Goal: Task Accomplishment & Management: Manage account settings

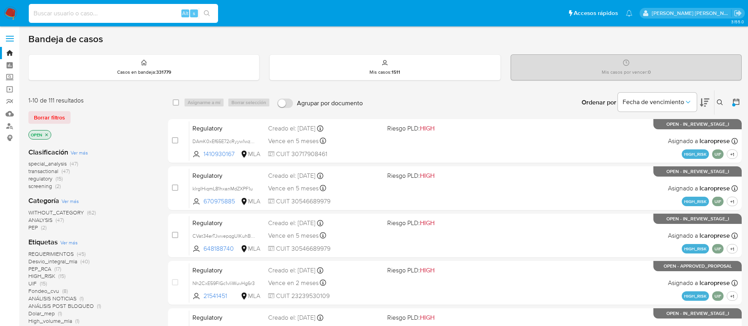
scroll to position [296, 0]
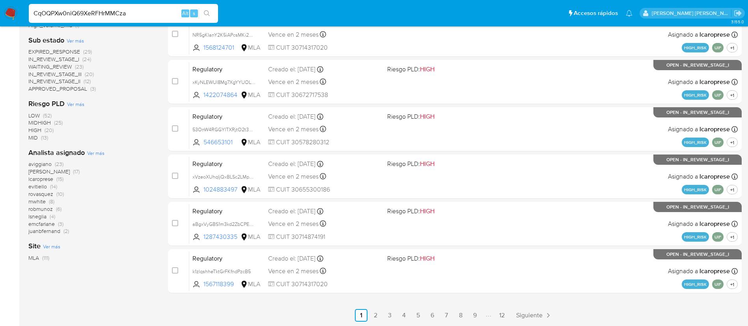
type input "CqOQPXw0niQ69XeRFHrMMCza"
click at [212, 15] on button "search-icon" at bounding box center [207, 13] width 16 height 11
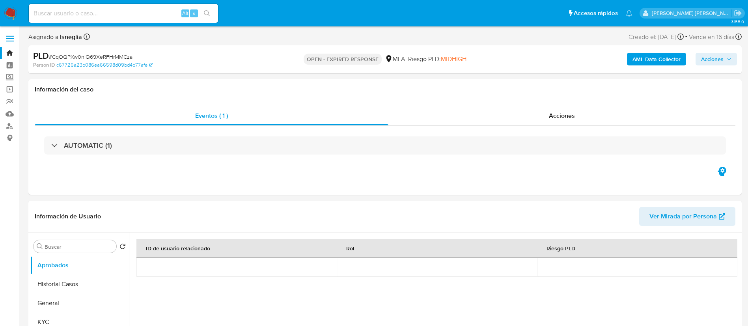
select select "10"
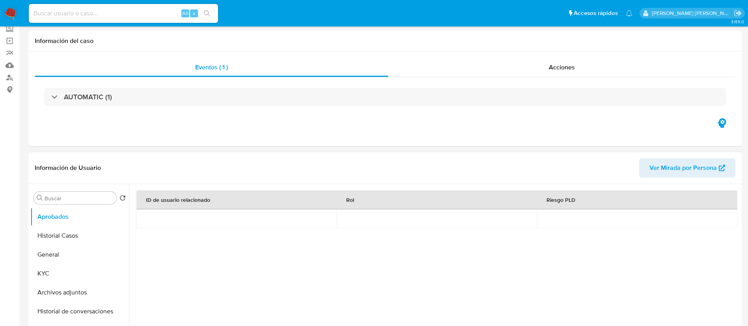
scroll to position [59, 0]
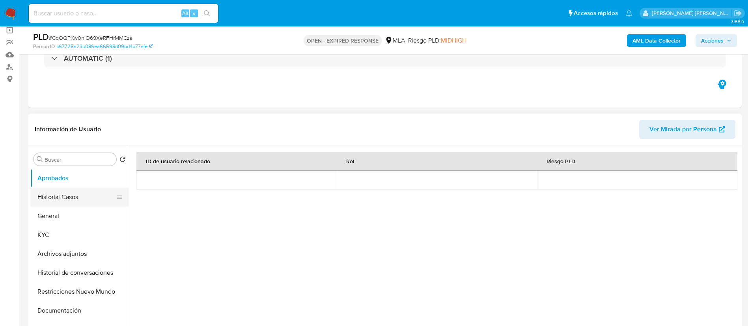
click at [78, 189] on button "Historial Casos" at bounding box center [76, 197] width 92 height 19
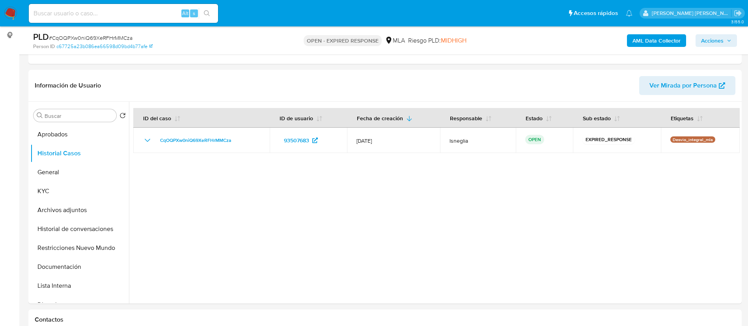
scroll to position [118, 0]
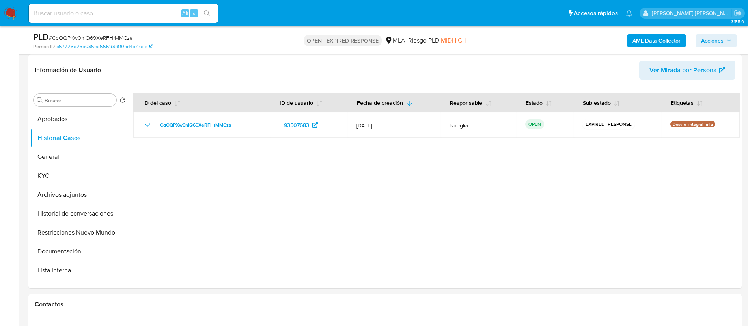
click at [82, 37] on span "# CqOQPXw0niQ69XeRFHrMMCza" at bounding box center [91, 38] width 84 height 8
copy span "CqOQPXw0niQ69XeRFHrMMCza"
click at [11, 13] on img at bounding box center [10, 13] width 13 height 13
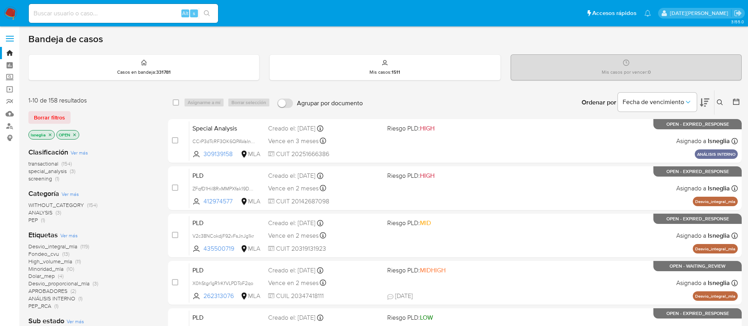
click at [722, 105] on icon at bounding box center [720, 102] width 6 height 6
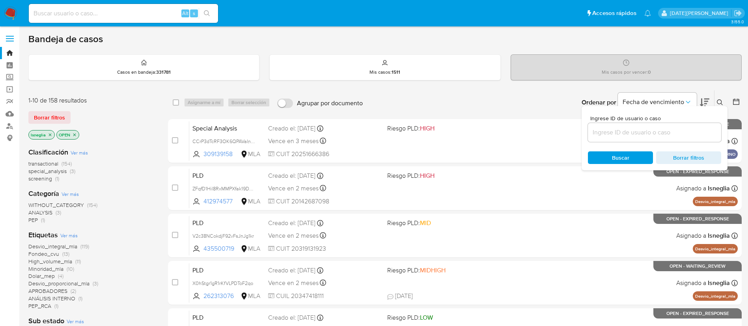
click at [659, 135] on input at bounding box center [654, 132] width 133 height 10
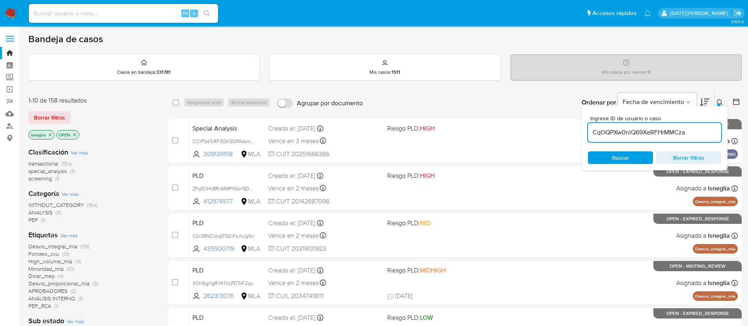
type input "CqOQPXw0niQ69XeRFHrMMCza"
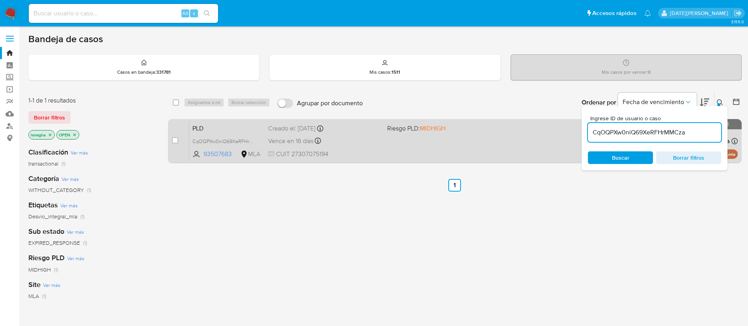
click at [174, 136] on div "case-item-checkbox" at bounding box center [175, 140] width 6 height 8
click at [176, 139] on input "checkbox" at bounding box center [175, 140] width 6 height 6
checkbox input "true"
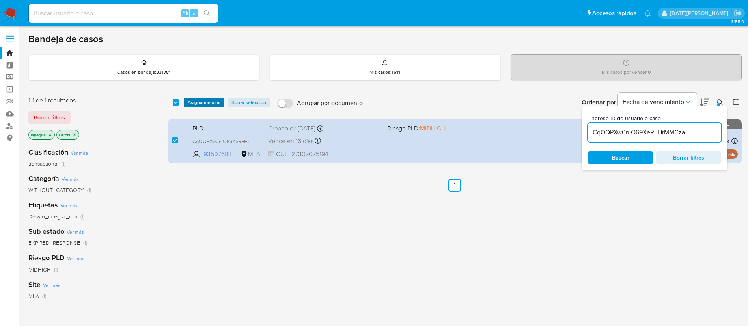
click at [209, 104] on span "Asignarme a mí" at bounding box center [204, 103] width 33 height 8
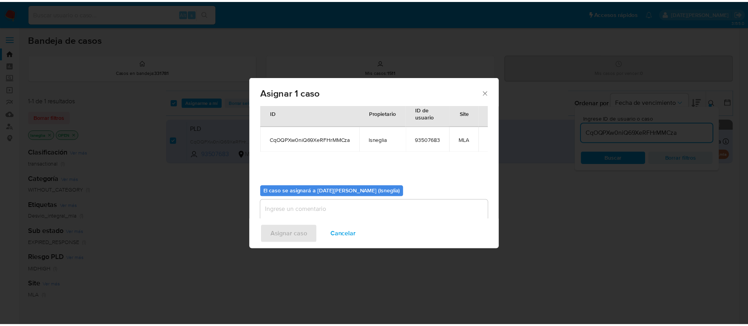
scroll to position [41, 0]
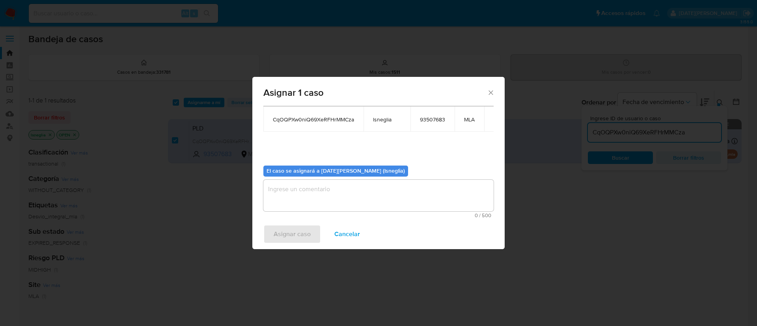
click at [315, 195] on textarea "assign-modal" at bounding box center [378, 196] width 230 height 32
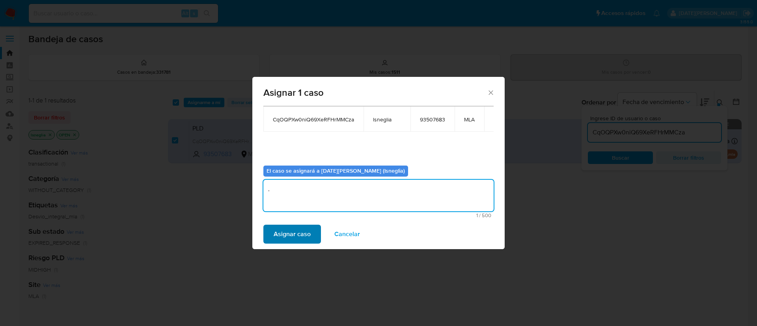
type textarea "."
click at [275, 236] on span "Asignar caso" at bounding box center [292, 234] width 37 height 17
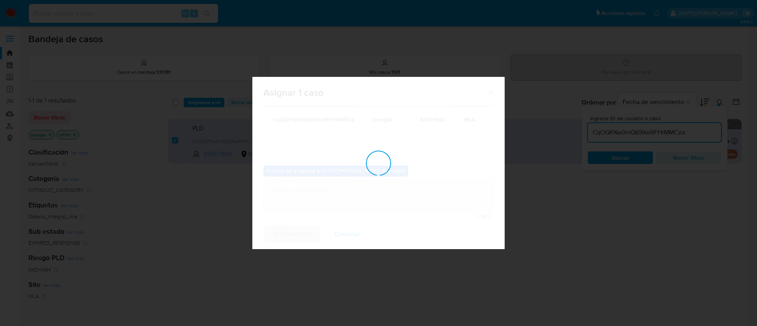
checkbox input "false"
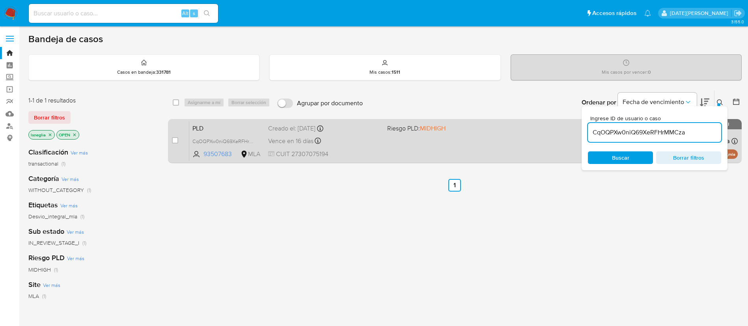
click at [211, 123] on span "PLD" at bounding box center [226, 128] width 69 height 10
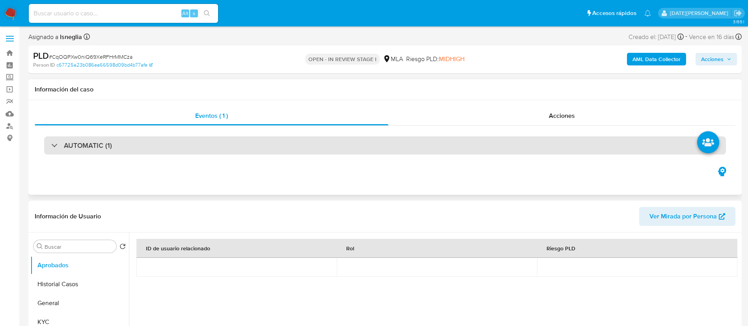
select select "10"
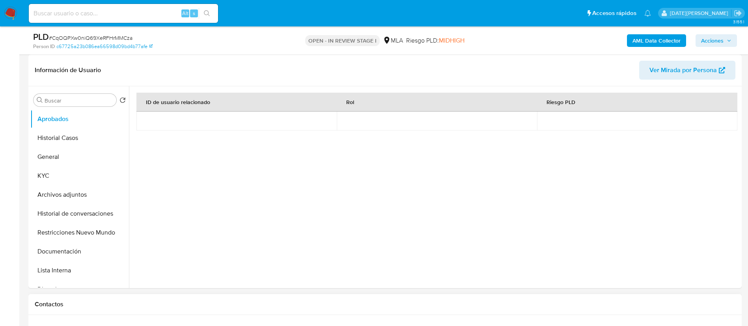
scroll to position [237, 0]
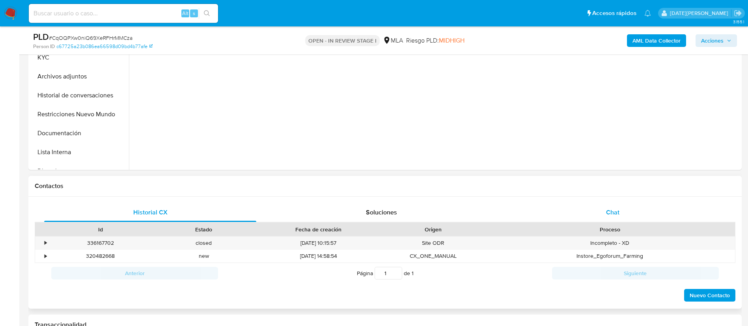
click at [604, 205] on div "Chat" at bounding box center [613, 212] width 212 height 19
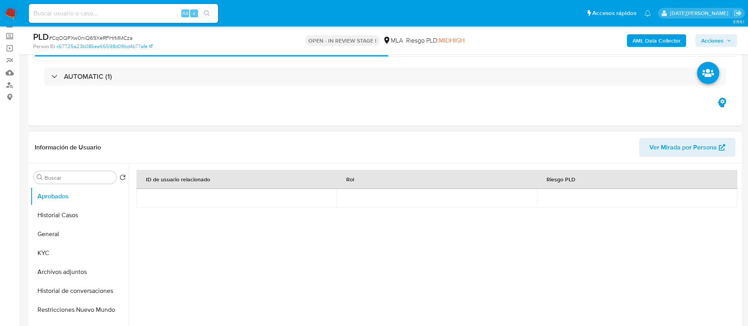
scroll to position [59, 0]
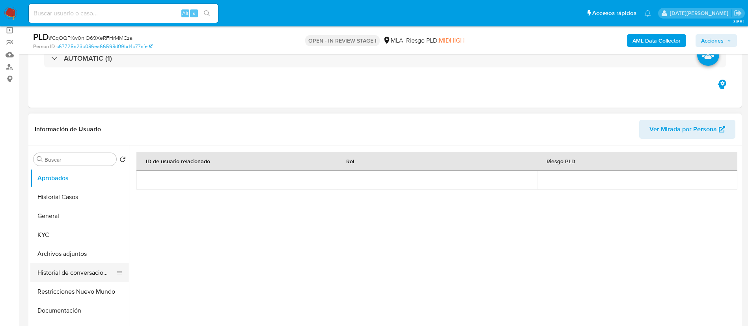
click at [73, 273] on button "Historial de conversaciones" at bounding box center [76, 272] width 92 height 19
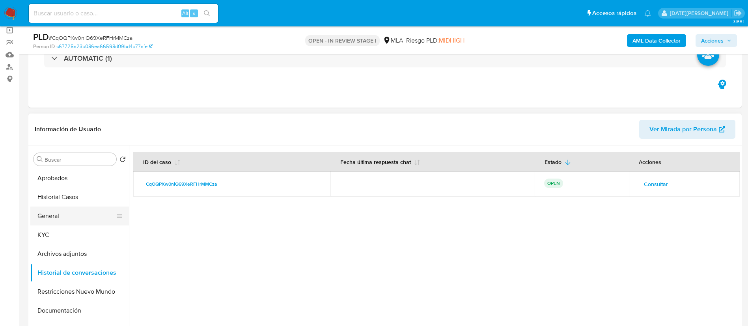
click at [64, 221] on button "General" at bounding box center [76, 216] width 92 height 19
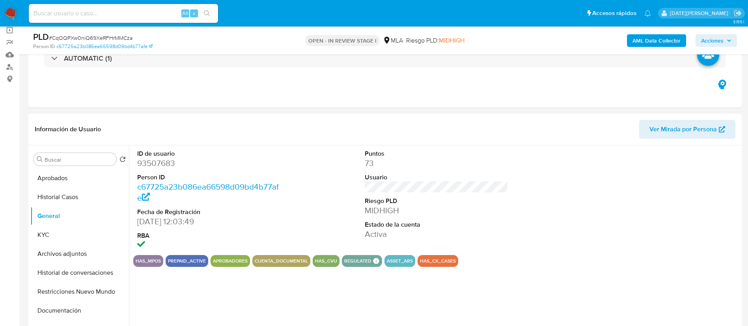
click at [158, 164] on dd "93507683" at bounding box center [209, 163] width 144 height 11
copy dd "93507683"
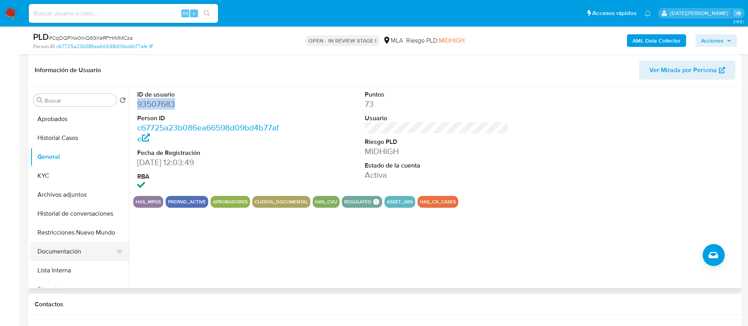
click at [69, 254] on button "Documentación" at bounding box center [76, 251] width 92 height 19
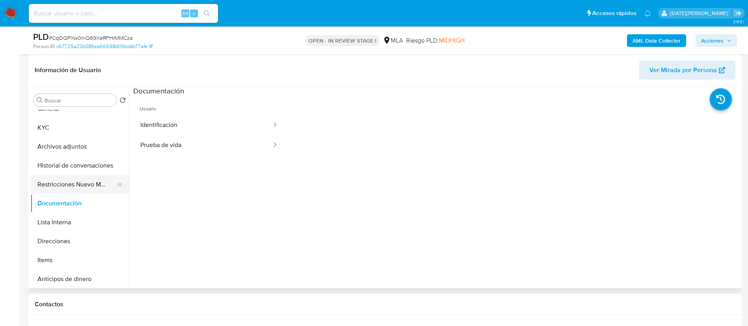
scroll to position [59, 0]
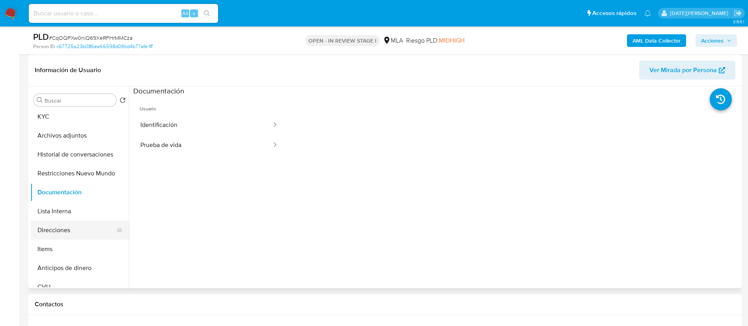
click at [69, 235] on button "Direcciones" at bounding box center [76, 230] width 92 height 19
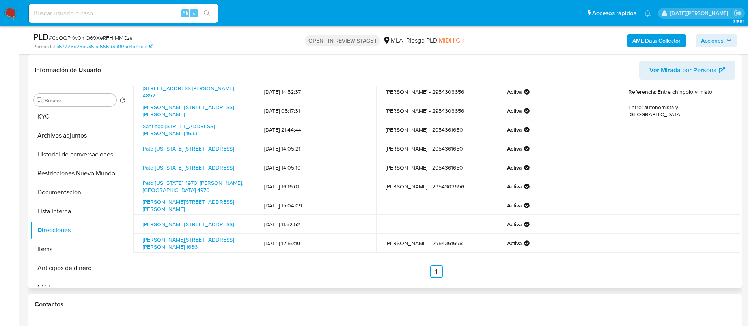
scroll to position [0, 0]
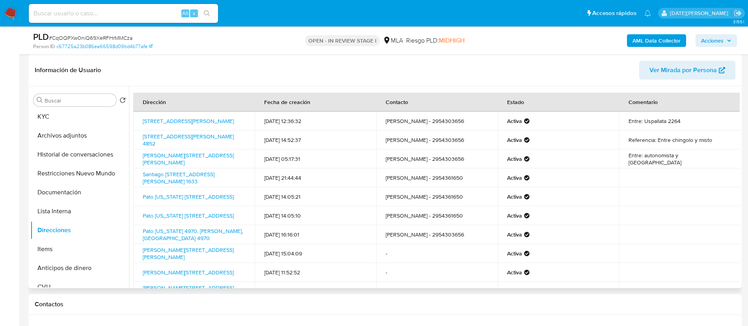
click at [405, 71] on header "Información de Usuario Ver Mirada por Persona" at bounding box center [385, 70] width 701 height 19
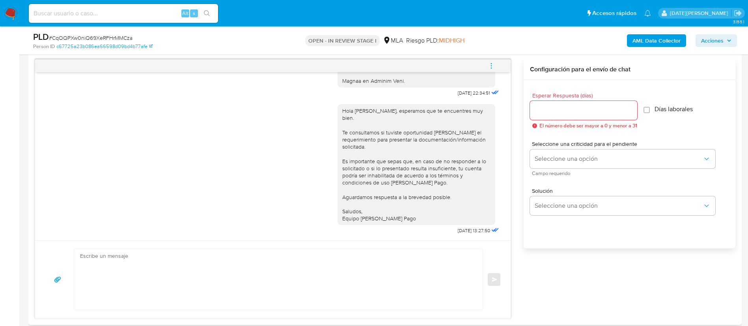
scroll to position [355, 0]
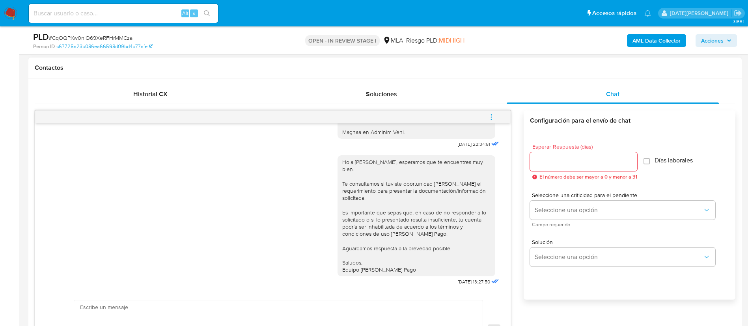
click at [490, 114] on icon "menu-action" at bounding box center [491, 117] width 7 height 7
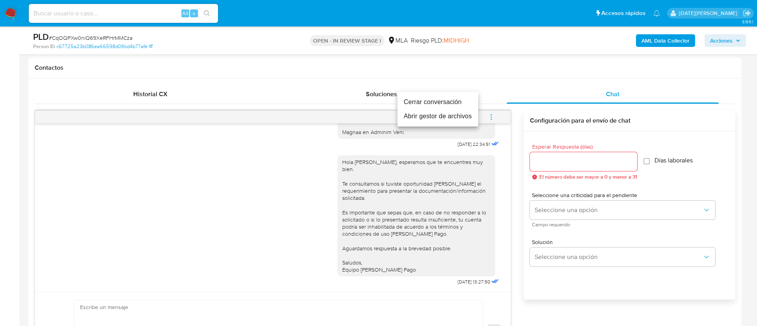
click at [441, 98] on li "Cerrar conversación" at bounding box center [438, 102] width 81 height 14
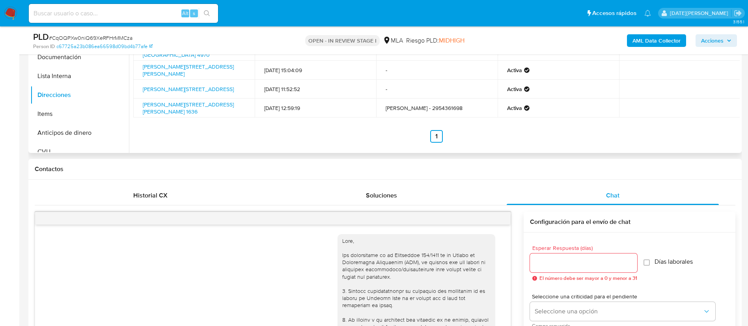
scroll to position [178, 0]
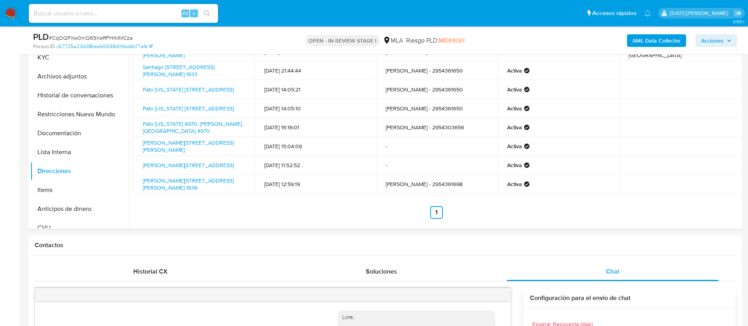
drag, startPoint x: 82, startPoint y: 77, endPoint x: 68, endPoint y: 50, distance: 30.0
click at [82, 77] on button "Archivos adjuntos" at bounding box center [79, 76] width 99 height 19
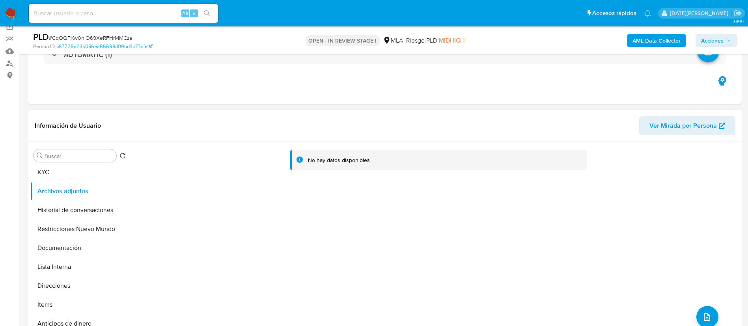
scroll to position [59, 0]
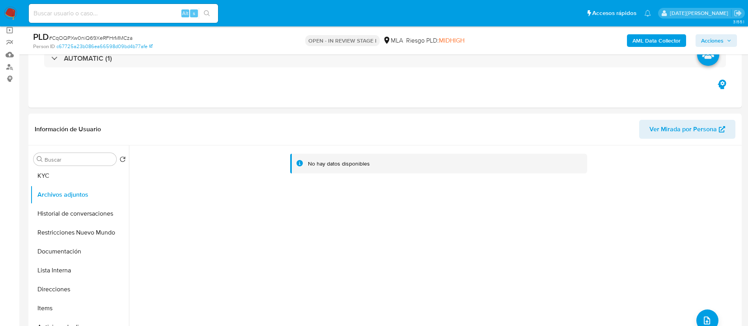
click at [668, 44] on b "AML Data Collector" at bounding box center [657, 40] width 48 height 13
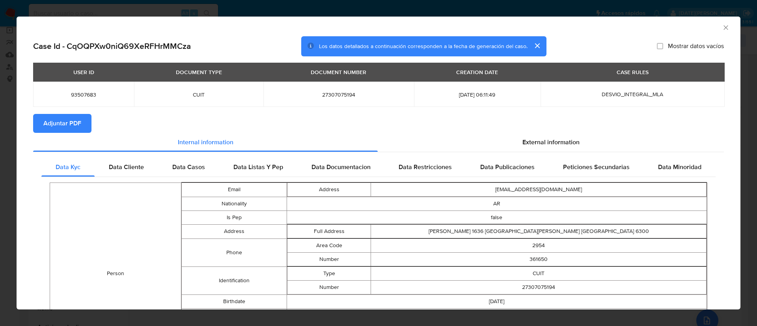
click at [63, 118] on span "Adjuntar PDF" at bounding box center [62, 123] width 38 height 17
click at [528, 128] on section "Adjuntar PDF" at bounding box center [378, 123] width 691 height 19
drag, startPoint x: 532, startPoint y: 135, endPoint x: 434, endPoint y: 144, distance: 98.2
click at [532, 135] on div "External information" at bounding box center [551, 142] width 346 height 19
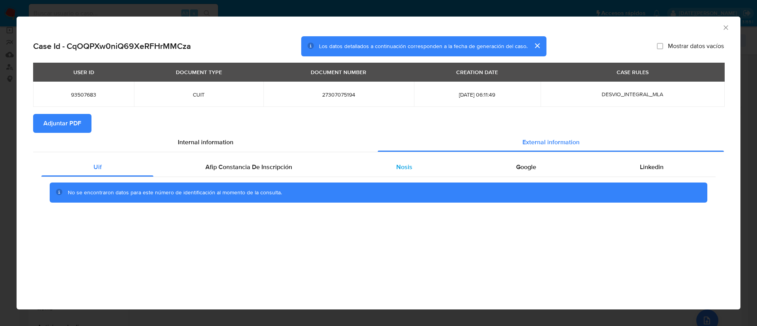
drag, startPoint x: 525, startPoint y: 159, endPoint x: 454, endPoint y: 164, distance: 71.2
click at [525, 160] on div "Google" at bounding box center [526, 167] width 124 height 19
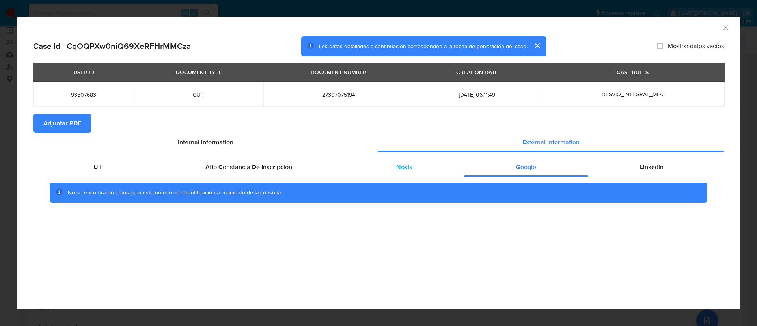
click at [435, 163] on div "Nosis" at bounding box center [404, 167] width 120 height 19
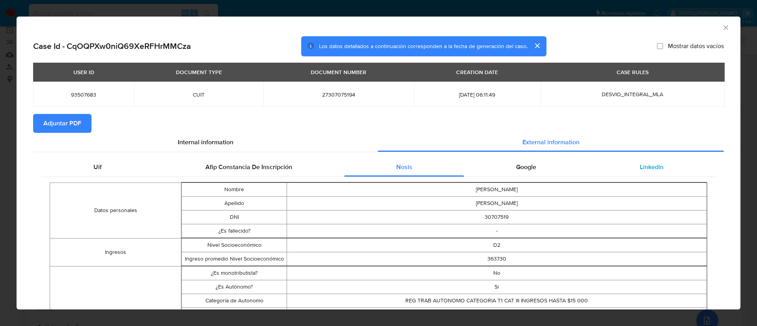
click at [640, 165] on span "Linkedin" at bounding box center [652, 167] width 24 height 9
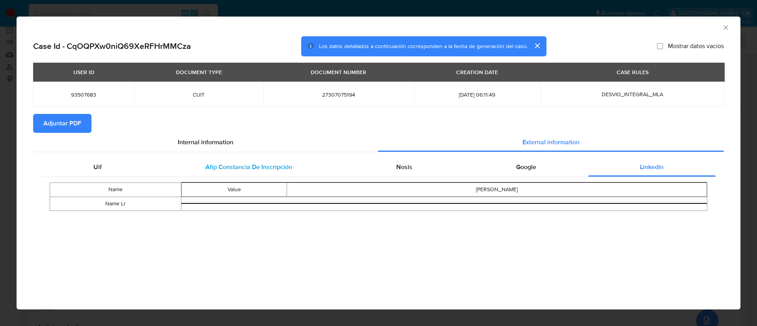
click at [206, 169] on span "Afip Constancia De Inscripción" at bounding box center [249, 167] width 87 height 9
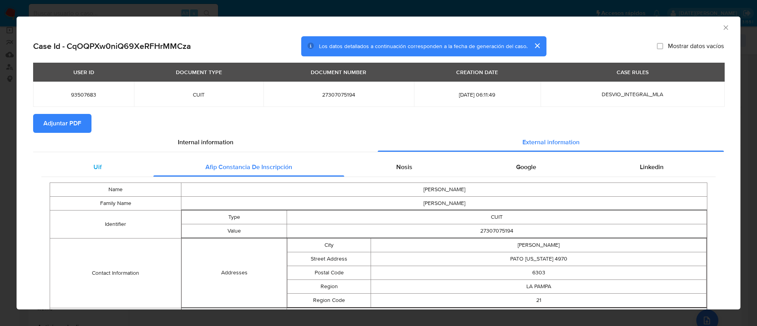
click at [111, 163] on div "Uif" at bounding box center [97, 167] width 112 height 19
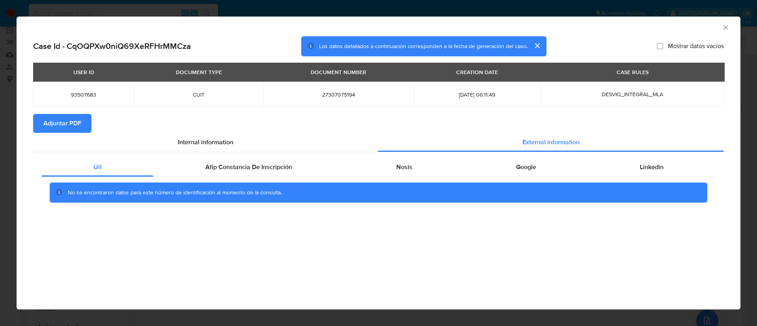
click at [729, 26] on icon "Cerrar ventana" at bounding box center [726, 28] width 8 height 8
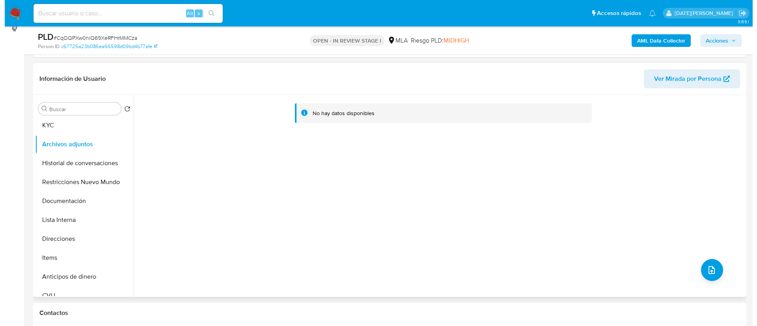
scroll to position [178, 0]
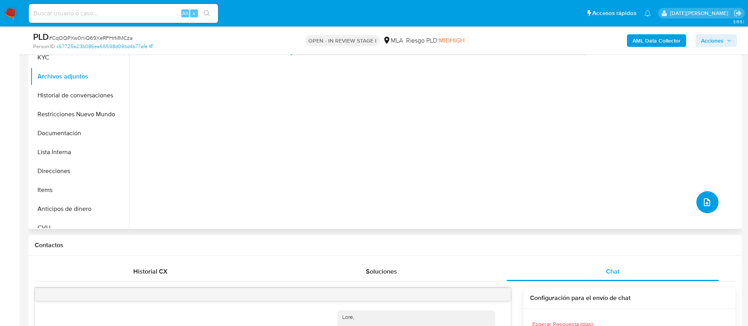
click at [708, 200] on icon "upload-file" at bounding box center [707, 202] width 9 height 9
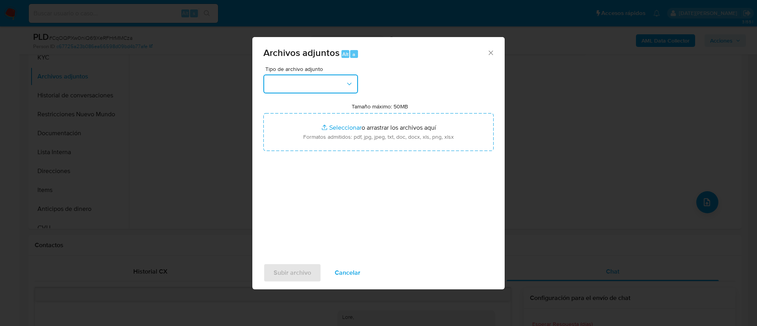
click at [295, 80] on button "button" at bounding box center [310, 84] width 95 height 19
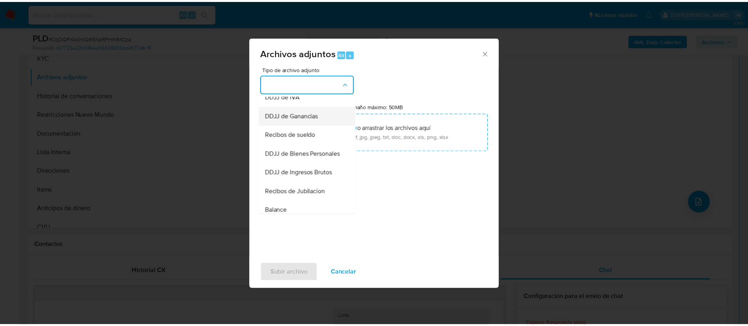
scroll to position [120, 0]
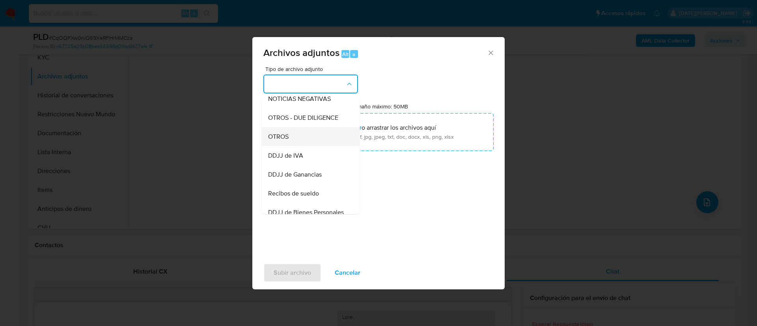
click at [302, 136] on div "OTROS" at bounding box center [308, 136] width 80 height 19
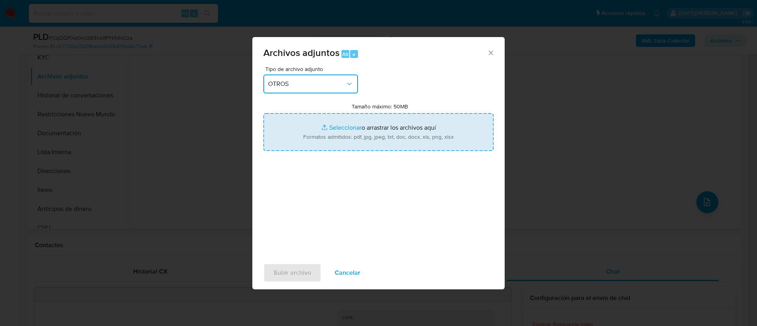
type input "C:\fakepath\93507683 Movimientos.xlsx"
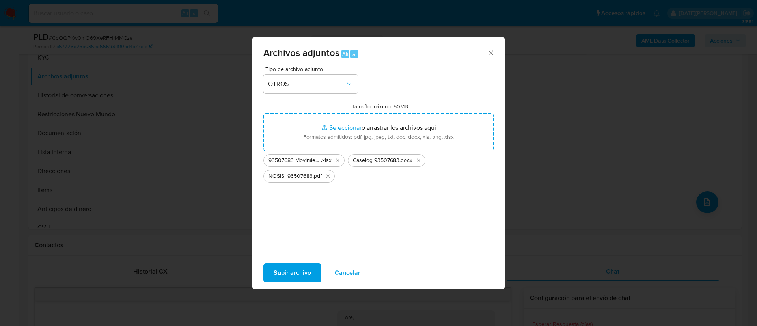
click at [299, 275] on span "Subir archivo" at bounding box center [292, 272] width 37 height 17
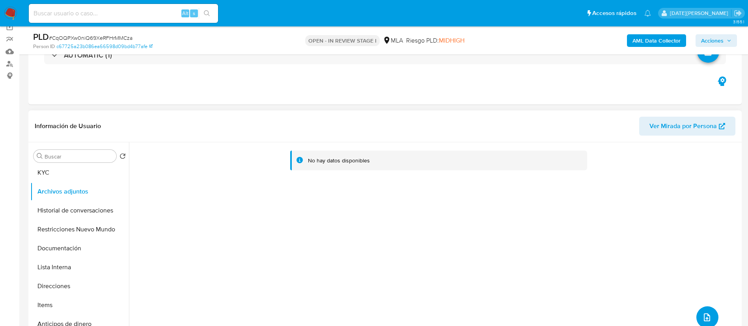
scroll to position [59, 0]
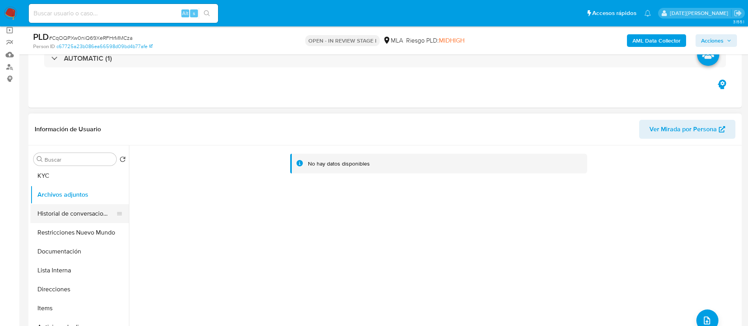
drag, startPoint x: 62, startPoint y: 225, endPoint x: 67, endPoint y: 217, distance: 9.2
click at [62, 224] on button "Restricciones Nuevo Mundo" at bounding box center [79, 232] width 99 height 19
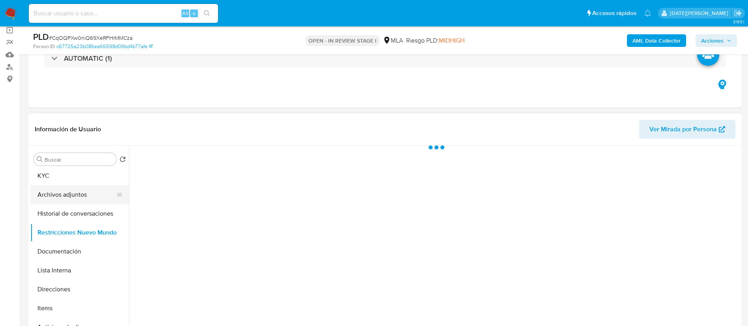
click at [71, 203] on button "Archivos adjuntos" at bounding box center [76, 194] width 92 height 19
click at [71, 190] on button "Archivos adjuntos" at bounding box center [76, 194] width 92 height 19
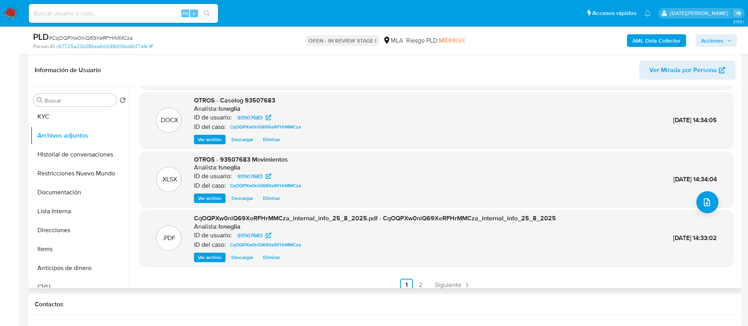
scroll to position [66, 0]
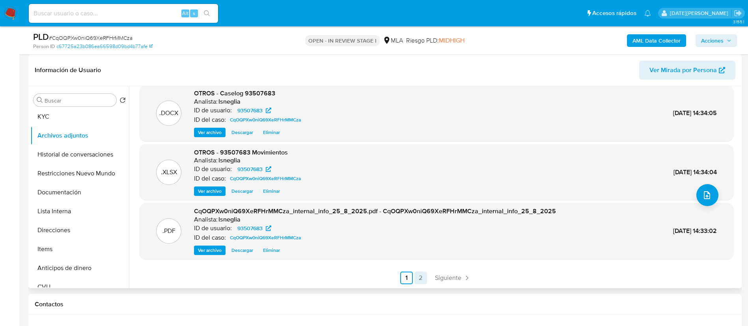
click at [419, 282] on link "2" at bounding box center [421, 278] width 13 height 13
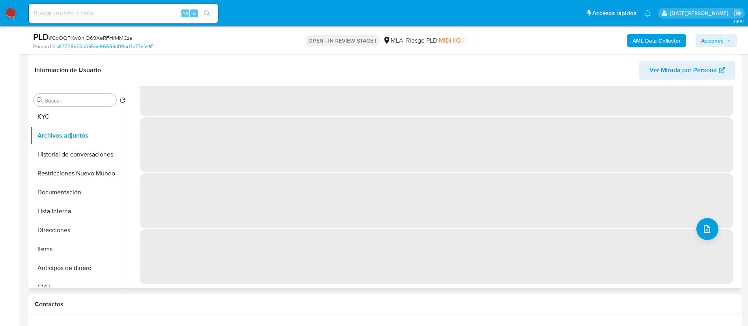
scroll to position [0, 0]
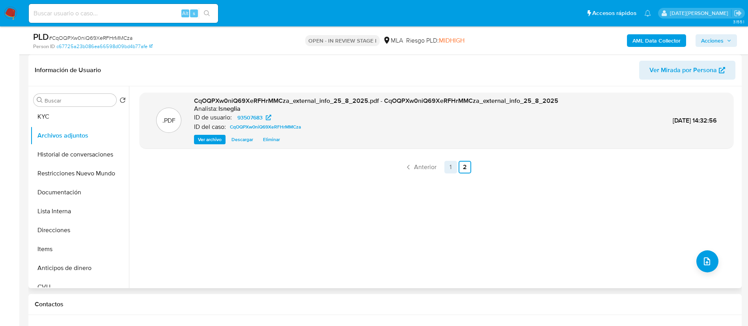
click at [447, 170] on link "1" at bounding box center [451, 167] width 13 height 13
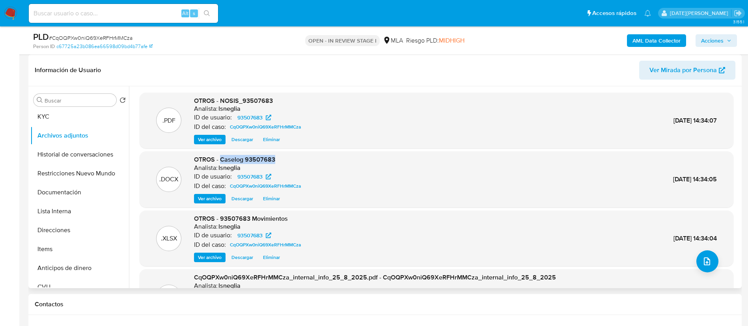
drag, startPoint x: 220, startPoint y: 160, endPoint x: 295, endPoint y: 158, distance: 75.4
click at [296, 159] on div "OTROS - Caselog 93507683 Analista: lsneglia ID de usuario: 93507683 ID del caso…" at bounding box center [249, 179] width 110 height 48
copy span "Caselog 93507683"
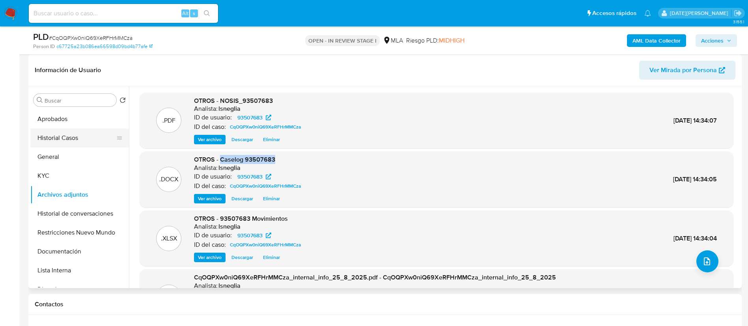
click at [72, 137] on button "Historial Casos" at bounding box center [76, 138] width 92 height 19
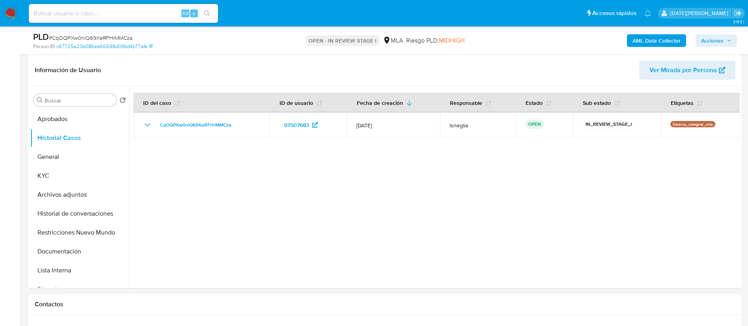
click at [727, 38] on icon "button" at bounding box center [729, 40] width 5 height 5
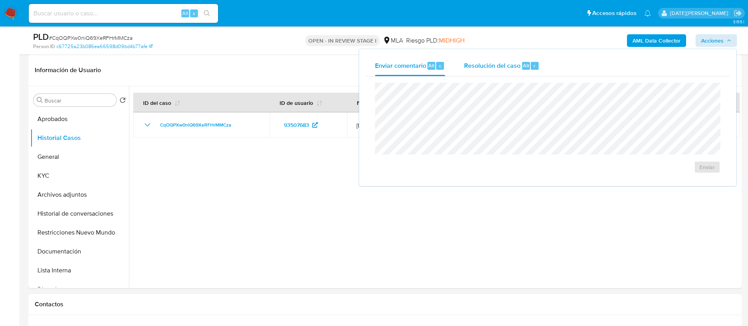
click at [495, 69] on span "Resolución del caso" at bounding box center [492, 65] width 56 height 9
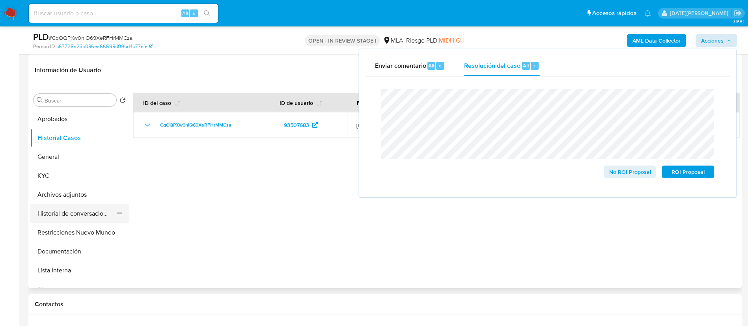
click at [49, 214] on button "Historial de conversaciones" at bounding box center [76, 213] width 92 height 19
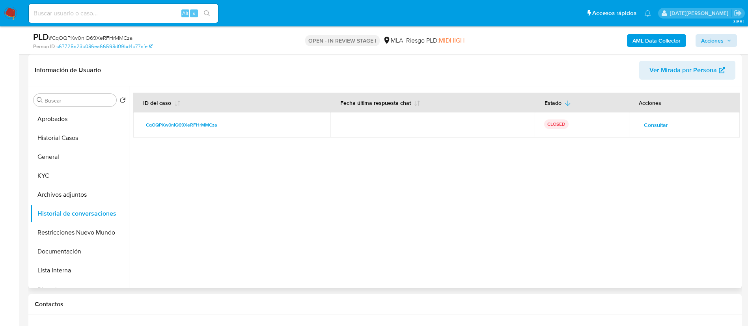
click at [716, 58] on div "Información de Usuario Ver Mirada por Persona" at bounding box center [385, 70] width 714 height 32
click at [718, 44] on span "Acciones" at bounding box center [712, 40] width 22 height 13
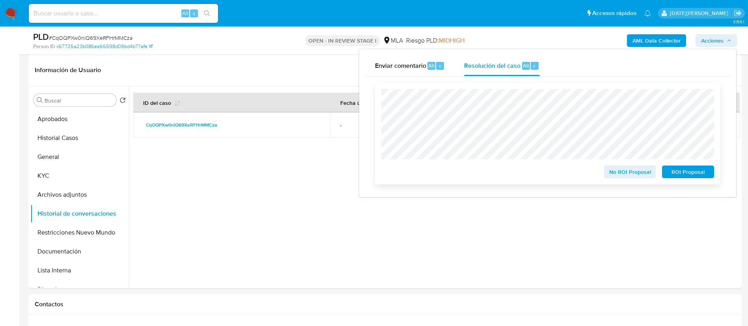
click at [623, 175] on span "No ROI Proposal" at bounding box center [630, 171] width 41 height 11
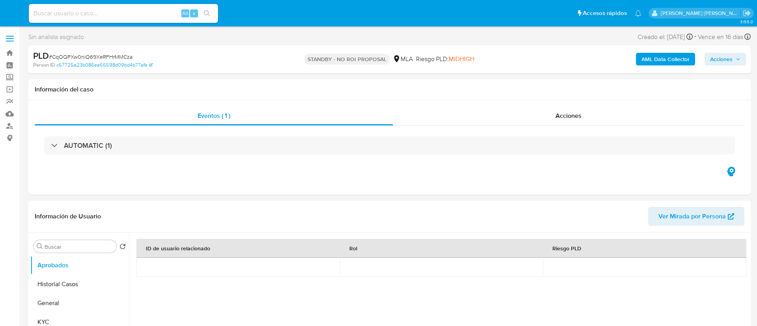
select select "10"
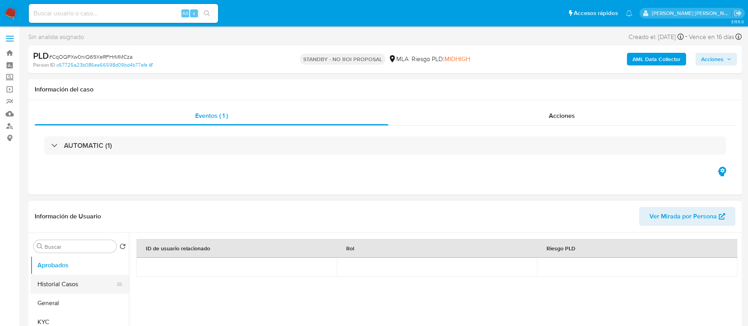
click at [71, 282] on button "Historial Casos" at bounding box center [76, 284] width 92 height 19
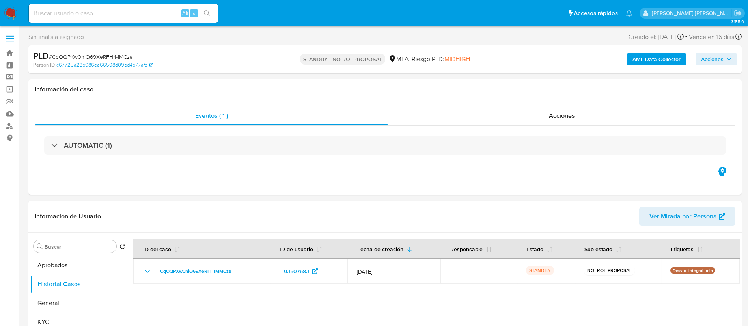
click at [122, 9] on input at bounding box center [123, 13] width 189 height 10
paste input "QJ5v878qEh2D34g7wf5j4STJ"
type input "QJ5v878qEh2D34g7wf5j4STJ"
click at [210, 15] on icon "search-icon" at bounding box center [207, 13] width 6 height 6
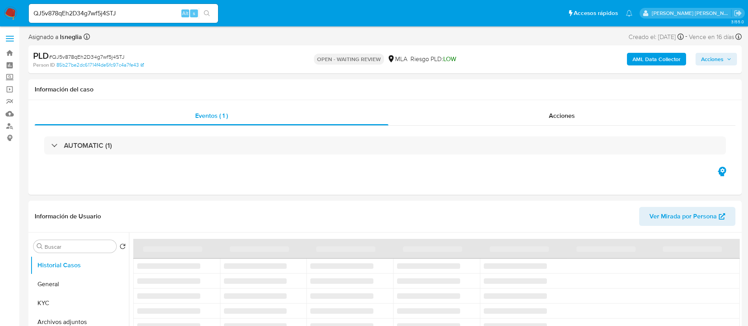
select select "10"
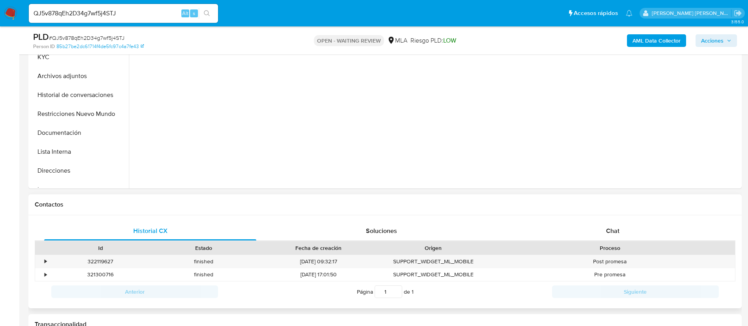
scroll to position [237, 0]
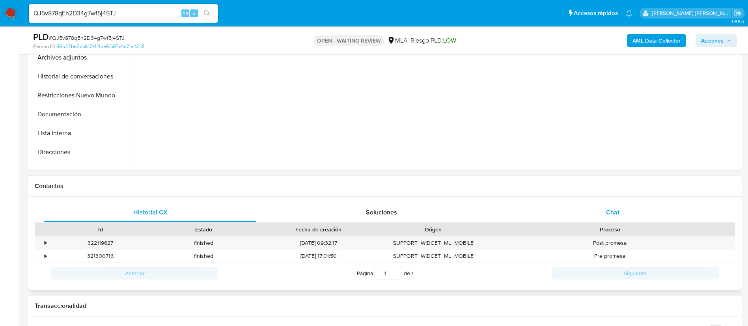
click at [612, 207] on div "Chat" at bounding box center [613, 212] width 212 height 19
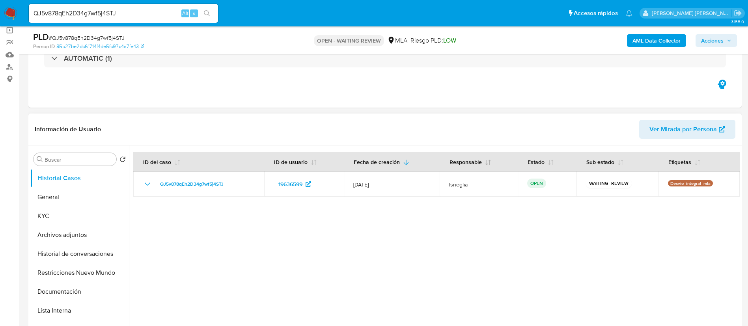
scroll to position [0, 0]
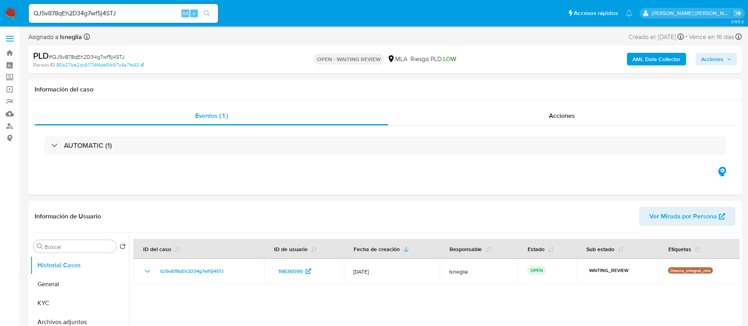
click at [113, 53] on span "# QJ5v878qEh2D34g7wf5j4STJ" at bounding box center [87, 57] width 76 height 8
copy span "QJ5v878qEh2D34g7wf5j4STJ"
click at [6, 13] on img at bounding box center [10, 13] width 13 height 13
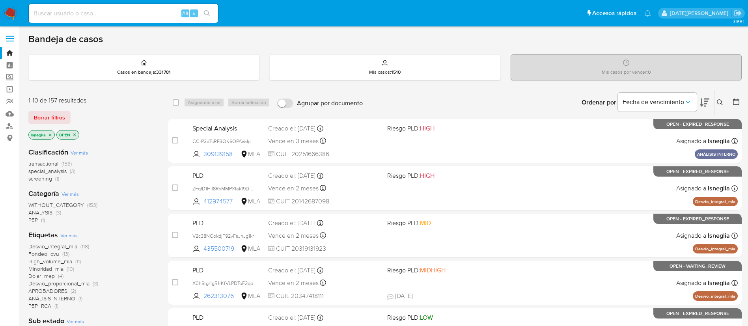
click at [719, 101] on icon at bounding box center [720, 102] width 6 height 6
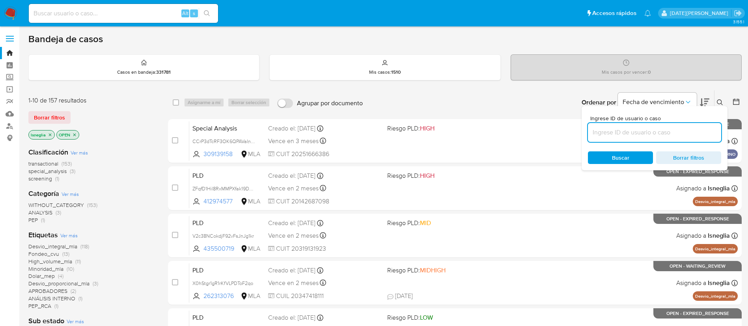
click at [624, 132] on input at bounding box center [654, 132] width 133 height 10
type input "QJ5v878qEh2D34g7wf5j4STJ"
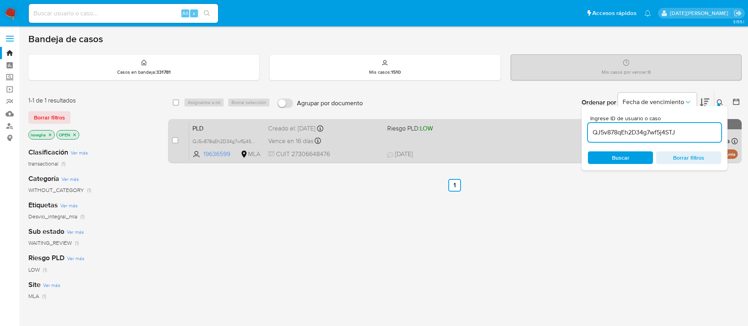
click at [174, 136] on div "case-item-checkbox" at bounding box center [175, 140] width 6 height 8
click at [176, 140] on input "checkbox" at bounding box center [175, 140] width 6 height 6
checkbox input "true"
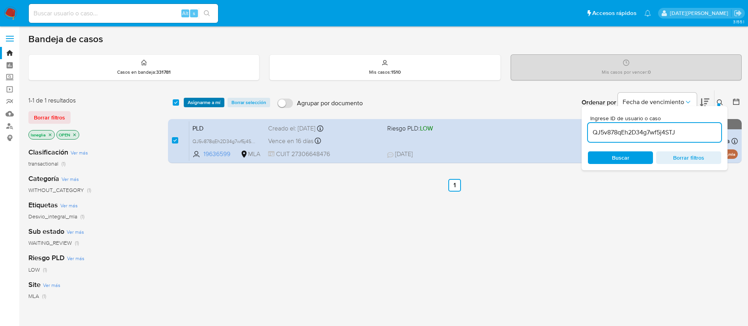
click at [216, 100] on span "Asignarme a mí" at bounding box center [204, 103] width 33 height 8
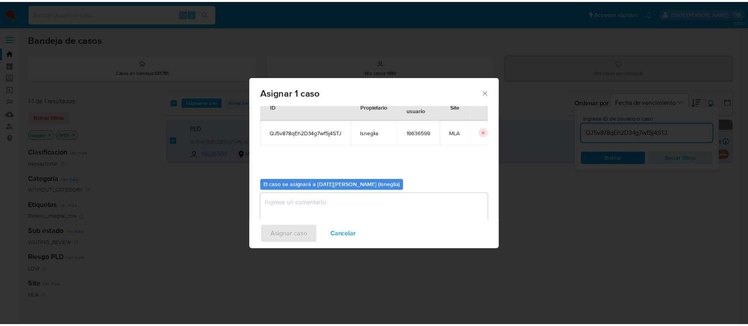
scroll to position [41, 0]
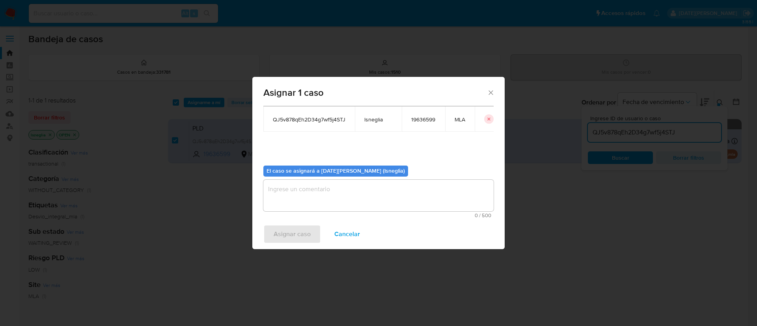
click at [324, 193] on textarea "assign-modal" at bounding box center [378, 196] width 230 height 32
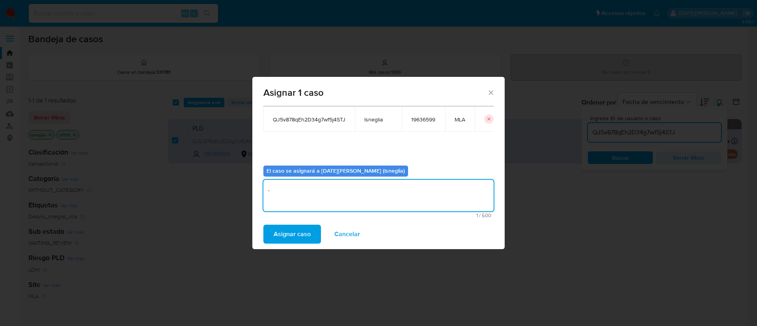
type textarea "."
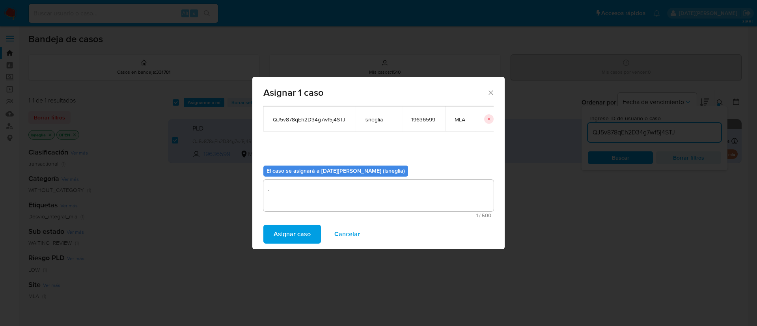
click at [300, 217] on span "1 / 500" at bounding box center [379, 215] width 226 height 5
click at [303, 232] on span "Asignar caso" at bounding box center [292, 234] width 37 height 17
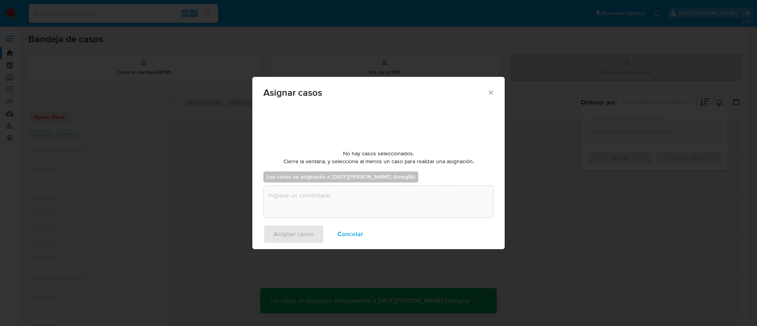
checkbox input "false"
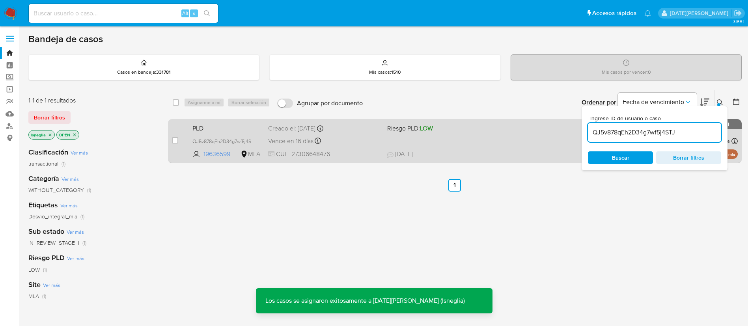
click at [228, 125] on span "PLD" at bounding box center [226, 128] width 69 height 10
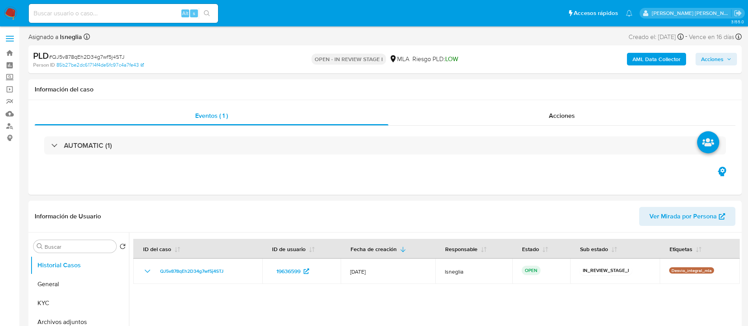
select select "10"
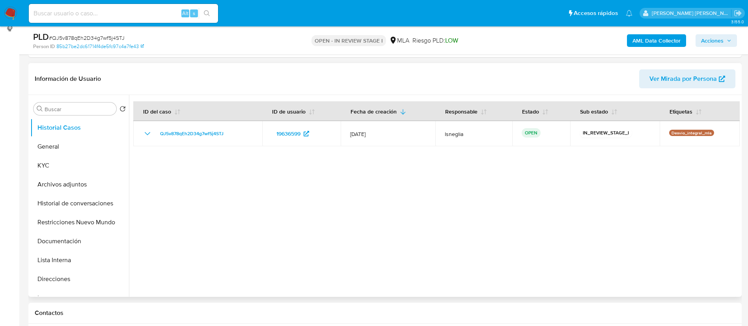
scroll to position [178, 0]
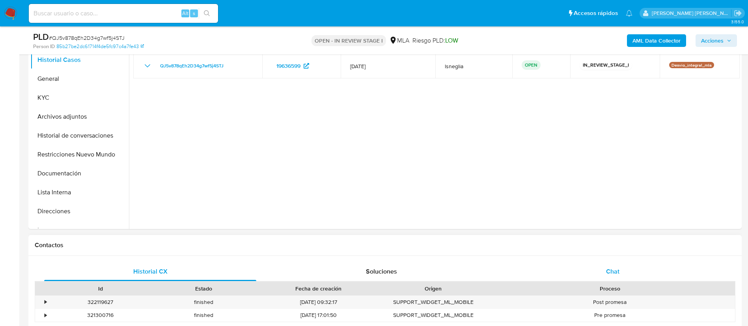
click at [628, 277] on div "Chat" at bounding box center [613, 271] width 212 height 19
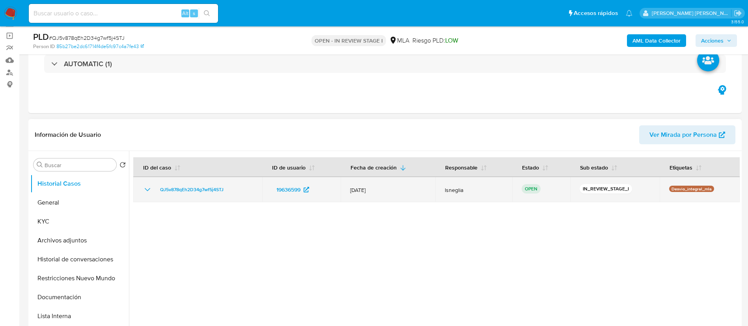
scroll to position [59, 0]
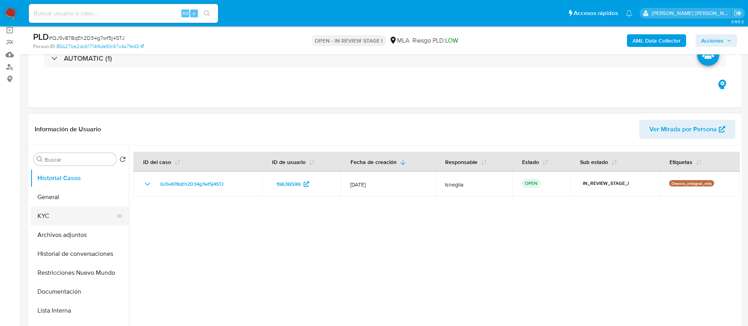
click at [41, 222] on button "KYC" at bounding box center [76, 216] width 92 height 19
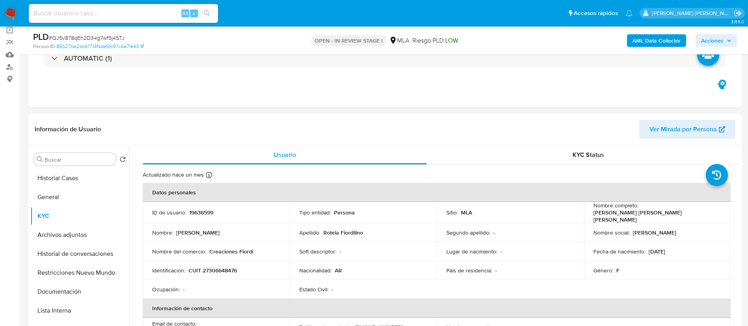
click at [229, 267] on p "CUIT 27306648476" at bounding box center [213, 270] width 49 height 7
copy p "27306648476"
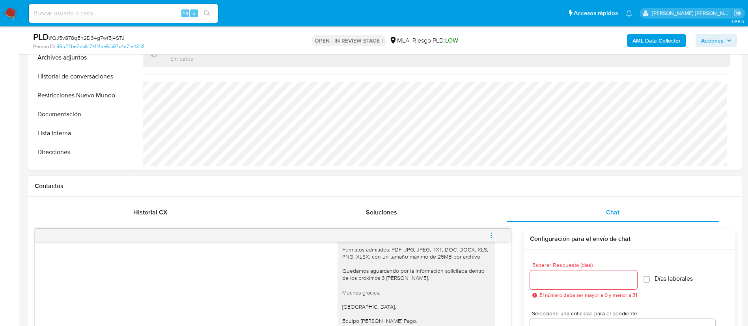
scroll to position [355, 0]
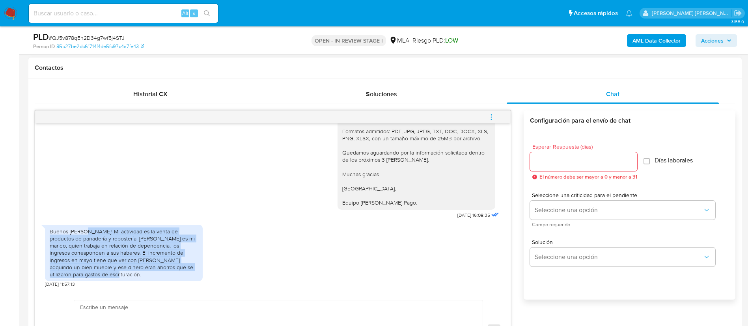
drag, startPoint x: 82, startPoint y: 230, endPoint x: 194, endPoint y: 272, distance: 119.9
click at [194, 272] on div "Buenos [PERSON_NAME]! Mi actividad es la venta de productos de panadería y repo…" at bounding box center [124, 253] width 148 height 50
copy div "Mi actividad es la venta de productos de panadería y repostería. [PERSON_NAME] …"
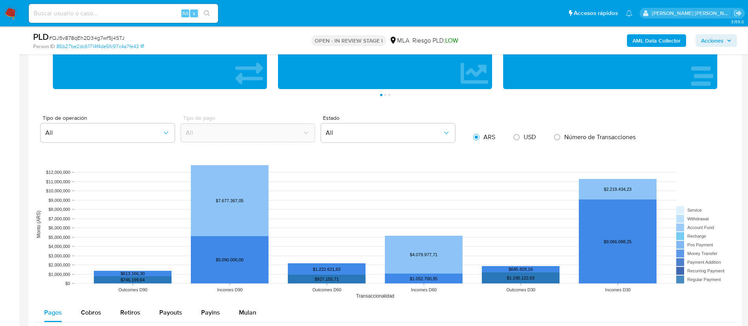
scroll to position [651, 0]
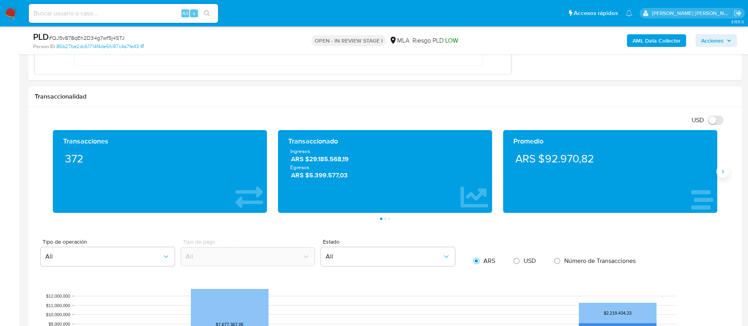
click at [723, 172] on icon "Siguiente" at bounding box center [723, 171] width 6 height 6
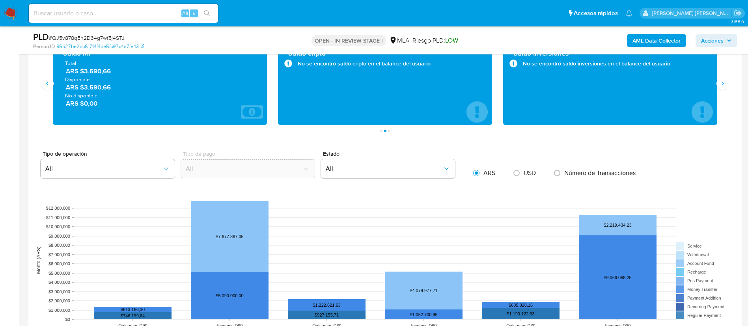
scroll to position [947, 0]
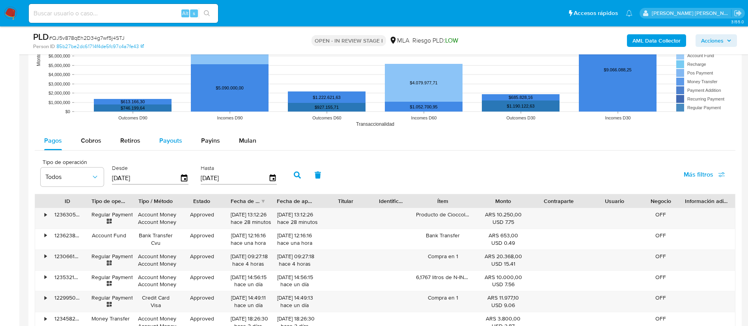
click at [174, 148] on div "Payouts" at bounding box center [170, 140] width 23 height 19
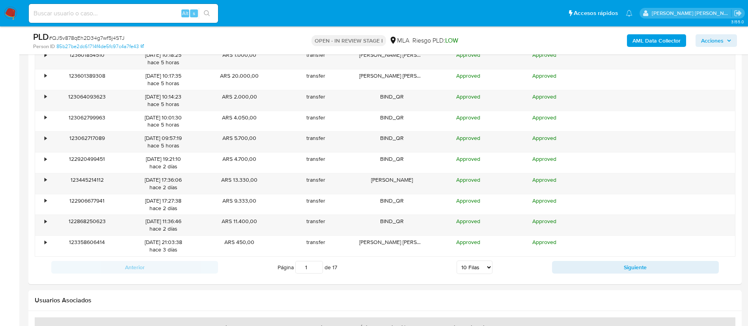
scroll to position [1124, 0]
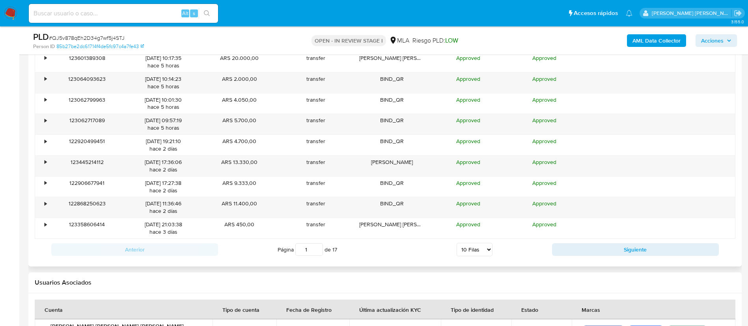
click at [471, 251] on select "5 Filas 10 Filas 20 Filas 25 Filas 50 Filas 100 Filas" at bounding box center [475, 249] width 36 height 13
select select "100"
click at [457, 243] on select "5 Filas 10 Filas 20 Filas 25 Filas 50 Filas 100 Filas" at bounding box center [475, 249] width 36 height 13
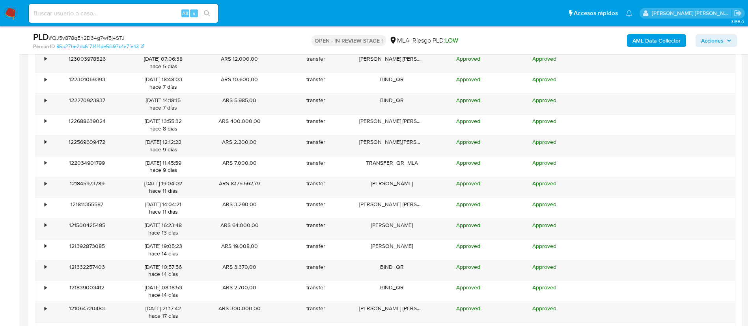
scroll to position [1479, 0]
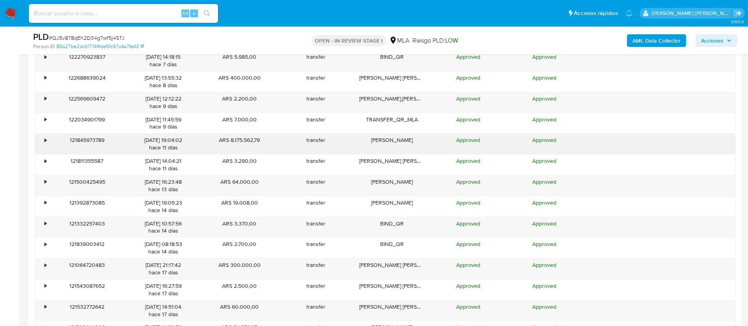
drag, startPoint x: 241, startPoint y: 141, endPoint x: 255, endPoint y: 143, distance: 14.7
click at [255, 143] on div "ARS 8.175.562,79" at bounding box center [240, 144] width 76 height 21
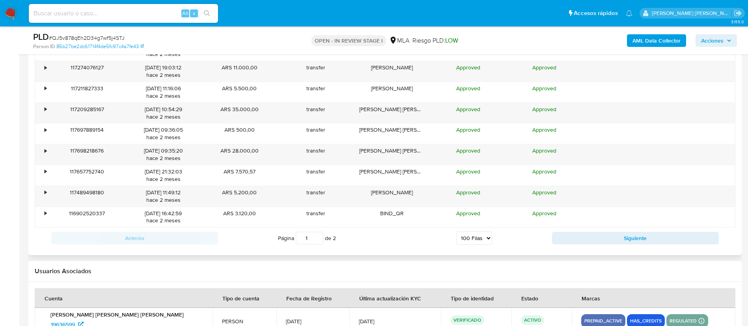
scroll to position [2899, 0]
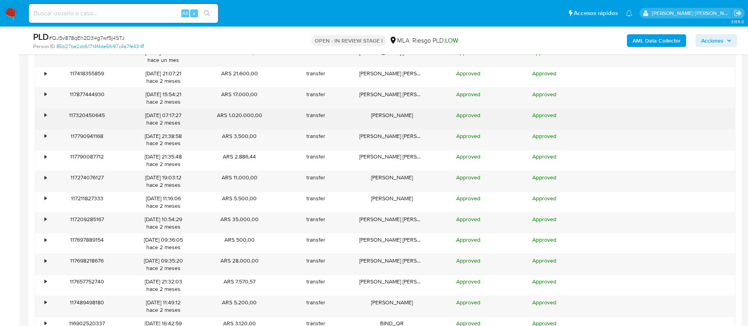
click at [408, 118] on div "[PERSON_NAME]" at bounding box center [392, 119] width 76 height 21
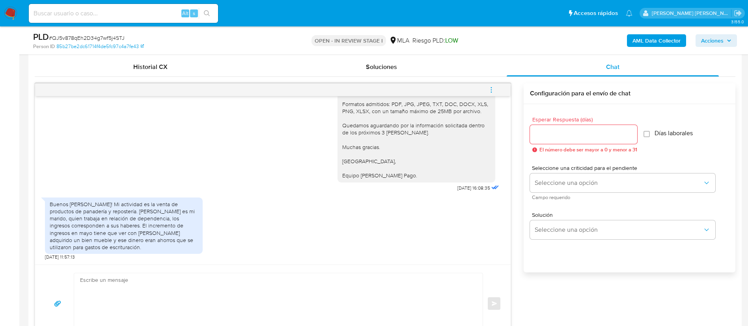
scroll to position [281, 0]
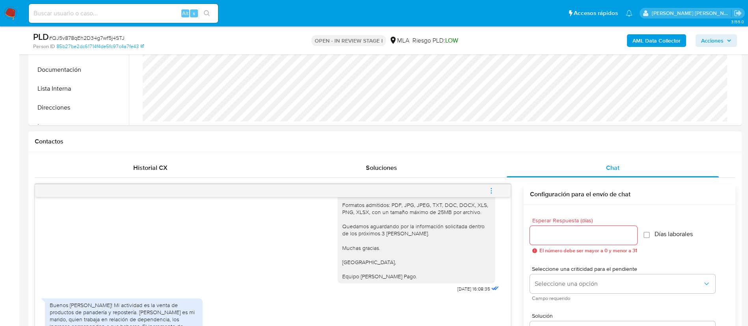
click at [486, 192] on button "menu-action" at bounding box center [491, 190] width 26 height 19
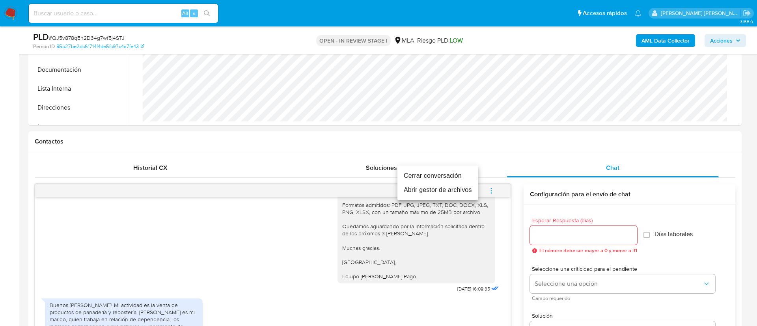
click at [458, 177] on li "Cerrar conversación" at bounding box center [438, 176] width 81 height 14
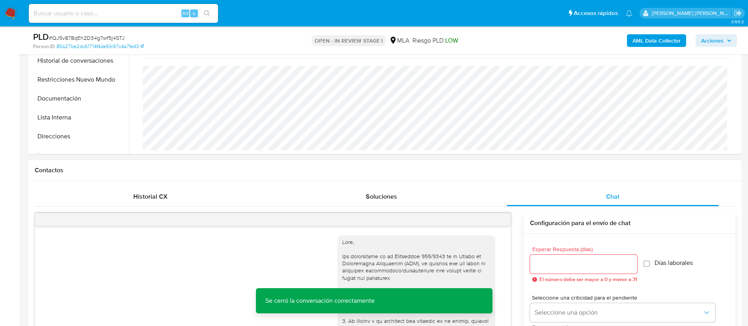
scroll to position [45, 0]
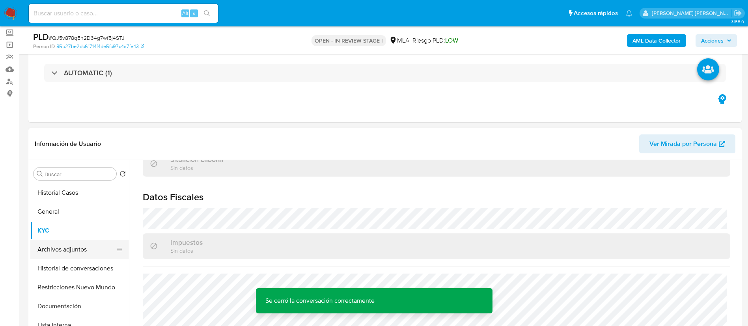
click at [67, 249] on button "Archivos adjuntos" at bounding box center [76, 249] width 92 height 19
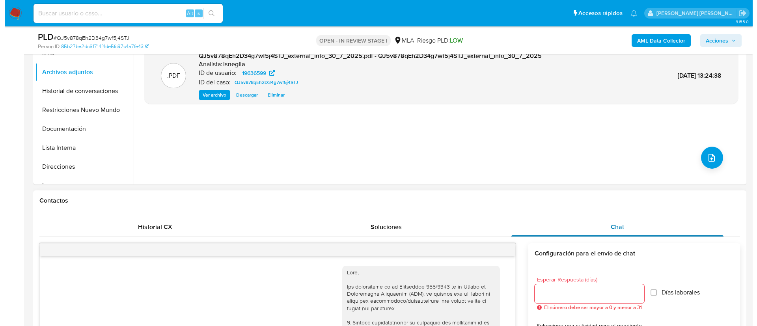
scroll to position [163, 0]
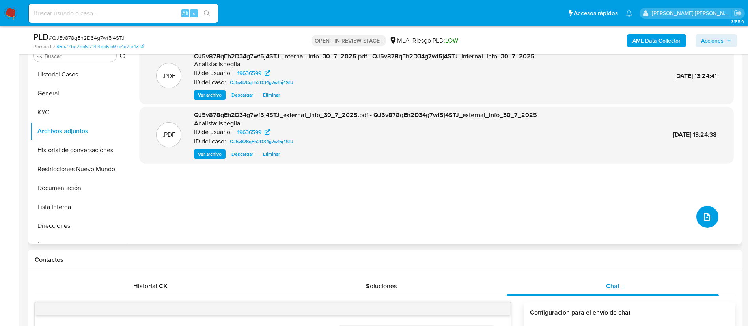
click at [697, 219] on button "upload-file" at bounding box center [708, 217] width 22 height 22
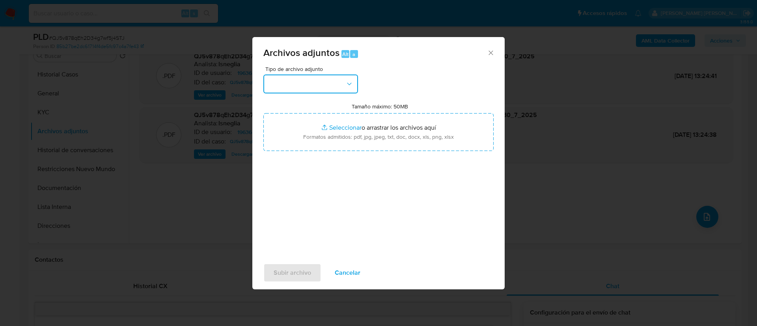
click at [348, 85] on icon "button" at bounding box center [350, 84] width 8 height 8
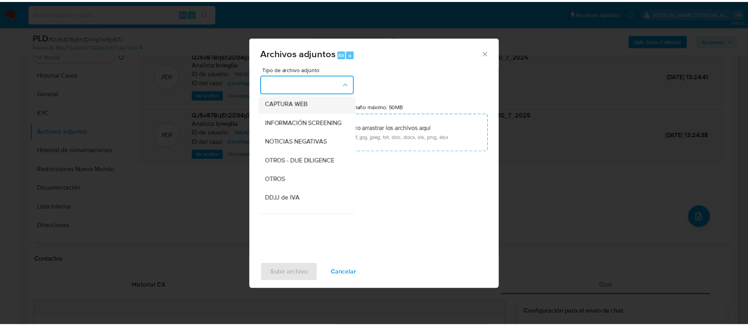
scroll to position [118, 0]
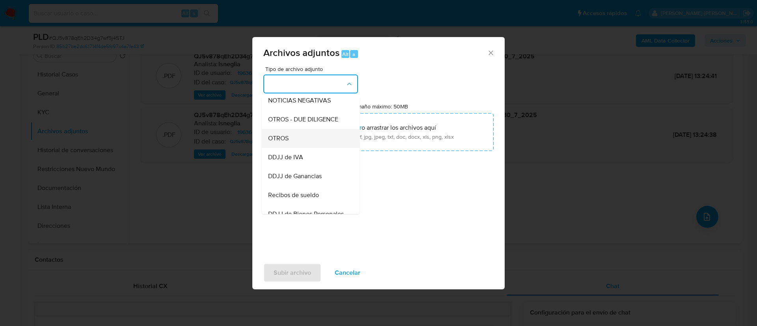
click at [297, 148] on div "OTROS" at bounding box center [308, 138] width 80 height 19
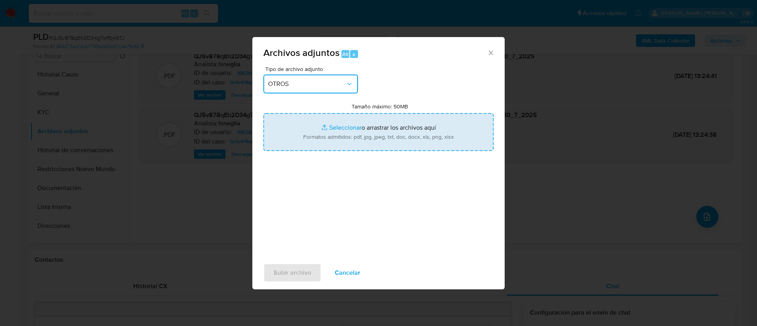
type input "C:\fakepath\Caselog 19636599.docx"
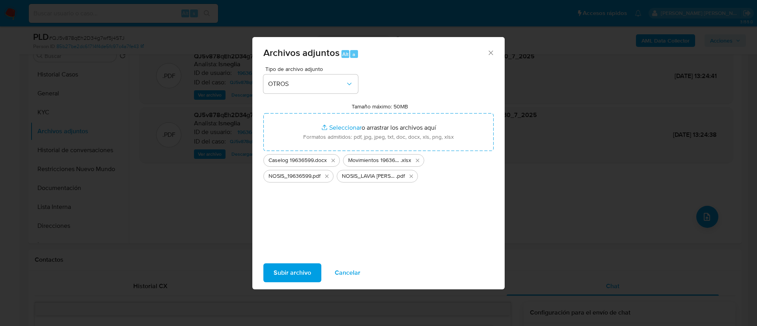
click at [309, 267] on span "Subir archivo" at bounding box center [292, 272] width 37 height 17
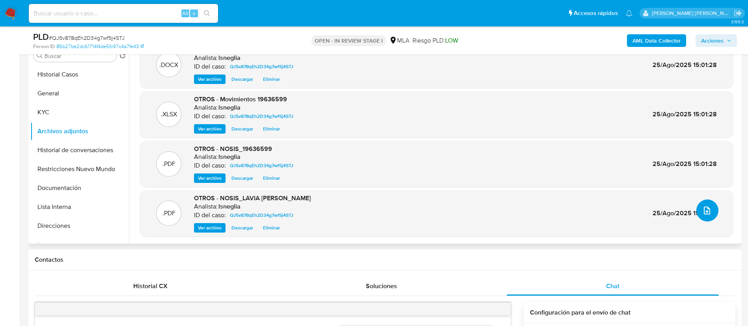
scroll to position [0, 0]
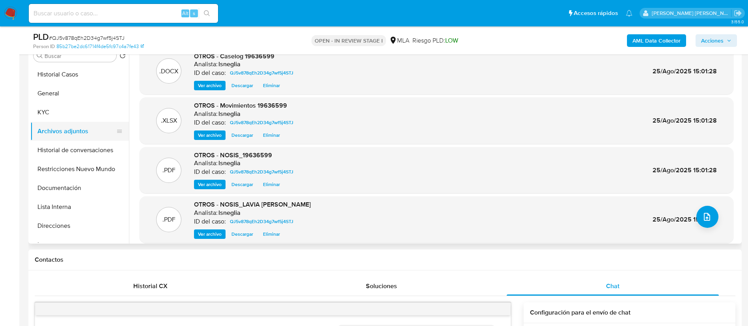
click at [51, 140] on button "Archivos adjuntos" at bounding box center [76, 131] width 92 height 19
click at [65, 144] on button "Historial de conversaciones" at bounding box center [76, 150] width 92 height 19
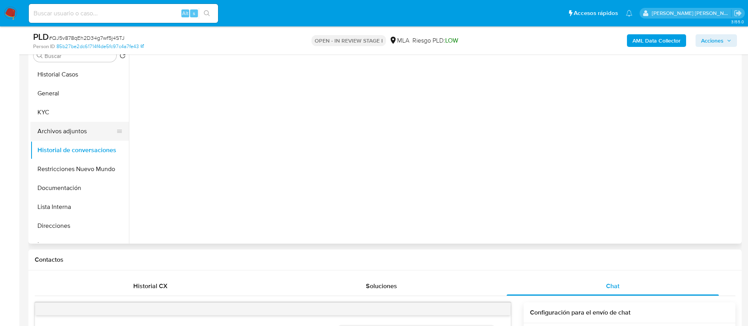
click at [64, 128] on button "Archivos adjuntos" at bounding box center [76, 131] width 92 height 19
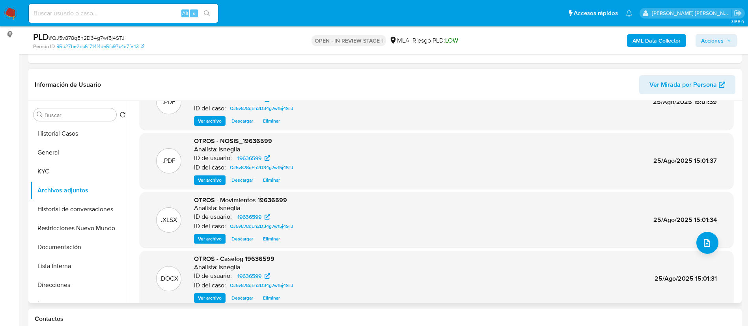
scroll to position [59, 0]
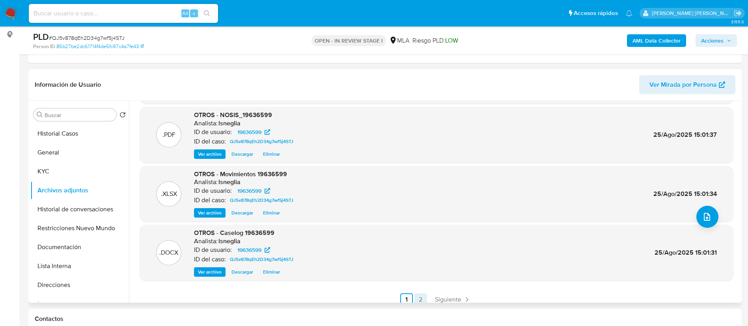
click at [418, 298] on link "2" at bounding box center [421, 299] width 13 height 13
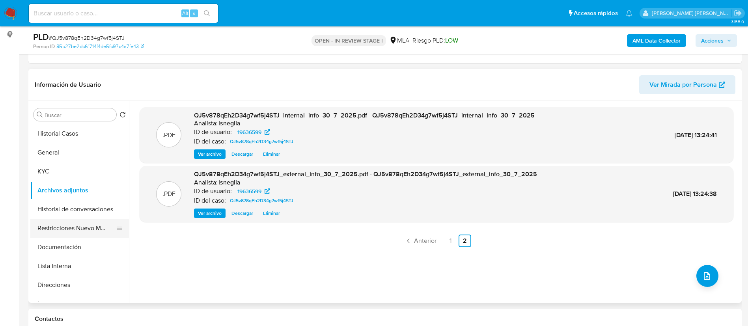
click at [78, 223] on button "Restricciones Nuevo Mundo" at bounding box center [76, 228] width 92 height 19
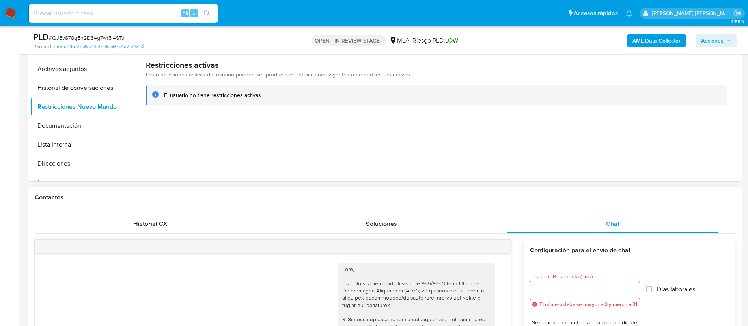
scroll to position [163, 0]
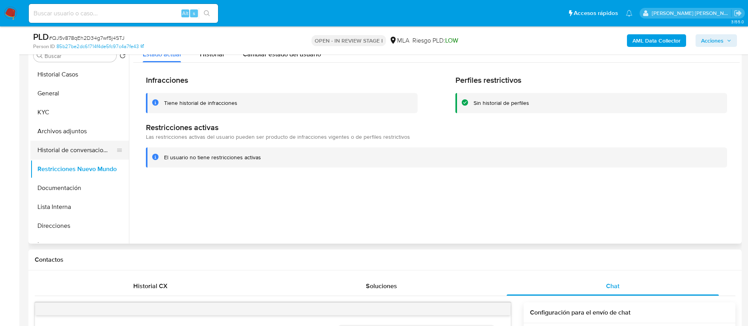
click at [97, 146] on button "Historial de conversaciones" at bounding box center [76, 150] width 92 height 19
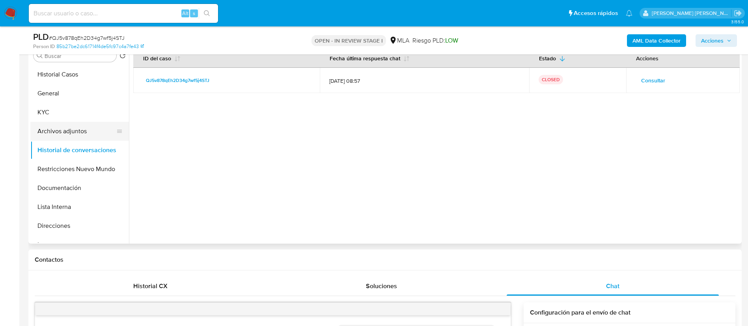
click at [66, 129] on button "Archivos adjuntos" at bounding box center [76, 131] width 92 height 19
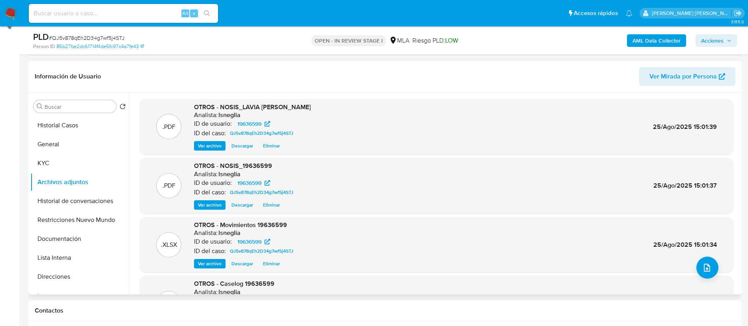
scroll to position [45, 0]
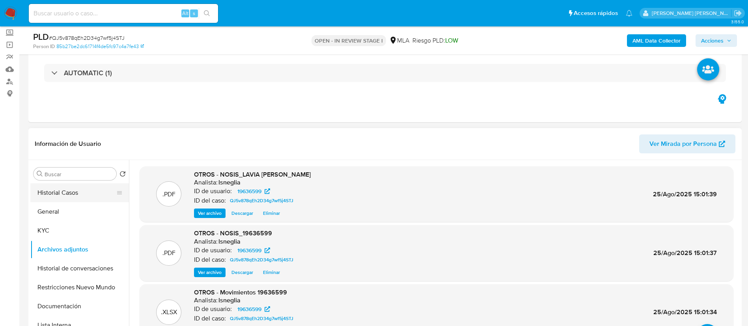
click at [60, 191] on button "Historial Casos" at bounding box center [76, 192] width 92 height 19
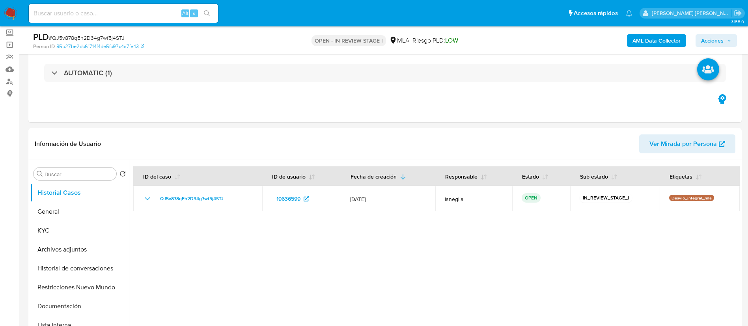
drag, startPoint x: 731, startPoint y: 39, endPoint x: 707, endPoint y: 40, distance: 23.7
click at [731, 39] on icon "button" at bounding box center [729, 40] width 5 height 5
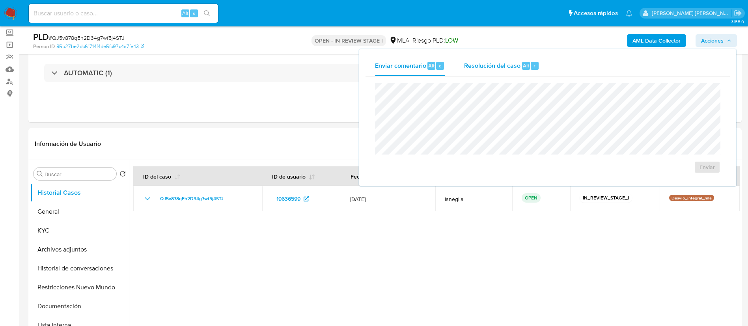
click at [503, 66] on span "Resolución del caso" at bounding box center [492, 65] width 56 height 9
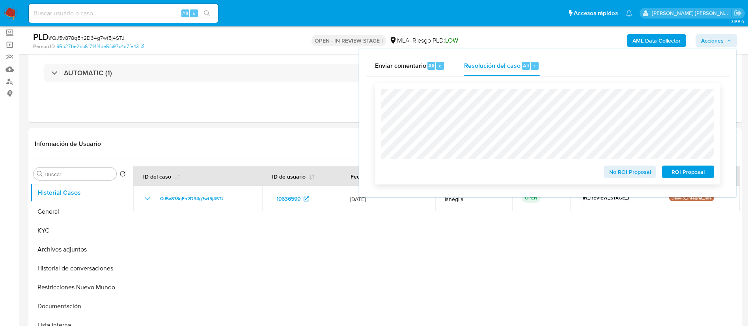
click at [626, 176] on span "No ROI Proposal" at bounding box center [630, 171] width 41 height 11
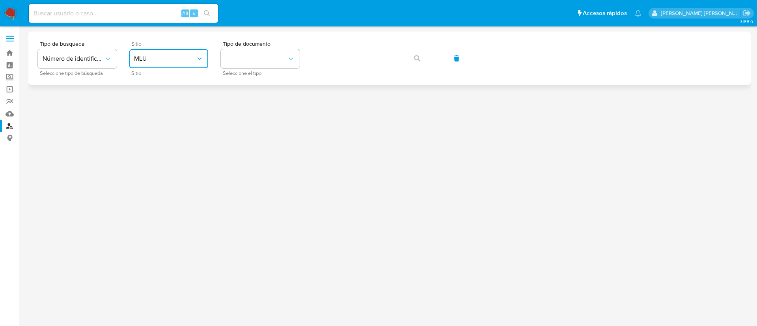
click at [161, 58] on span "MLU" at bounding box center [165, 59] width 62 height 8
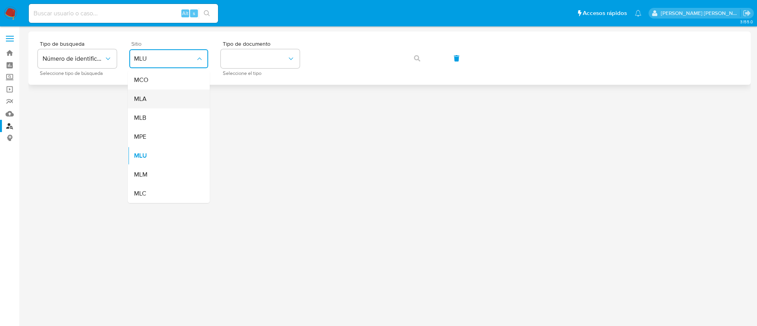
click at [159, 98] on div "MLA" at bounding box center [166, 99] width 65 height 19
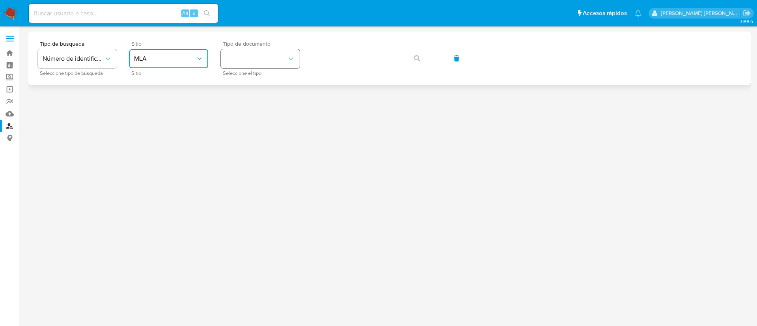
click at [271, 64] on button "identificationType" at bounding box center [260, 58] width 79 height 19
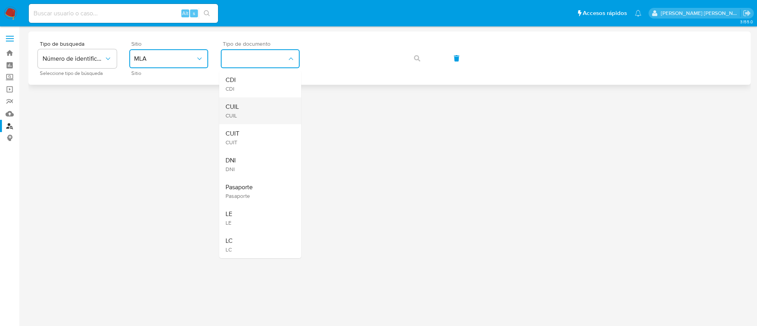
click at [259, 117] on div "CUIL CUIL" at bounding box center [258, 110] width 65 height 27
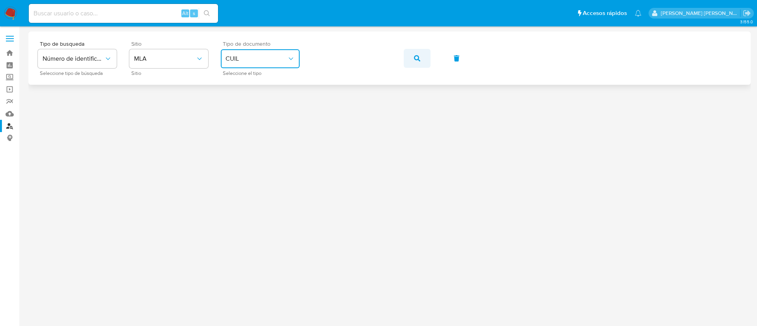
click at [408, 60] on button "button" at bounding box center [417, 58] width 27 height 19
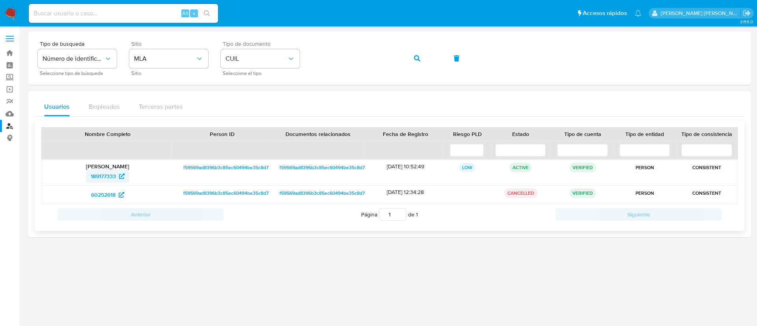
click at [100, 173] on span "189177333" at bounding box center [103, 176] width 25 height 13
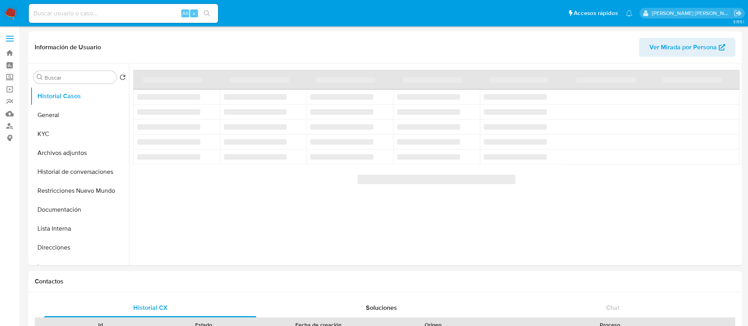
select select "10"
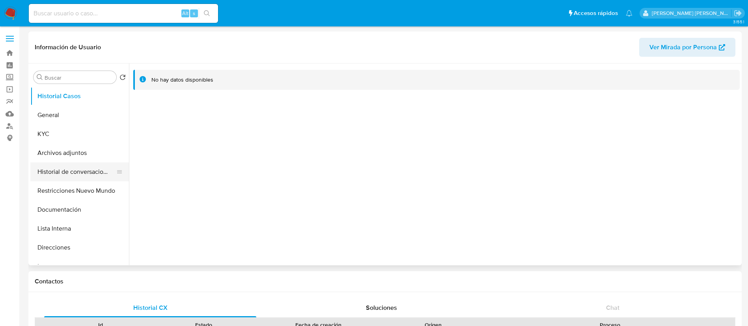
click at [72, 173] on button "Historial de conversaciones" at bounding box center [76, 172] width 92 height 19
click at [65, 191] on button "Restricciones Nuevo Mundo" at bounding box center [76, 190] width 92 height 19
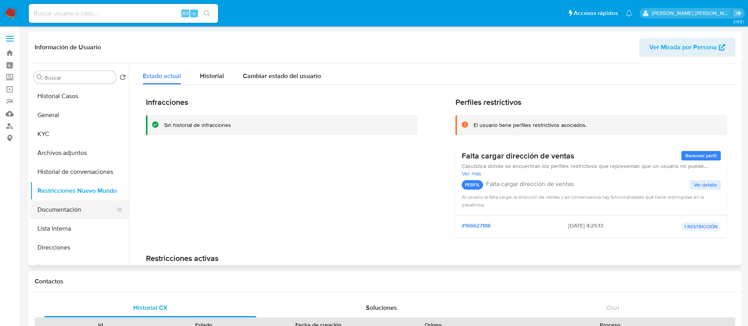
click at [71, 215] on button "Documentación" at bounding box center [76, 209] width 92 height 19
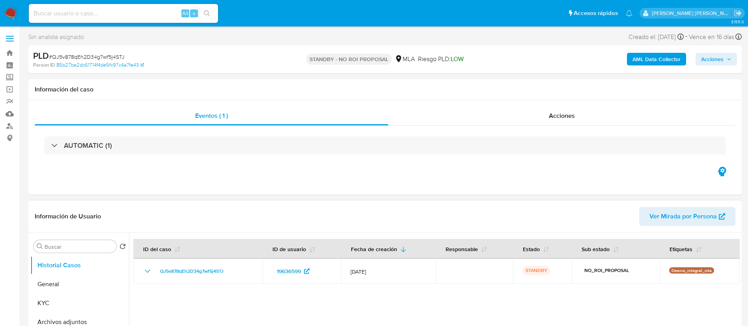
select select "10"
click at [99, 11] on input at bounding box center [123, 13] width 189 height 10
paste input "M4x4K6nzd6YzR4iFx0qFd5T5"
type input "M4x4K6nzd6YzR4iFx0qFd5T5"
click at [211, 16] on button "search-icon" at bounding box center [207, 13] width 16 height 11
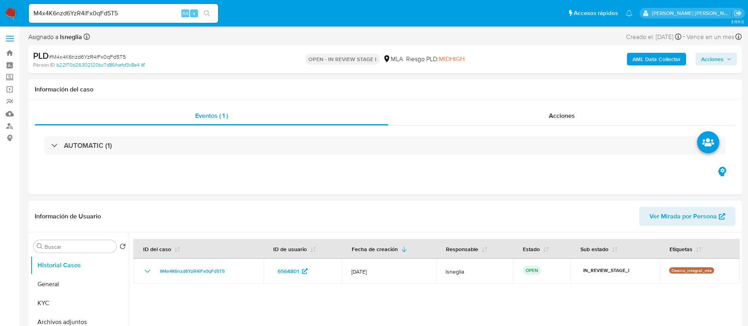
select select "10"
click at [94, 13] on input "M4x4K6nzd6YzR4iFx0qFd5T5" at bounding box center [123, 13] width 189 height 10
paste input "169531497"
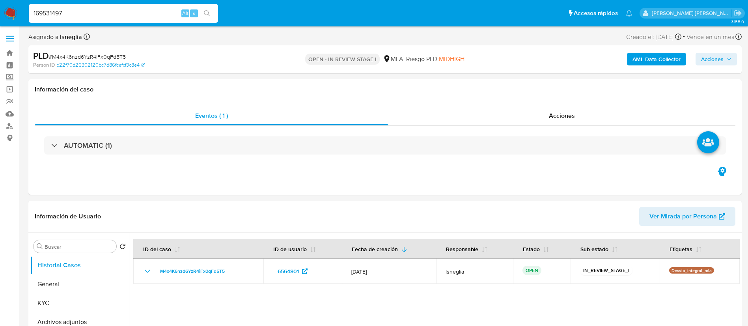
type input "169531497"
click at [205, 11] on icon "search-icon" at bounding box center [207, 13] width 6 height 6
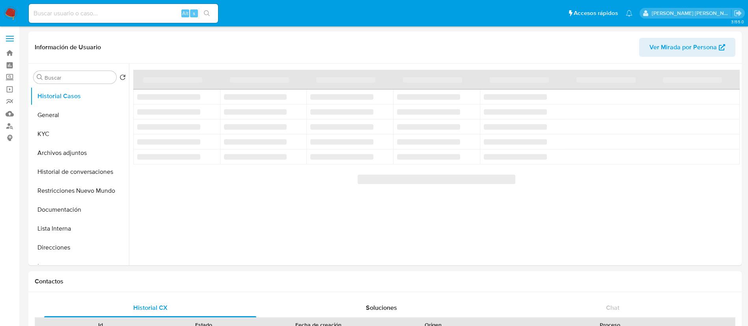
select select "10"
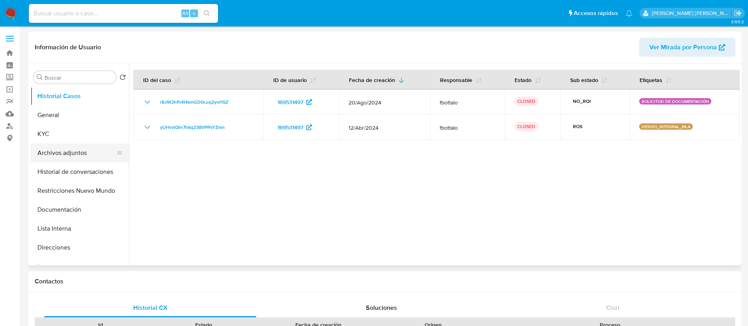
click at [83, 153] on button "Archivos adjuntos" at bounding box center [76, 153] width 92 height 19
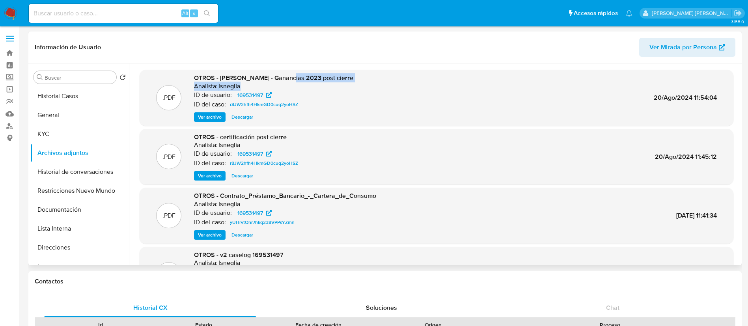
drag, startPoint x: 281, startPoint y: 77, endPoint x: 326, endPoint y: 83, distance: 45.4
click at [326, 83] on div "OTROS - Fiore Fabricio - Ganancias 2023 post cierre Analista: lsneglia ID de us…" at bounding box center [273, 98] width 159 height 48
drag, startPoint x: 247, startPoint y: 136, endPoint x: 300, endPoint y: 139, distance: 53.0
click at [300, 139] on div "OTROS - certificación post cierre Analista: lsneglia ID de usuario: 169531497 I…" at bounding box center [247, 157] width 107 height 48
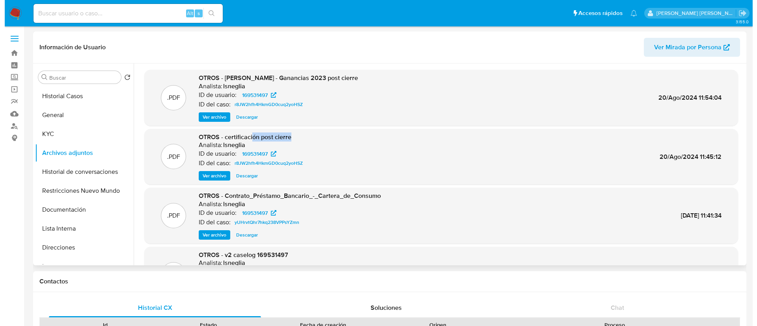
scroll to position [59, 0]
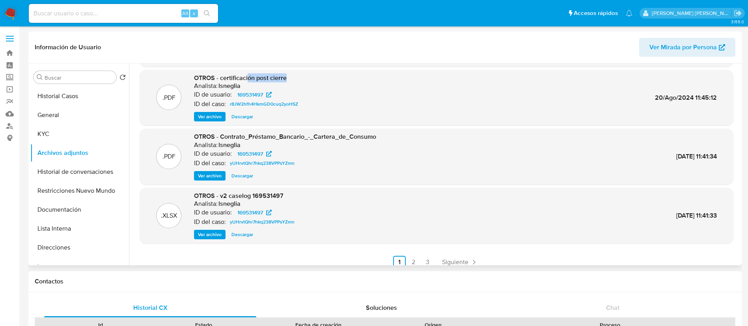
click at [214, 236] on span "Ver archivo" at bounding box center [210, 235] width 24 height 8
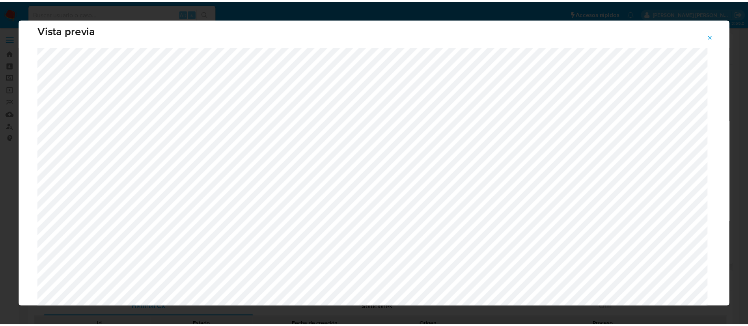
scroll to position [0, 0]
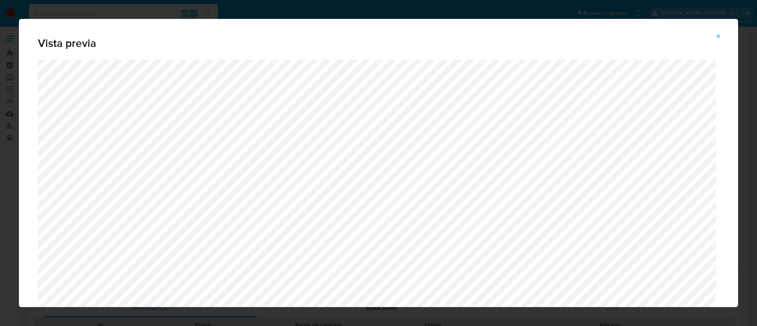
click at [716, 32] on button "Attachment preview" at bounding box center [718, 36] width 17 height 13
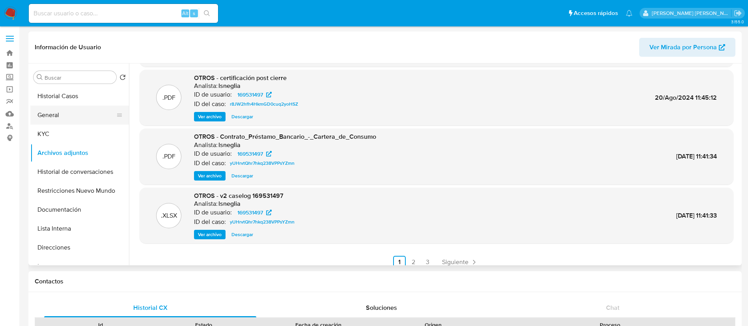
click at [57, 110] on button "General" at bounding box center [76, 115] width 92 height 19
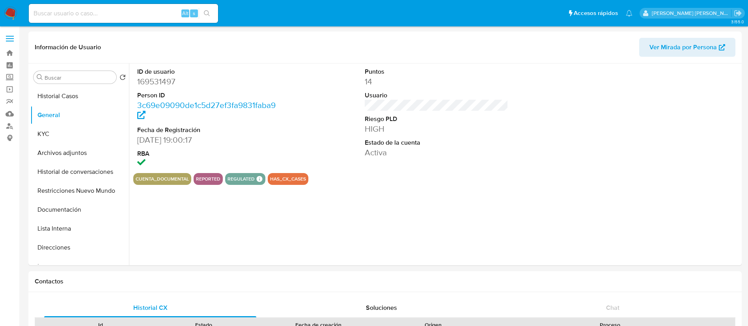
click at [167, 78] on dd "169531497" at bounding box center [209, 81] width 144 height 11
copy dd "169531497"
click at [71, 157] on button "Archivos adjuntos" at bounding box center [76, 153] width 92 height 19
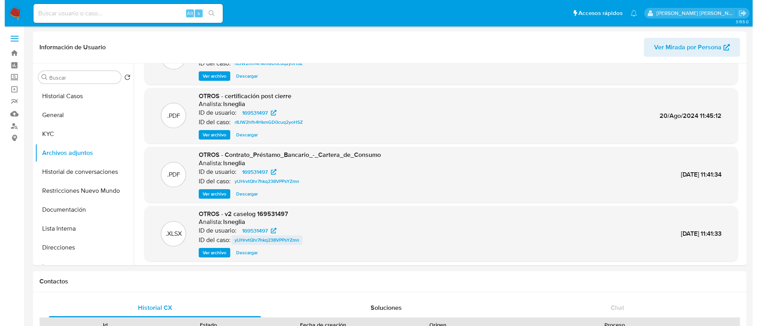
scroll to position [59, 0]
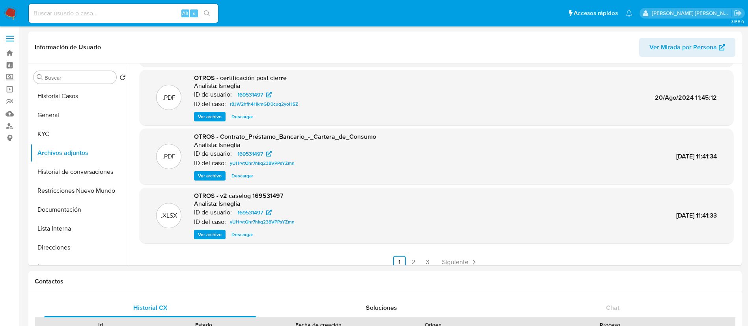
click at [206, 234] on span "Ver archivo" at bounding box center [210, 235] width 24 height 8
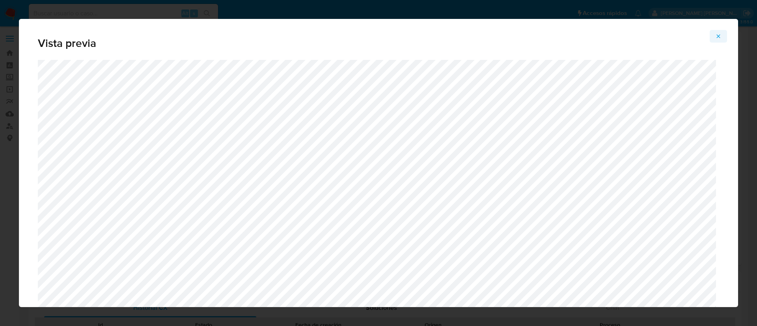
click at [719, 39] on icon "Attachment preview" at bounding box center [719, 36] width 6 height 6
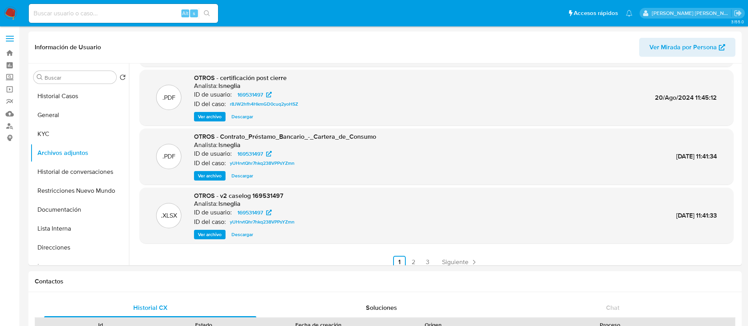
click at [204, 117] on span "Ver archivo" at bounding box center [210, 117] width 24 height 8
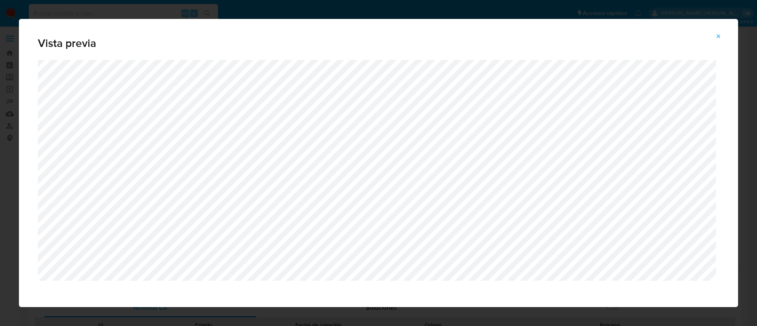
click at [715, 30] on button "Attachment preview" at bounding box center [718, 36] width 17 height 13
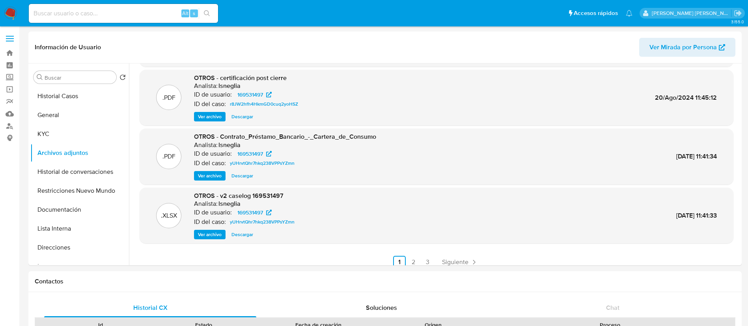
click at [211, 235] on span "Ver archivo" at bounding box center [210, 235] width 24 height 8
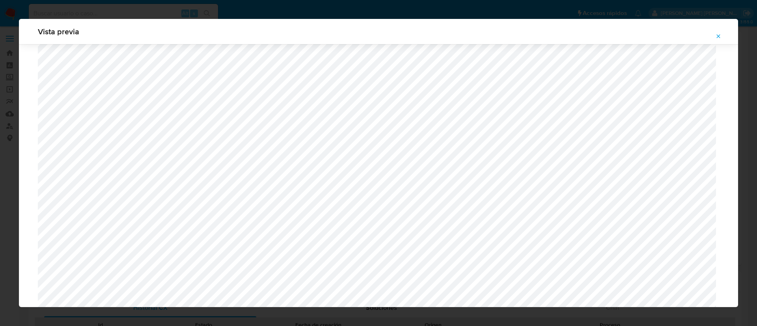
scroll to position [458, 0]
click at [716, 35] on button "Attachment preview" at bounding box center [718, 36] width 17 height 13
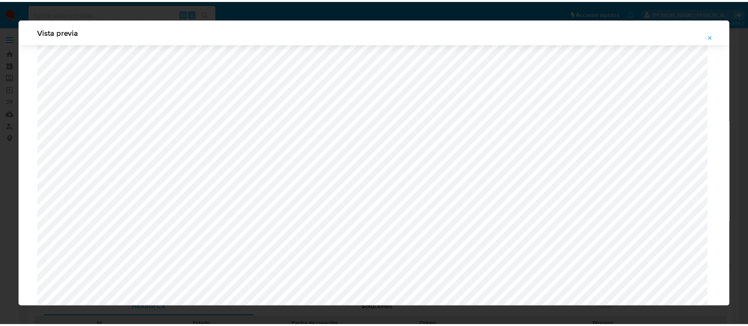
scroll to position [0, 0]
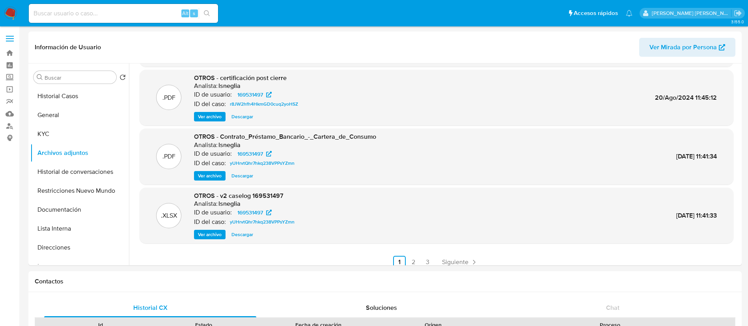
click at [123, 11] on input at bounding box center [123, 13] width 189 height 10
paste input "469642614"
type input "469642614"
click at [208, 4] on div "469642614 Alt s" at bounding box center [123, 13] width 189 height 19
click at [208, 11] on icon "search-icon" at bounding box center [207, 13] width 6 height 6
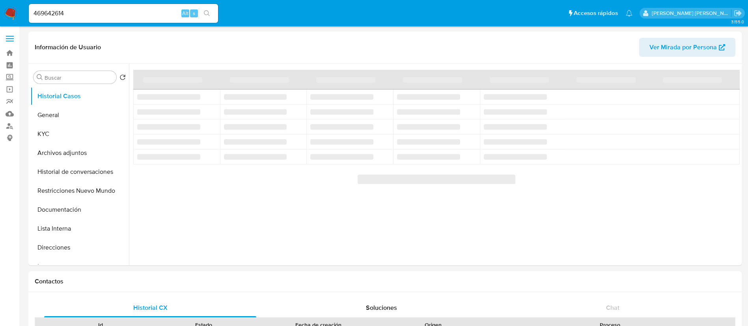
select select "10"
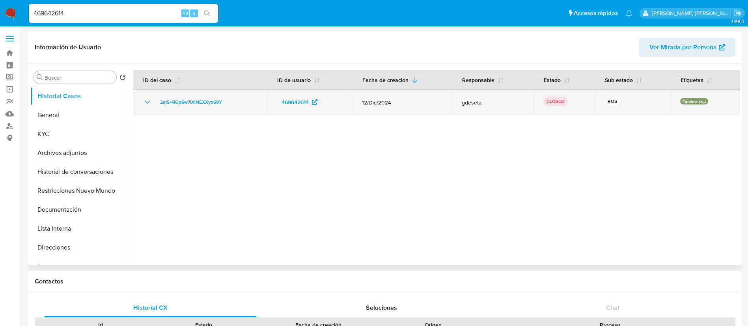
click at [150, 98] on icon "Mostrar/Ocultar" at bounding box center [147, 101] width 9 height 9
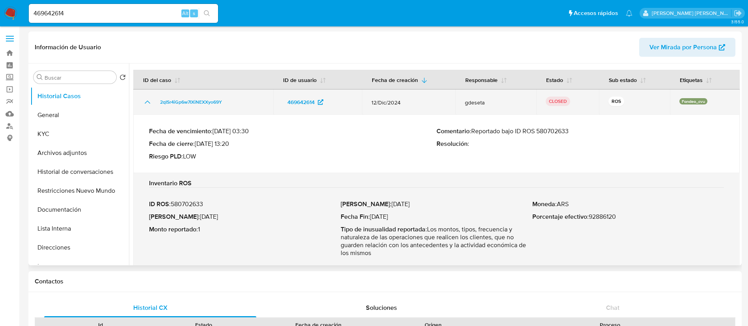
click at [151, 98] on icon "Mostrar/Ocultar" at bounding box center [147, 101] width 9 height 9
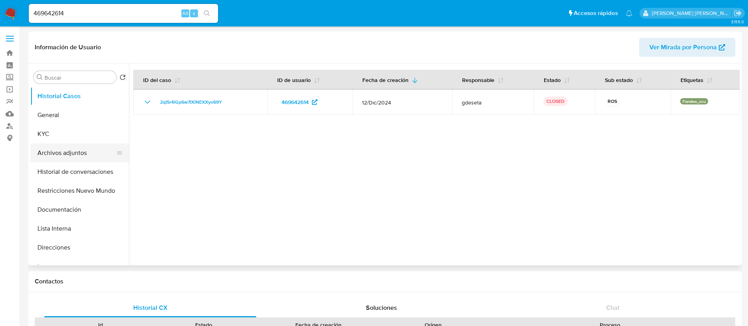
click at [82, 149] on button "Archivos adjuntos" at bounding box center [76, 153] width 92 height 19
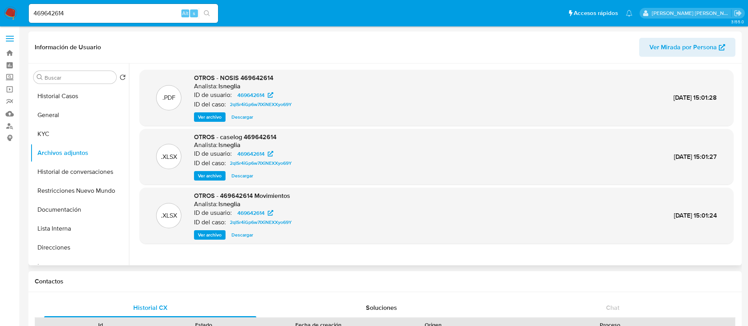
click at [216, 176] on span "Ver archivo" at bounding box center [210, 176] width 24 height 8
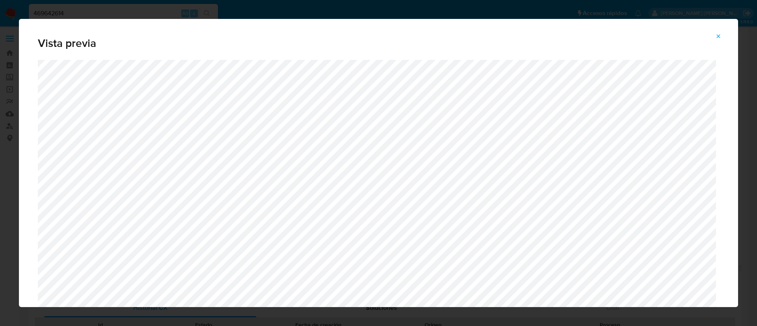
click at [721, 34] on icon "Attachment preview" at bounding box center [719, 36] width 6 height 6
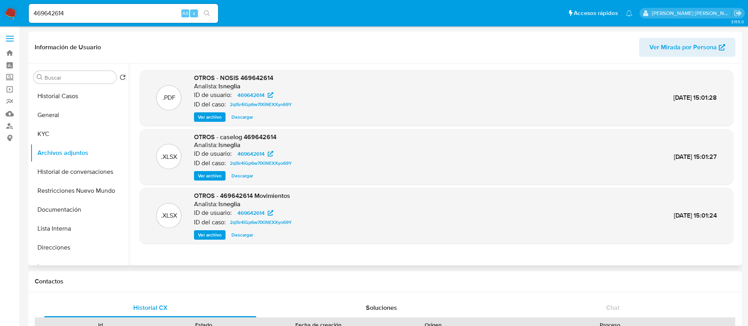
click at [211, 179] on span "Ver archivo" at bounding box center [210, 176] width 24 height 8
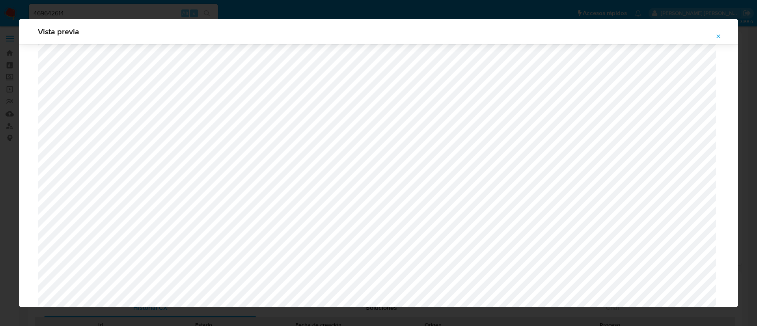
scroll to position [517, 0]
click at [715, 36] on button "Attachment preview" at bounding box center [718, 36] width 17 height 13
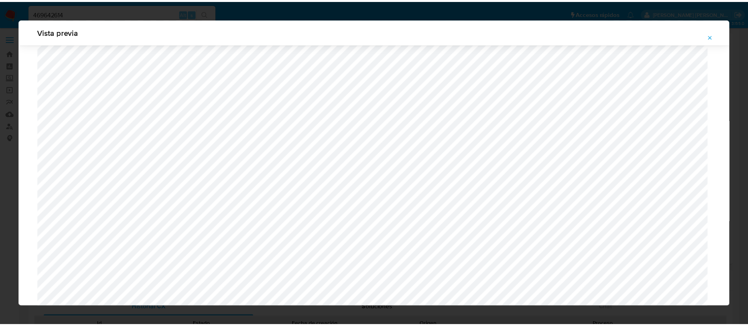
scroll to position [0, 0]
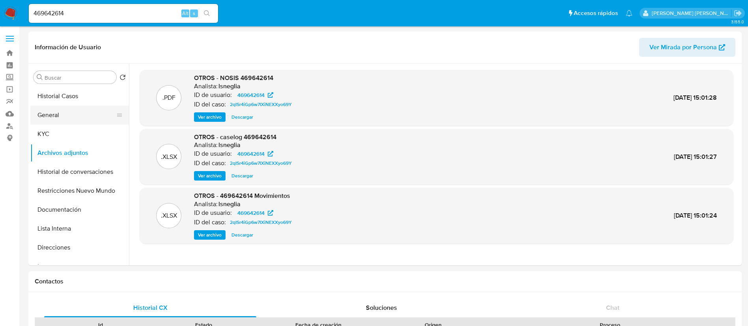
click at [69, 117] on button "General" at bounding box center [76, 115] width 92 height 19
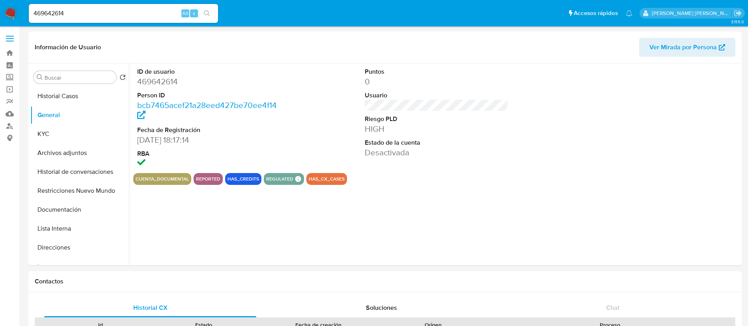
click at [162, 82] on dd "469642614" at bounding box center [209, 81] width 144 height 11
copy dd "469642614"
click at [51, 136] on button "KYC" at bounding box center [76, 134] width 92 height 19
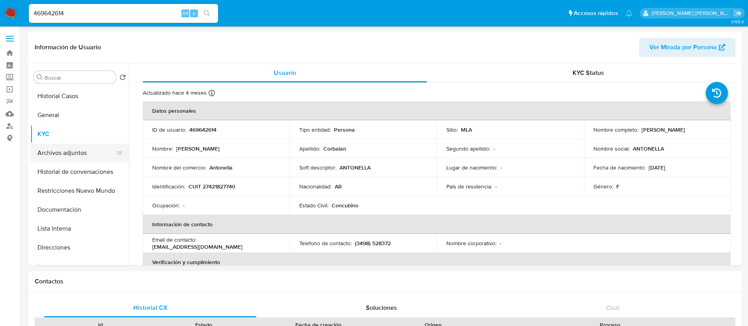
click at [72, 154] on button "Archivos adjuntos" at bounding box center [76, 153] width 92 height 19
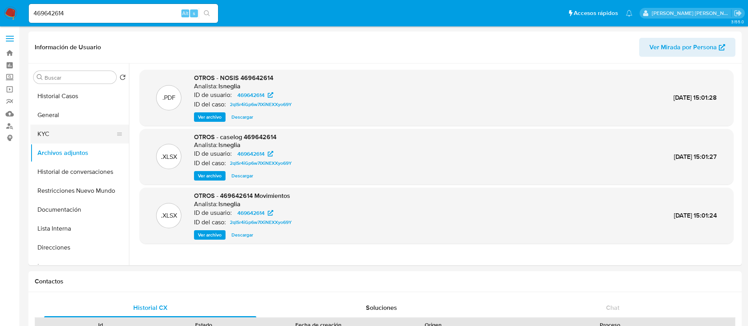
drag, startPoint x: 51, startPoint y: 111, endPoint x: 122, endPoint y: 126, distance: 73.0
click at [51, 111] on button "General" at bounding box center [79, 115] width 99 height 19
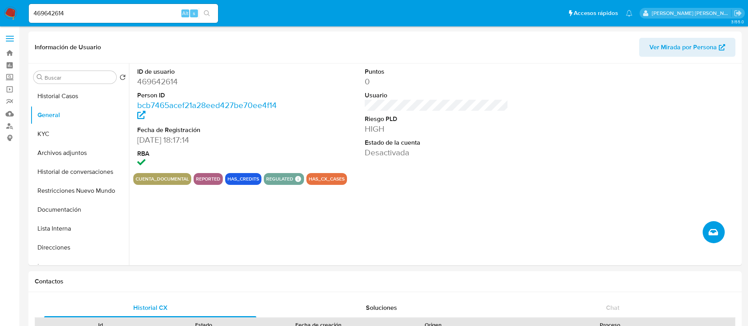
click at [710, 231] on icon "Crear caso manual" at bounding box center [713, 232] width 9 height 6
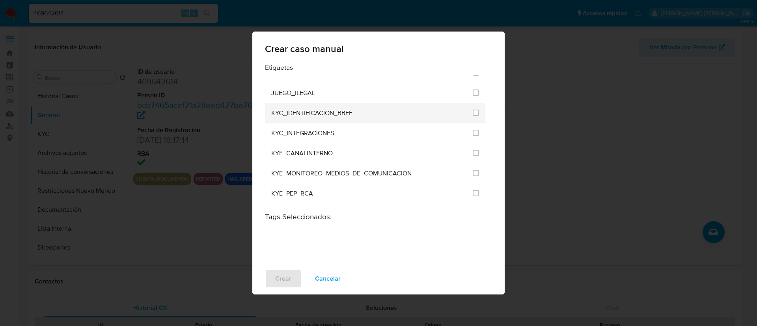
scroll to position [1576, 0]
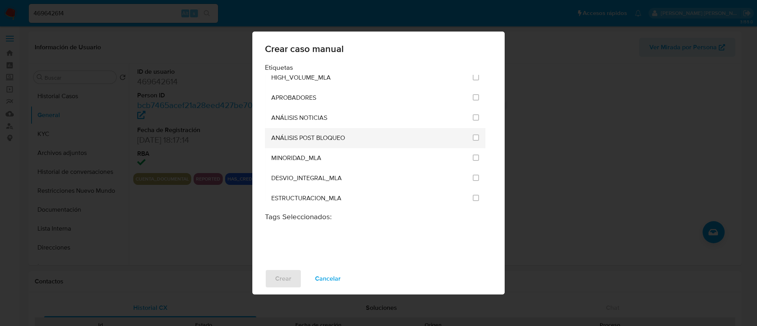
click at [474, 141] on div at bounding box center [476, 138] width 6 height 8
click at [473, 138] on input "3249" at bounding box center [476, 138] width 6 height 6
checkbox input "true"
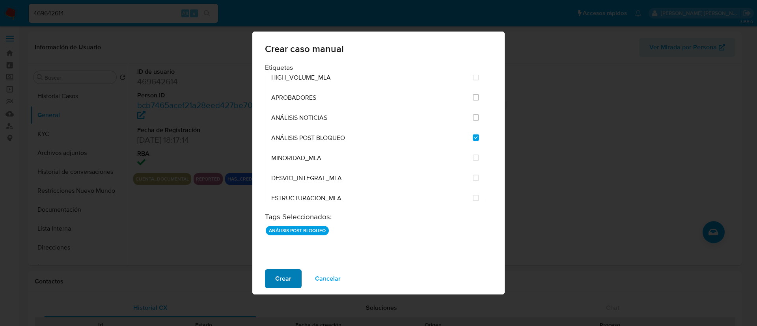
click at [284, 277] on span "Crear" at bounding box center [283, 278] width 16 height 17
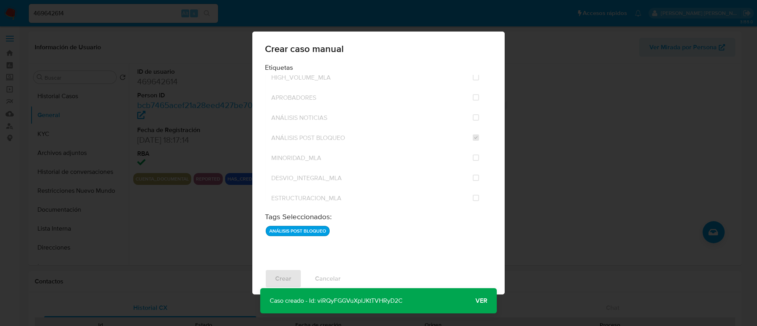
click at [483, 301] on span "Ver" at bounding box center [482, 301] width 12 height 0
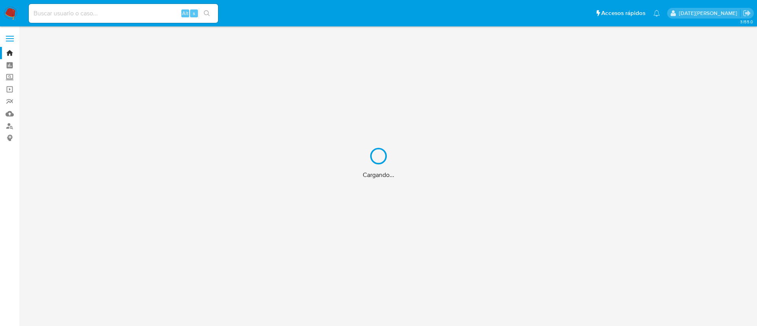
click at [122, 13] on div "Cargando..." at bounding box center [378, 163] width 757 height 326
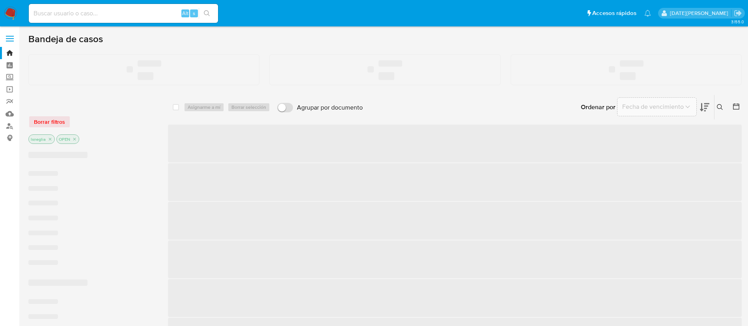
click at [82, 12] on input at bounding box center [123, 13] width 189 height 10
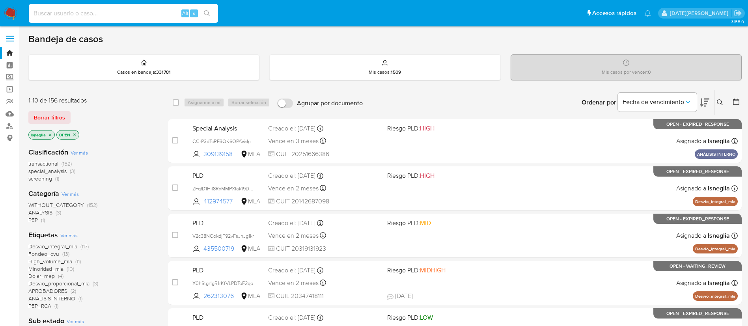
paste input "J7pv90RY3jgUstCx9nDe8Dvm"
type input "J7pv90RY3jgUstCx9nDe8Dvm"
click at [207, 12] on icon "search-icon" at bounding box center [207, 13] width 6 height 6
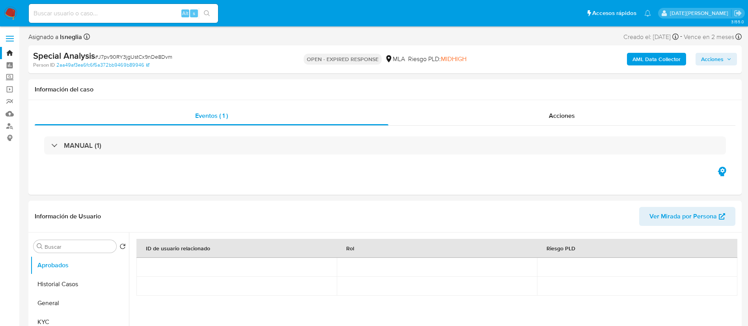
select select "10"
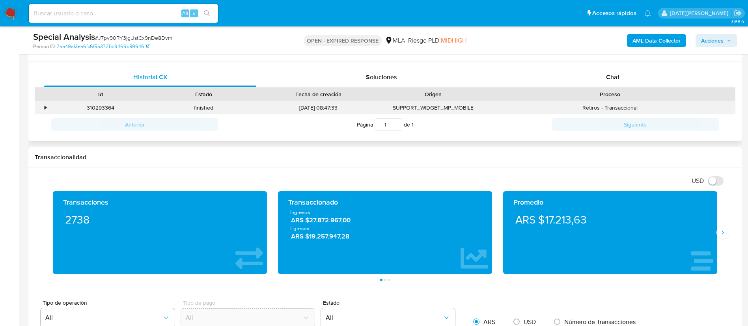
scroll to position [296, 0]
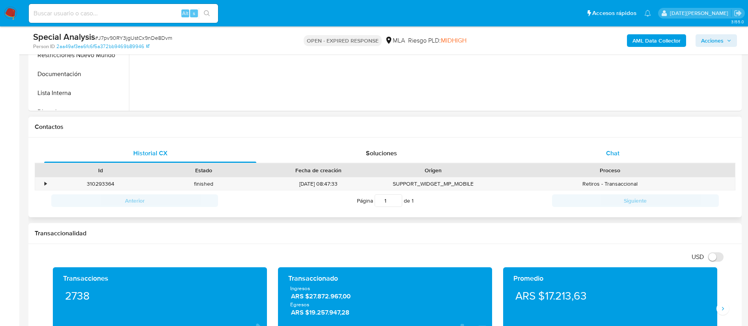
click at [607, 145] on div "Chat" at bounding box center [613, 153] width 212 height 19
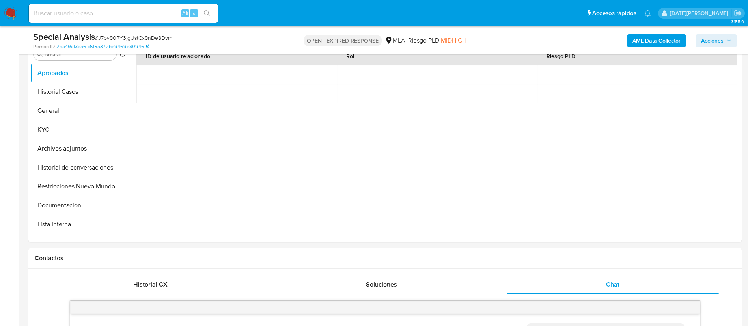
scroll to position [118, 0]
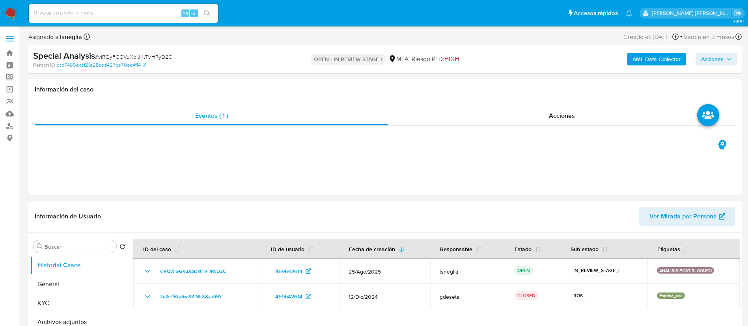
select select "10"
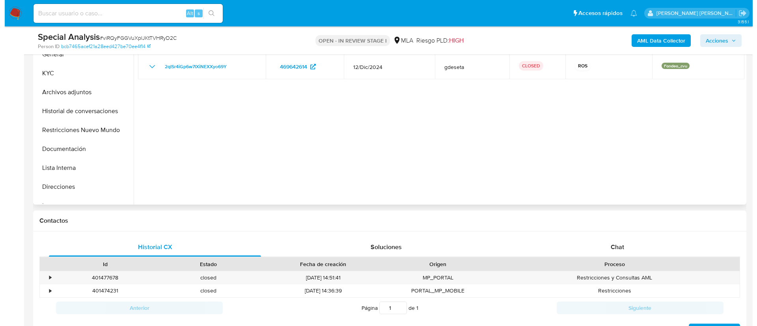
scroll to position [178, 0]
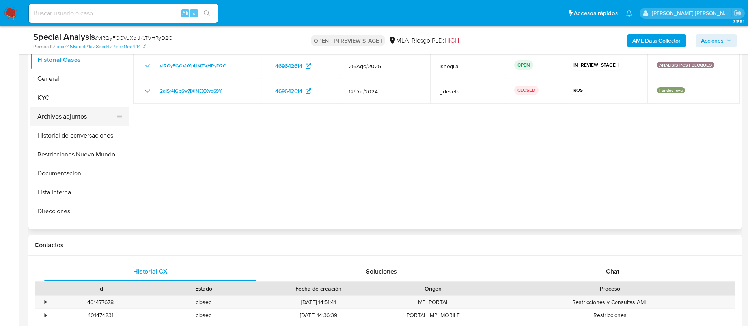
click at [88, 118] on button "Archivos adjuntos" at bounding box center [76, 116] width 92 height 19
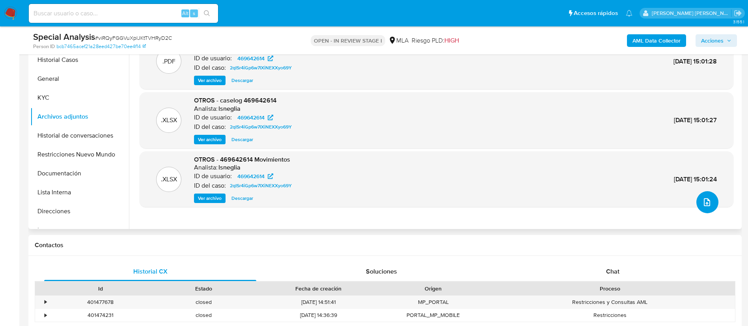
click at [708, 195] on button "upload-file" at bounding box center [708, 202] width 22 height 22
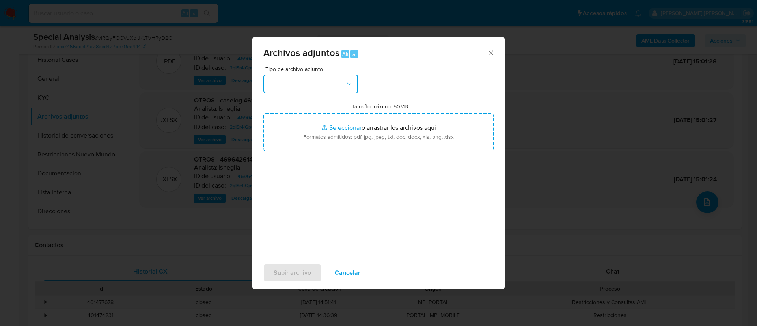
click at [321, 75] on button "button" at bounding box center [310, 84] width 95 height 19
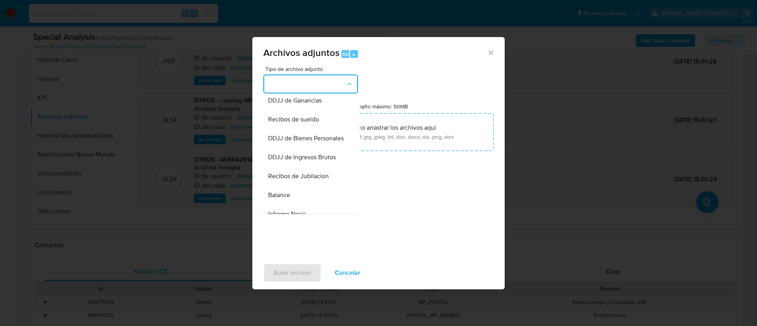
scroll to position [120, 0]
click at [300, 146] on div "OTROS" at bounding box center [308, 136] width 80 height 19
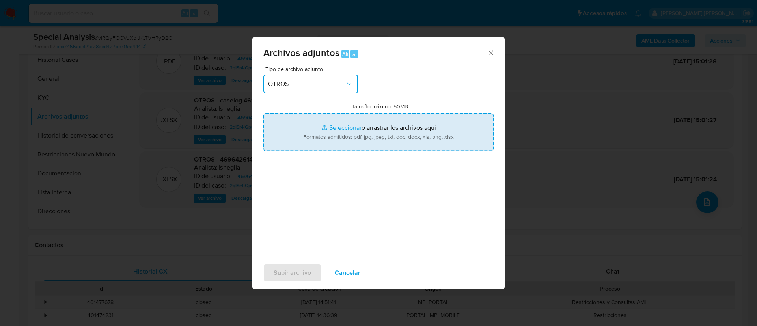
type input "C:\fakepath\recibo post cierre.jpeg"
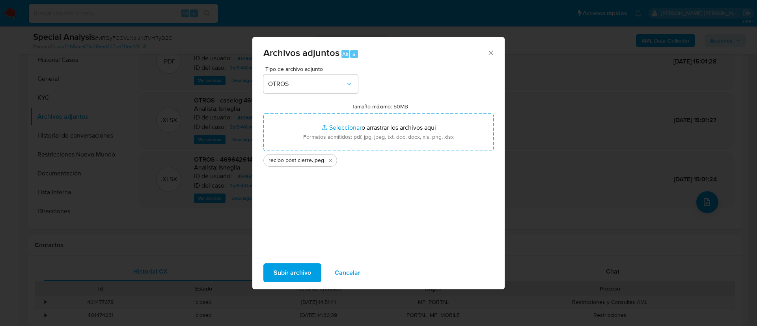
click at [293, 269] on span "Subir archivo" at bounding box center [292, 272] width 37 height 17
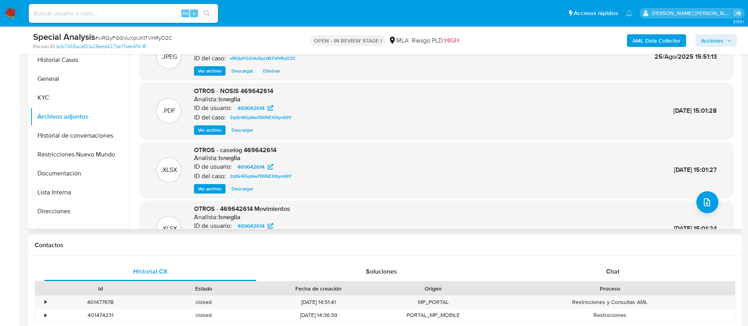
click at [202, 195] on div ".XLSX OTROS - caselog 469642614 Analista: lsneglia ID de usuario: 469642614 ID …" at bounding box center [437, 170] width 594 height 56
click at [206, 191] on span "Ver archivo" at bounding box center [210, 189] width 24 height 8
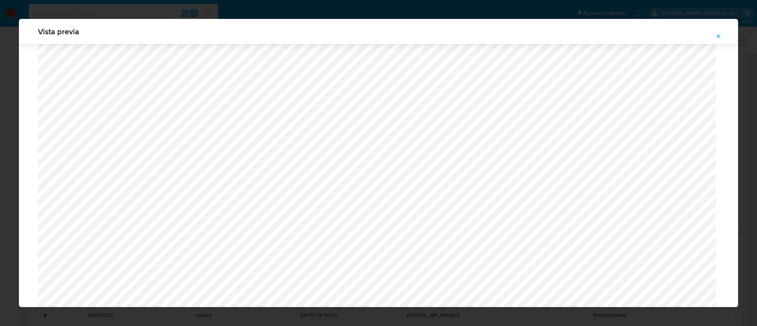
scroll to position [517, 0]
click at [718, 37] on icon "Attachment preview" at bounding box center [719, 36] width 6 height 6
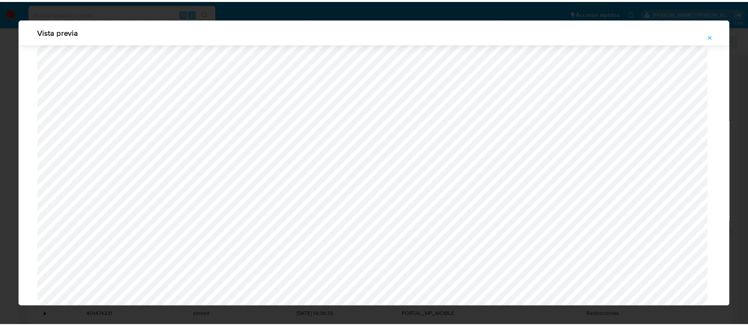
scroll to position [0, 0]
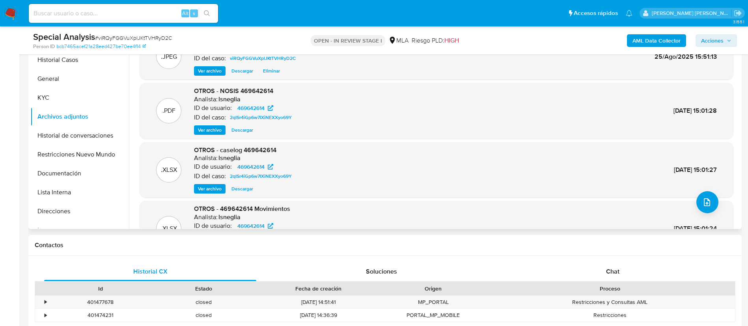
click at [715, 42] on span "Acciones" at bounding box center [712, 40] width 22 height 13
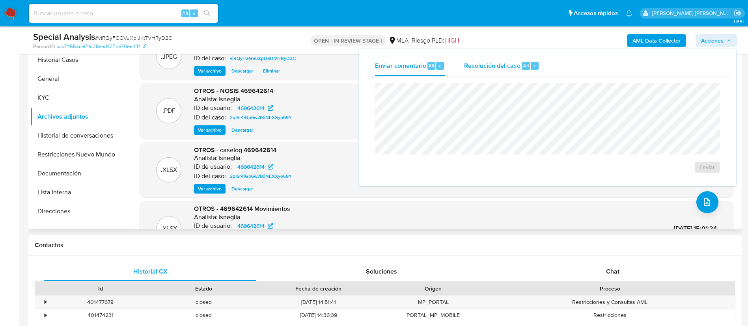
click at [514, 64] on span "Resolución del caso" at bounding box center [492, 65] width 56 height 9
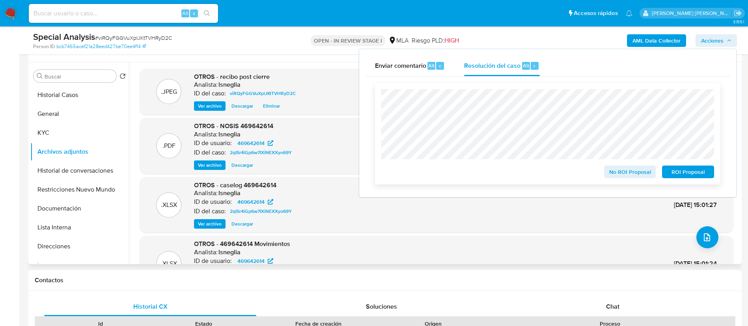
scroll to position [118, 0]
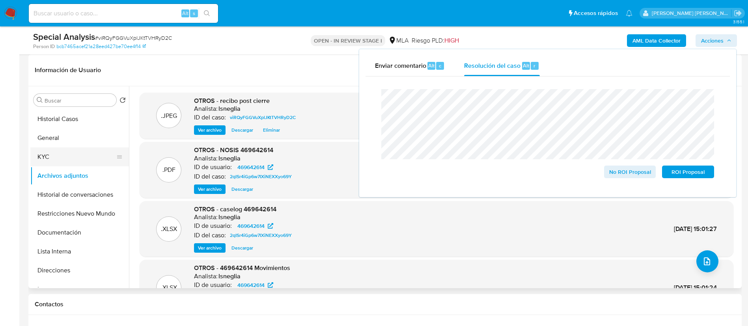
click at [74, 162] on button "KYC" at bounding box center [76, 157] width 92 height 19
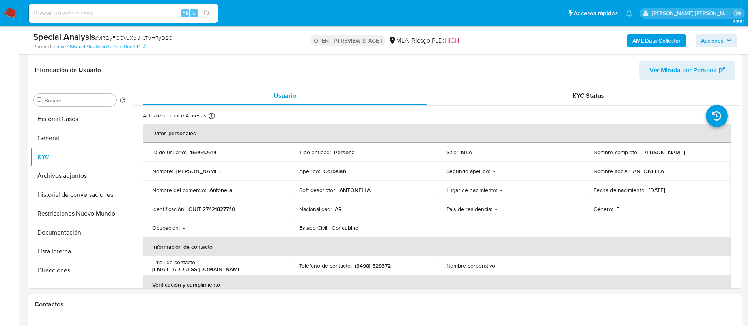
click at [225, 208] on p "CUIT 27421827740" at bounding box center [212, 209] width 47 height 7
copy p "27421827740"
click at [716, 42] on span "Acciones" at bounding box center [712, 40] width 22 height 13
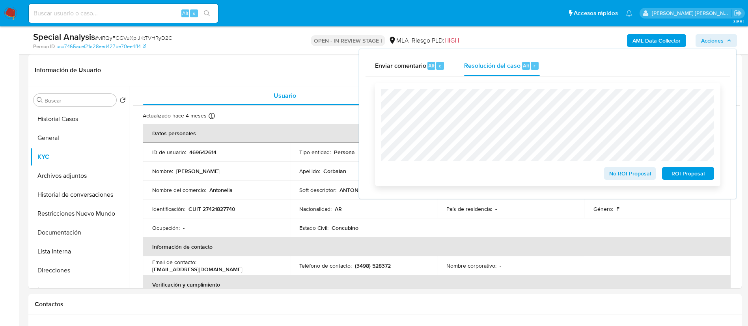
click at [640, 172] on span "No ROI Proposal" at bounding box center [630, 173] width 41 height 11
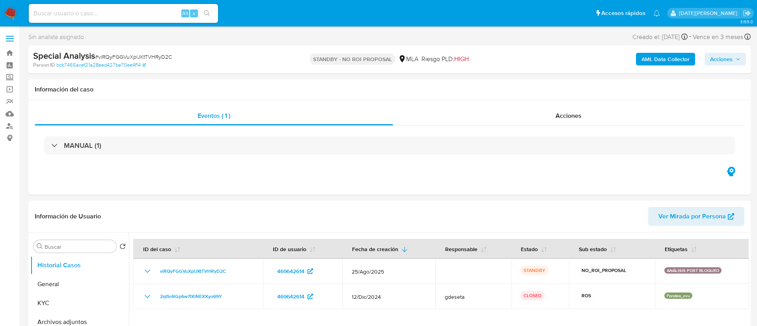
select select "10"
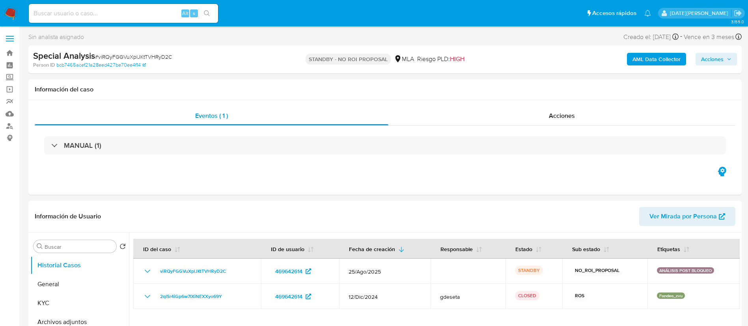
click at [98, 19] on div "Alt s" at bounding box center [123, 13] width 189 height 19
click at [102, 13] on input at bounding box center [123, 13] width 189 height 10
paste input "401107244"
click at [215, 15] on input "401107244" at bounding box center [123, 13] width 189 height 10
type input "401107244"
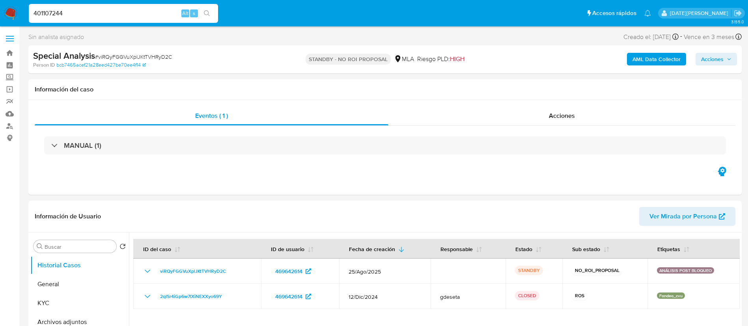
click at [209, 10] on icon "search-icon" at bounding box center [207, 13] width 6 height 6
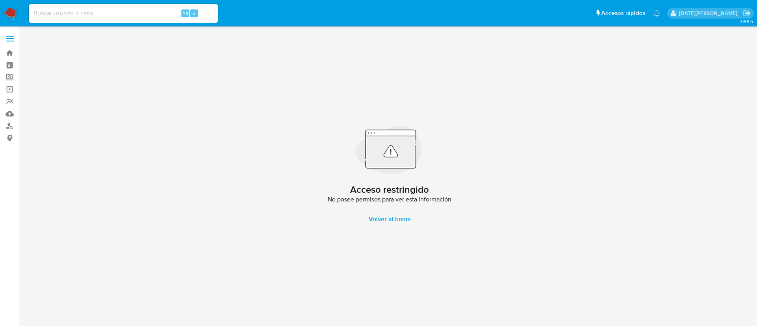
click at [101, 12] on input at bounding box center [123, 13] width 189 height 10
paste input "555023594"
type input "555023594"
click at [209, 11] on icon "search-icon" at bounding box center [207, 13] width 6 height 6
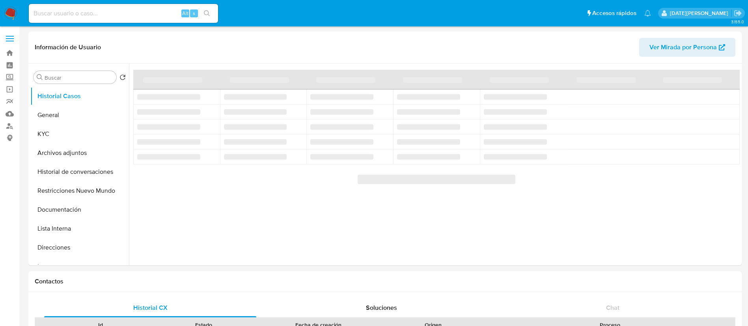
select select "10"
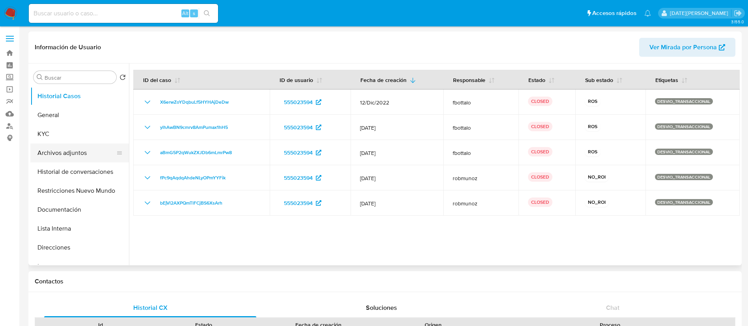
click at [82, 151] on button "Archivos adjuntos" at bounding box center [76, 153] width 92 height 19
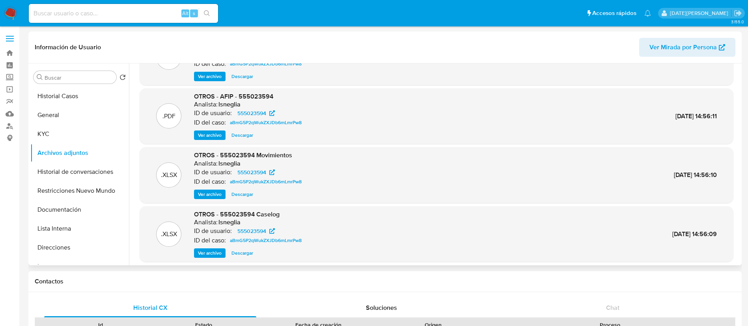
scroll to position [59, 0]
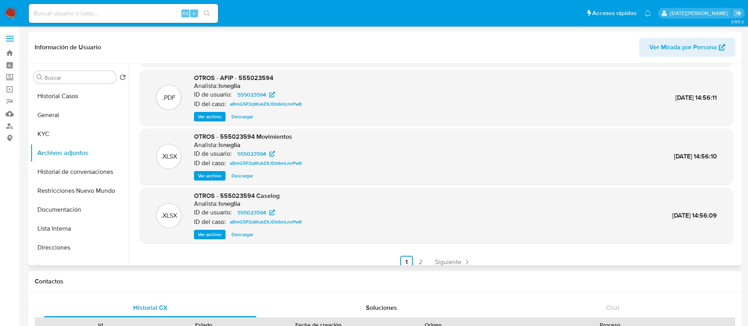
click at [214, 237] on span "Ver archivo" at bounding box center [210, 235] width 24 height 8
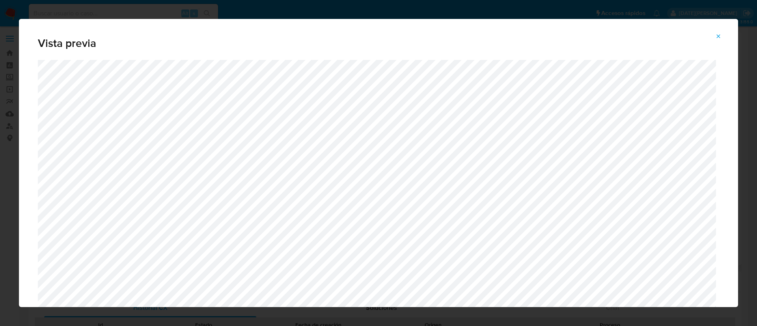
click at [722, 37] on button "Attachment preview" at bounding box center [718, 36] width 17 height 13
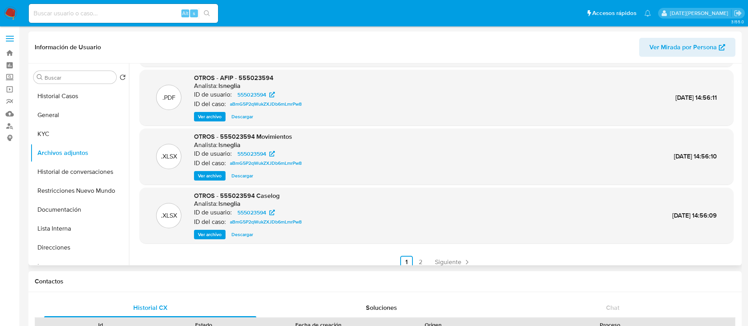
click at [97, 13] on input at bounding box center [123, 13] width 189 height 10
paste input "192871775"
type input "192871775"
click at [207, 9] on button "search-icon" at bounding box center [207, 13] width 16 height 11
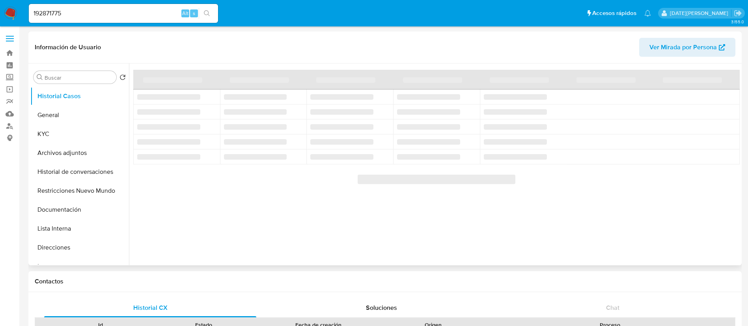
select select "10"
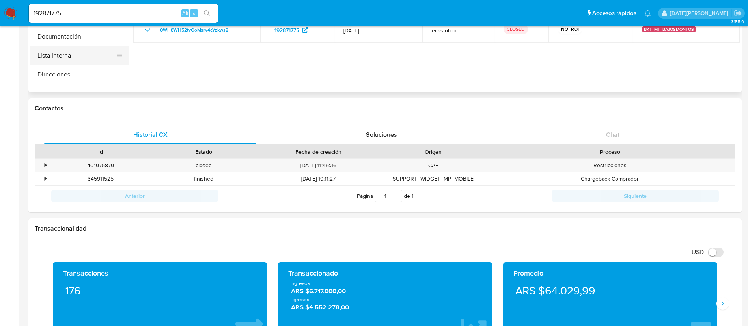
scroll to position [59, 0]
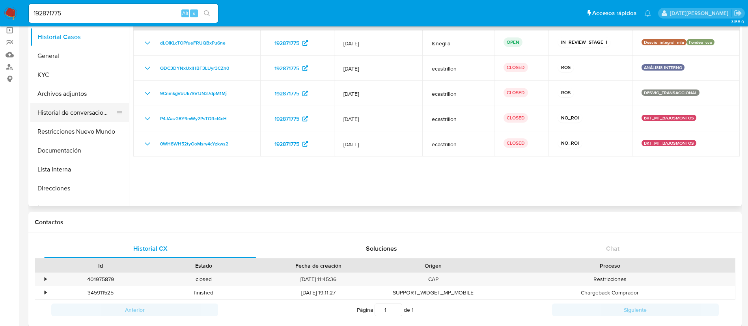
click at [64, 120] on button "Historial de conversaciones" at bounding box center [76, 112] width 92 height 19
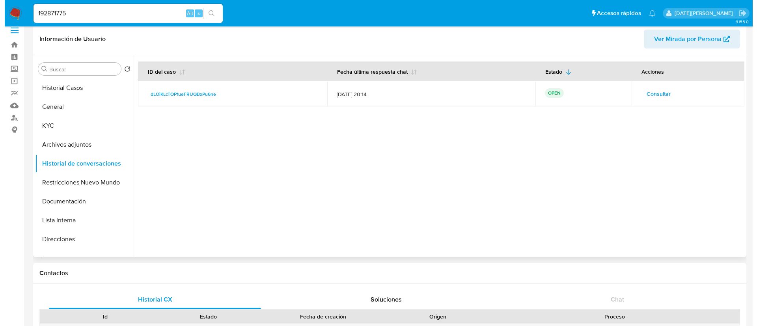
scroll to position [0, 0]
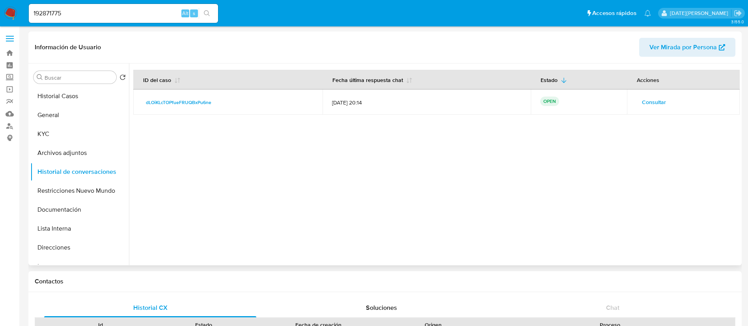
click at [654, 104] on span "Consultar" at bounding box center [654, 102] width 24 height 11
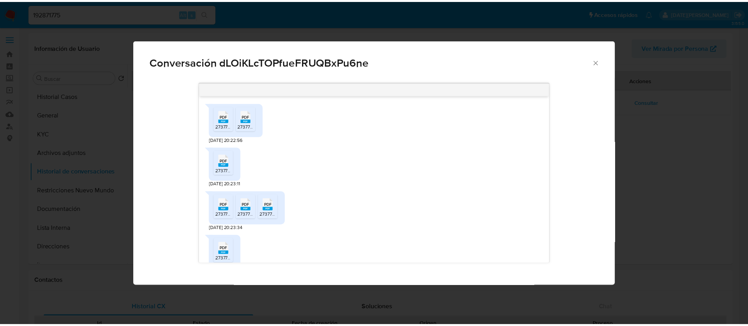
scroll to position [1360, 0]
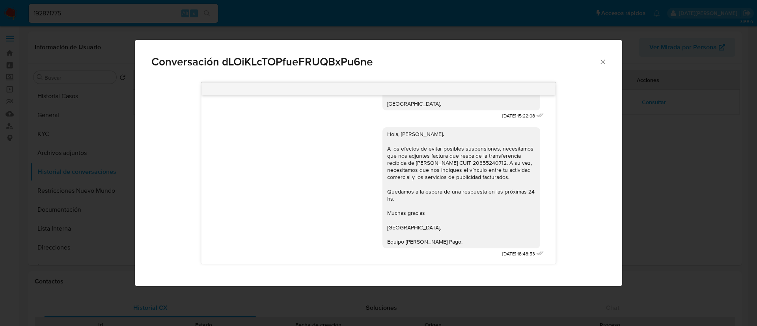
click at [605, 62] on icon "Cerrar" at bounding box center [603, 62] width 8 height 8
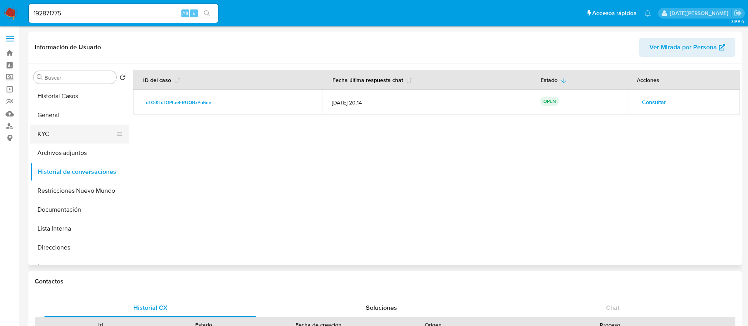
click at [70, 136] on button "KYC" at bounding box center [76, 134] width 92 height 19
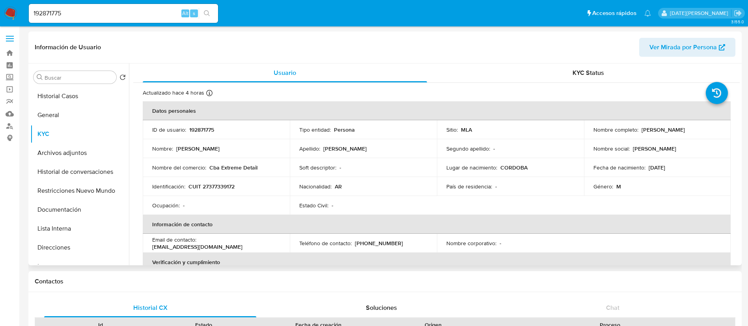
drag, startPoint x: 639, startPoint y: 129, endPoint x: 682, endPoint y: 133, distance: 43.2
click at [685, 130] on p "Franco Ricardo Lombardo" at bounding box center [663, 129] width 43 height 7
click at [200, 245] on p "f.lombardoventas@gmail.com" at bounding box center [197, 246] width 90 height 7
drag, startPoint x: 200, startPoint y: 243, endPoint x: 282, endPoint y: 241, distance: 82.1
click at [282, 241] on td "Email de contacto : f.lombardoventas@gmail.com" at bounding box center [216, 243] width 147 height 19
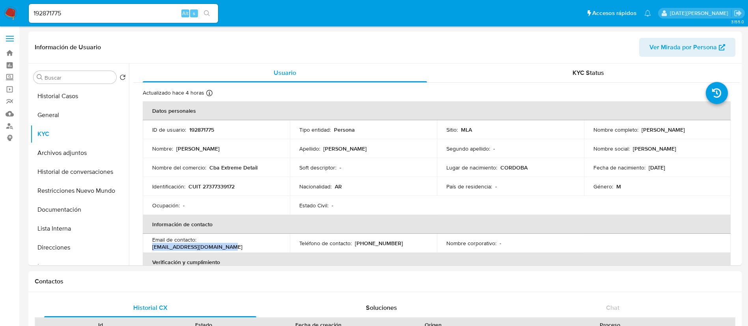
copy p "f.lombardoventas@gmail.com"
click at [86, 14] on input "192871775" at bounding box center [123, 13] width 189 height 10
paste input "3tL4c9NqSiSNAqWUO8FlxqCM"
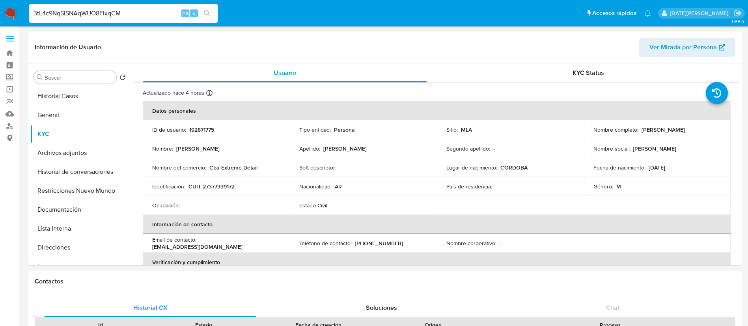
type input "3tL4c9NqSiSNAqWUO8FlxqCM"
click at [214, 13] on button "search-icon" at bounding box center [207, 13] width 16 height 11
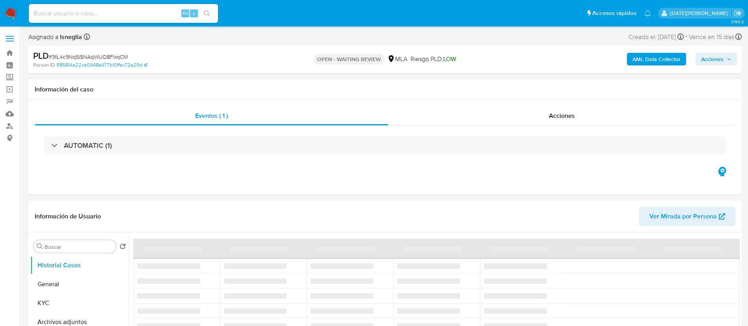
select select "10"
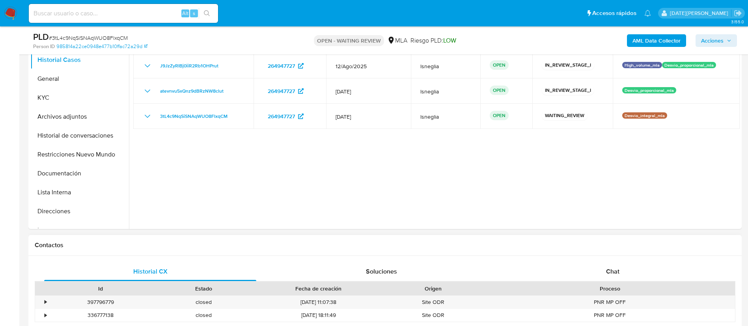
scroll to position [237, 0]
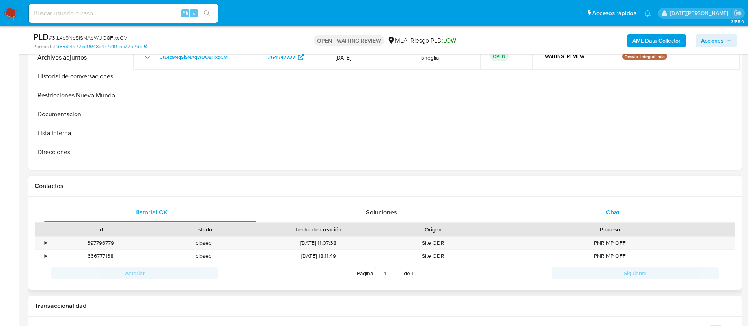
click at [614, 213] on span "Chat" at bounding box center [612, 212] width 13 height 9
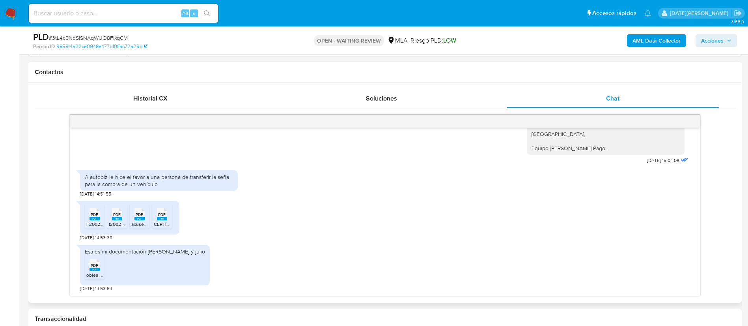
scroll to position [355, 0]
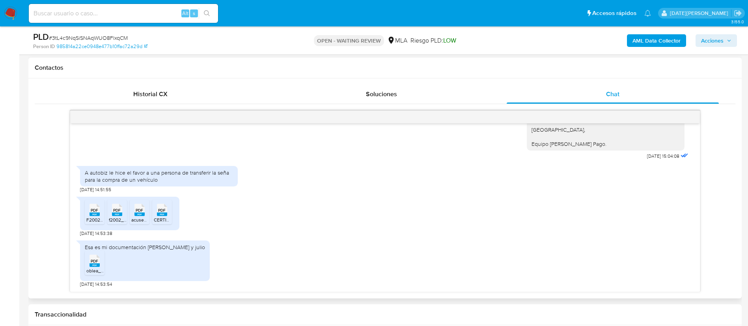
click at [92, 215] on rect at bounding box center [95, 215] width 10 height 4
click at [123, 214] on div "PDF PDF" at bounding box center [117, 209] width 17 height 15
click at [136, 212] on span "PDF" at bounding box center [139, 210] width 7 height 5
click at [172, 214] on ul "PDF PDF F2002_062025_DIRICO.pdf PDF PDF f2002_072025_dirico.pdf PDF PDF acuse_f…" at bounding box center [130, 213] width 90 height 27
click at [164, 217] on span "CERTIFICACION DE INGRESOS [PERSON_NAME].pdf" at bounding box center [209, 220] width 111 height 7
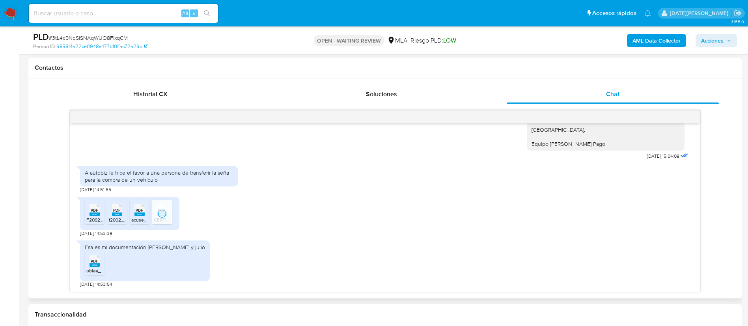
click at [95, 264] on rect at bounding box center [95, 265] width 10 height 4
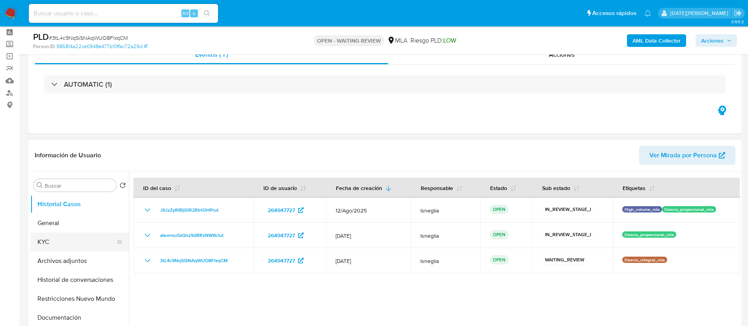
scroll to position [59, 0]
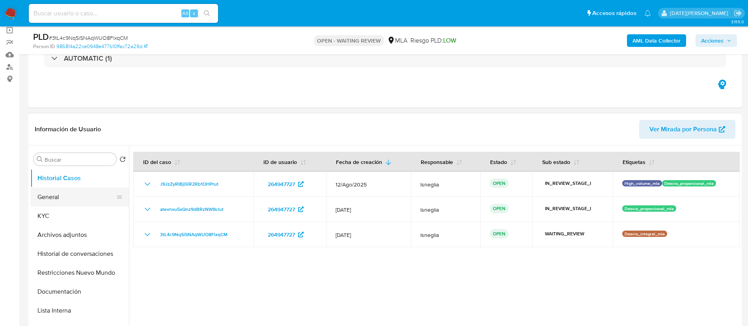
click at [69, 194] on button "General" at bounding box center [76, 197] width 92 height 19
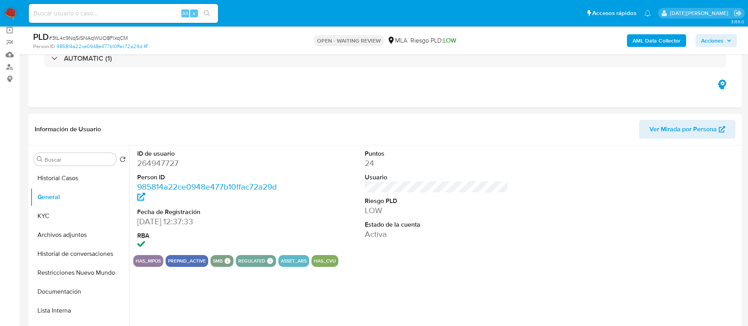
click at [168, 162] on dd "264947727" at bounding box center [209, 163] width 144 height 11
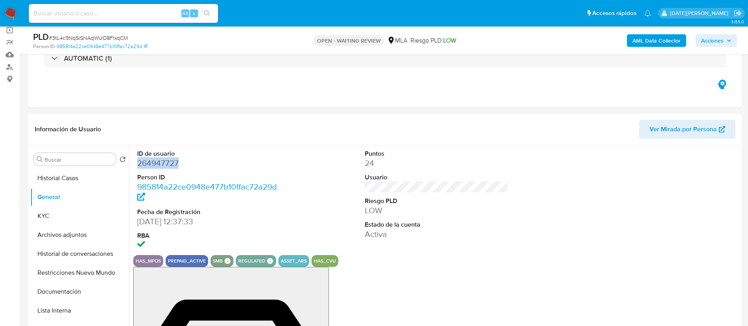
copy dd "264947727"
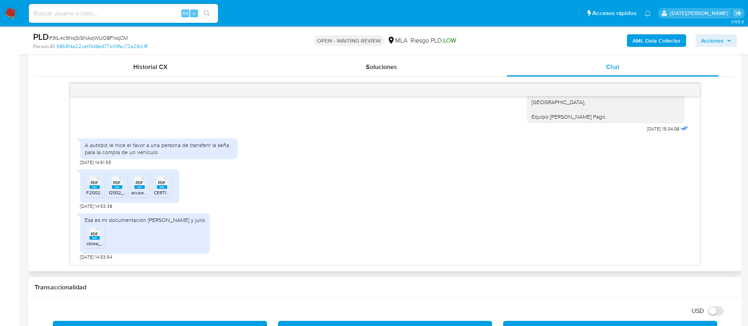
scroll to position [355, 0]
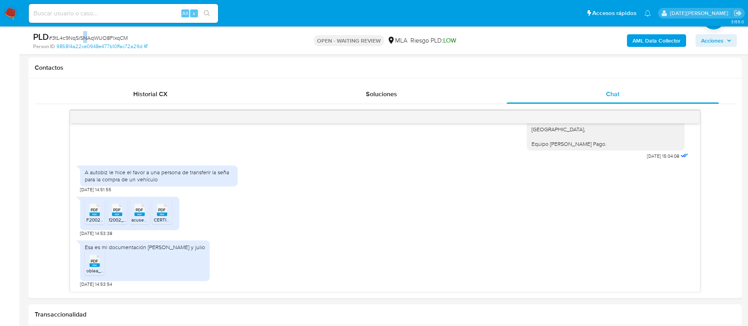
click at [85, 36] on span "# 3tL4c9NqSiSNAqWUO8FlxqCM" at bounding box center [88, 38] width 79 height 8
click at [97, 40] on span "# 3tL4c9NqSiSNAqWUO8FlxqCM" at bounding box center [88, 38] width 79 height 8
copy span "3tL4c9NqSiSNAqWUO8FlxqCM"
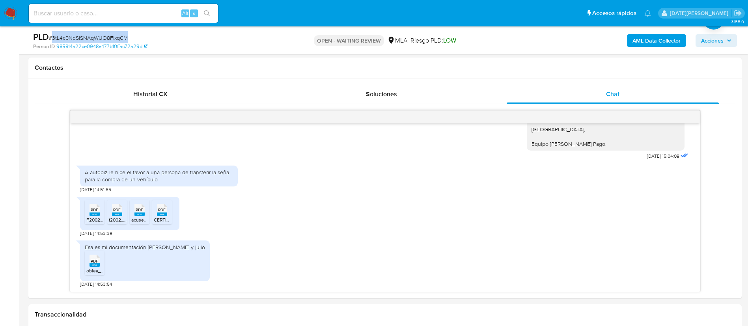
click at [13, 9] on img at bounding box center [10, 13] width 13 height 13
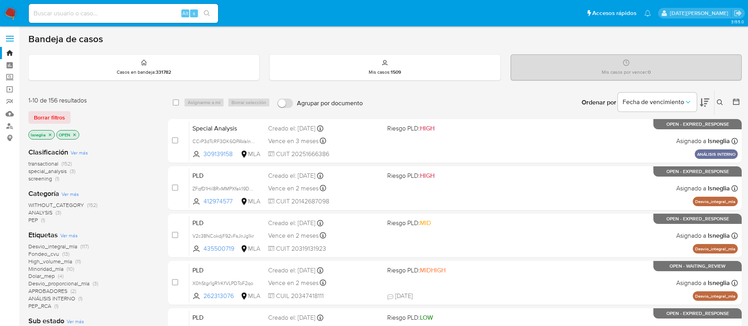
click at [721, 101] on icon at bounding box center [720, 102] width 6 height 6
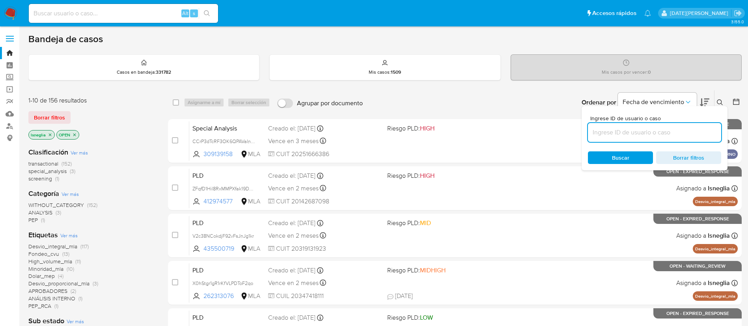
click at [649, 128] on input at bounding box center [654, 132] width 133 height 10
type input "3tL4c9NqSiSNAqWUO8FlxqCM"
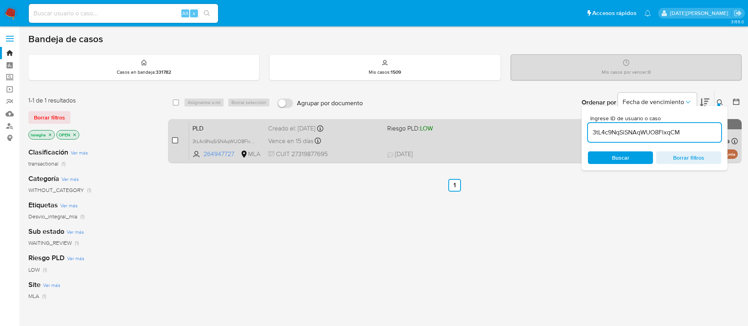
click at [175, 140] on input "checkbox" at bounding box center [175, 140] width 6 height 6
checkbox input "true"
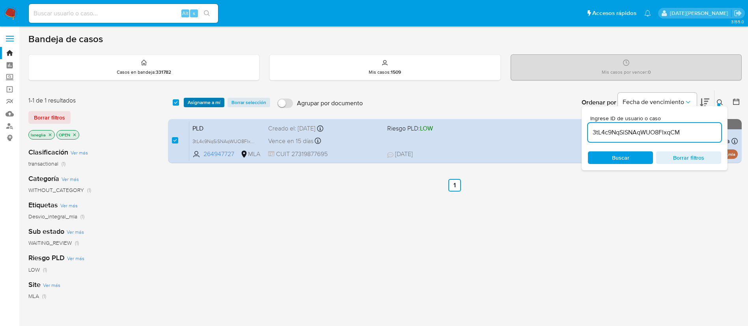
click at [203, 101] on span "Asignarme a mí" at bounding box center [204, 103] width 33 height 8
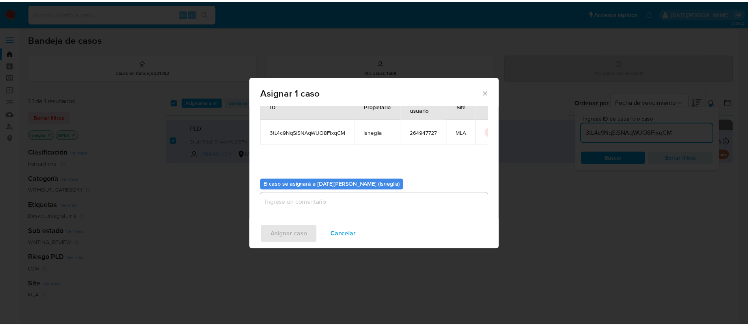
scroll to position [41, 0]
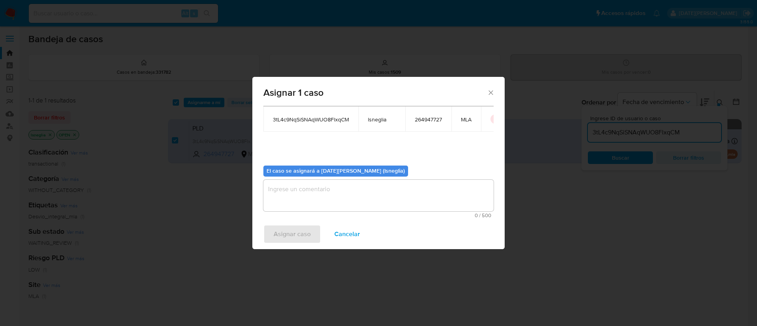
click at [340, 196] on textarea "assign-modal" at bounding box center [378, 196] width 230 height 32
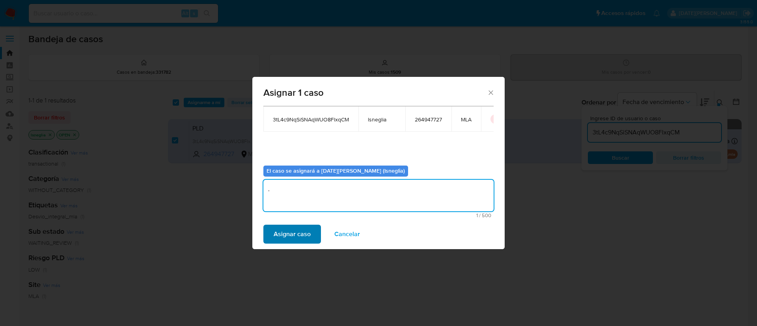
type textarea "."
click at [312, 232] on button "Asignar caso" at bounding box center [292, 234] width 58 height 19
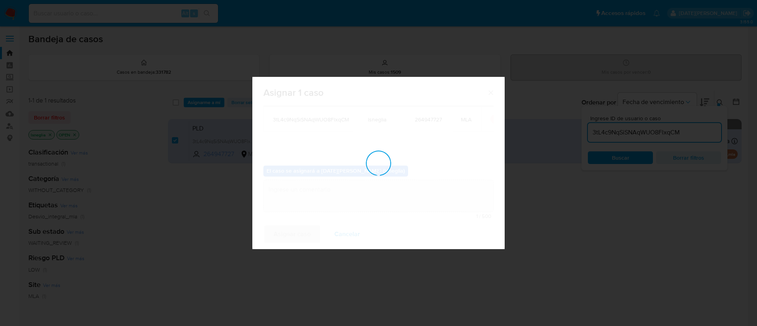
checkbox input "false"
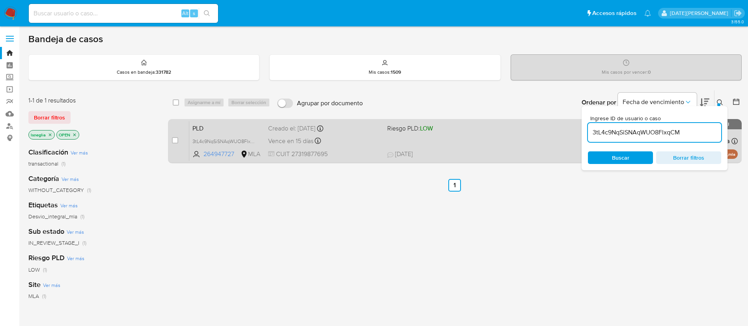
click at [224, 127] on span "PLD" at bounding box center [226, 128] width 69 height 10
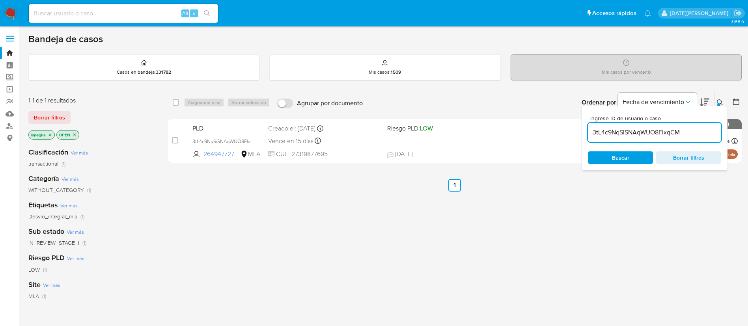
click at [725, 101] on button at bounding box center [721, 102] width 13 height 9
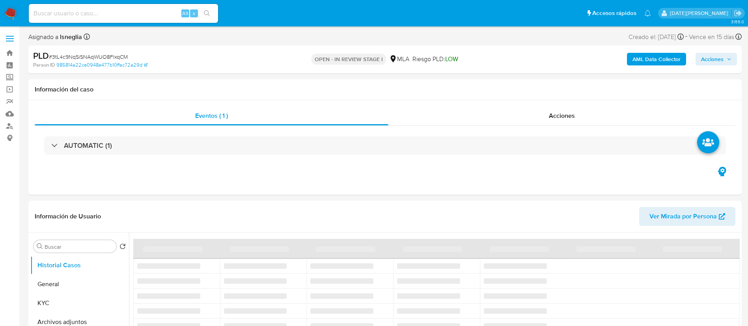
select select "10"
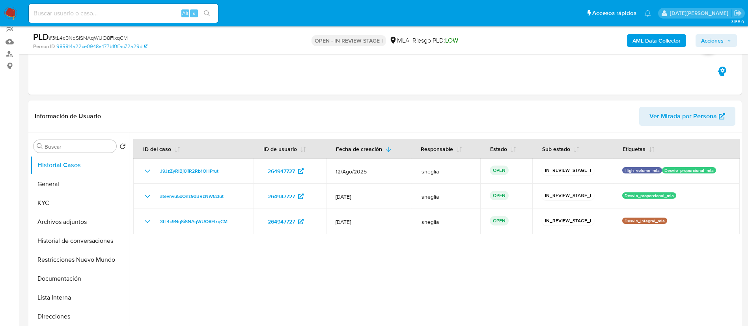
scroll to position [237, 0]
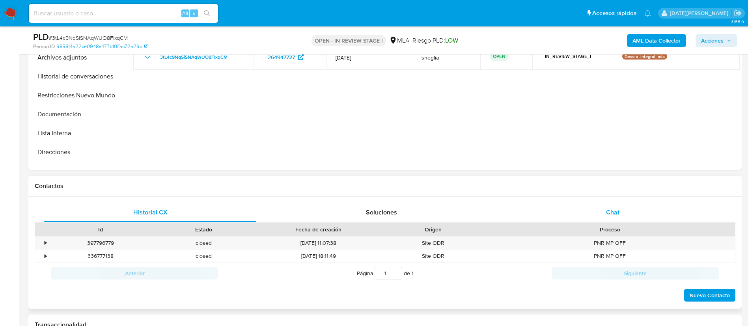
click at [621, 217] on div "Chat" at bounding box center [613, 212] width 212 height 19
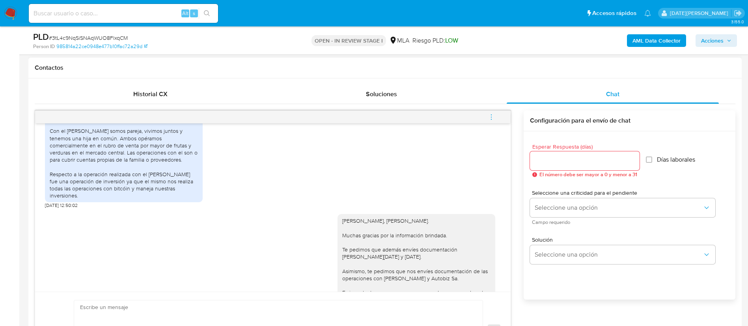
scroll to position [585, 0]
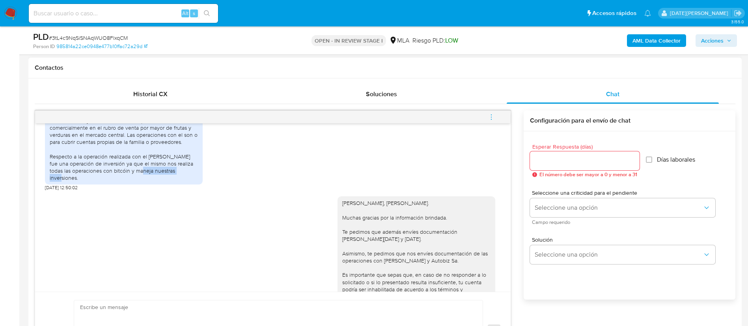
drag, startPoint x: 125, startPoint y: 215, endPoint x: 170, endPoint y: 212, distance: 45.5
click at [170, 181] on div "Mediante la presente informó lo solicitado en el mensaje anterior: La relación …" at bounding box center [124, 124] width 148 height 115
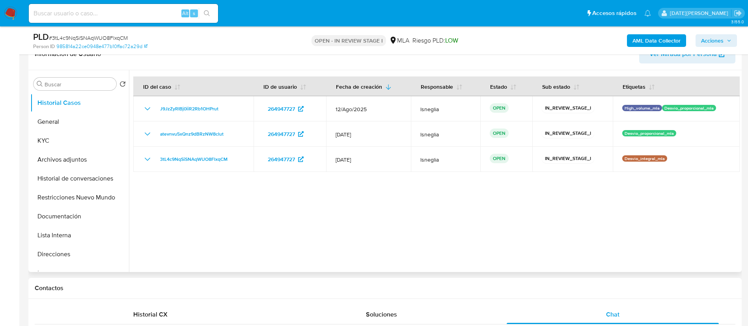
scroll to position [59, 0]
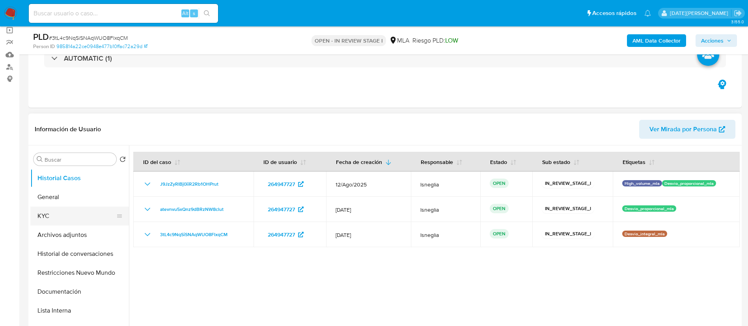
click at [54, 216] on button "KYC" at bounding box center [76, 216] width 92 height 19
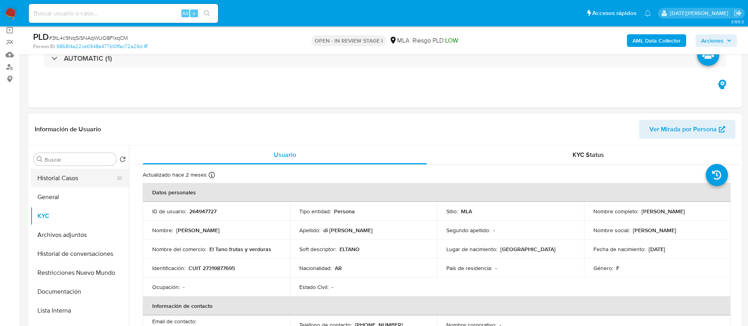
click at [44, 177] on button "Historial Casos" at bounding box center [76, 178] width 92 height 19
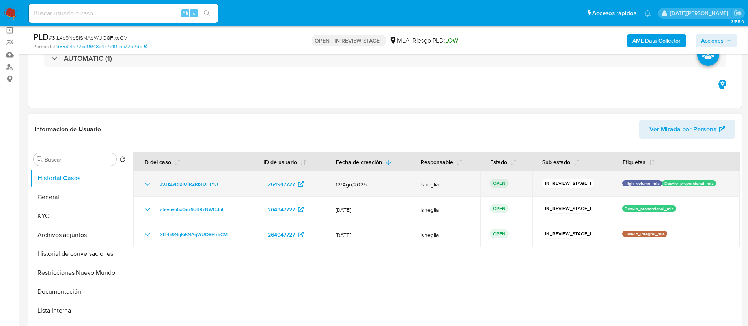
drag, startPoint x: 333, startPoint y: 183, endPoint x: 377, endPoint y: 184, distance: 43.8
click at [377, 184] on td "12/Ago/2025" at bounding box center [368, 184] width 85 height 25
drag, startPoint x: 622, startPoint y: 183, endPoint x: 658, endPoint y: 183, distance: 35.9
click at [658, 183] on p "High_volume_mla" at bounding box center [642, 183] width 40 height 6
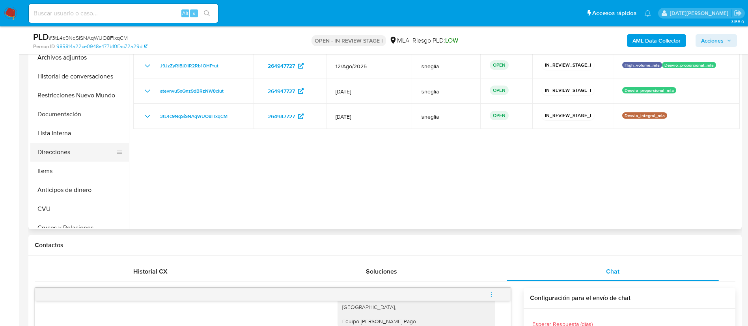
click at [67, 153] on button "Direcciones" at bounding box center [76, 152] width 92 height 19
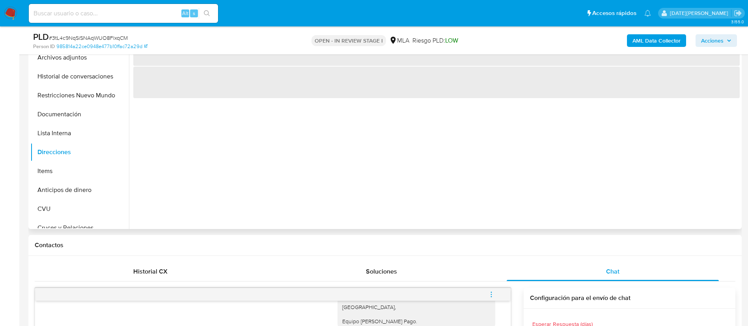
scroll to position [118, 0]
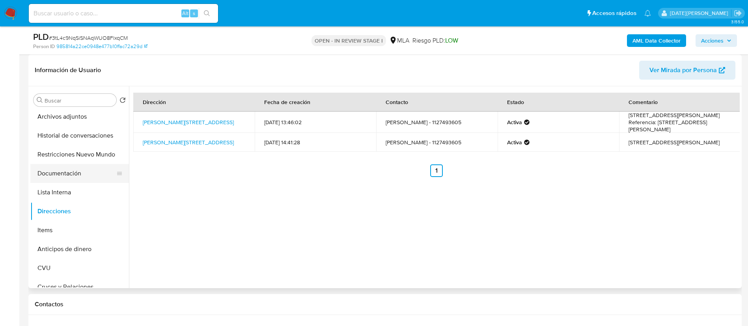
click at [74, 173] on button "Documentación" at bounding box center [76, 173] width 92 height 19
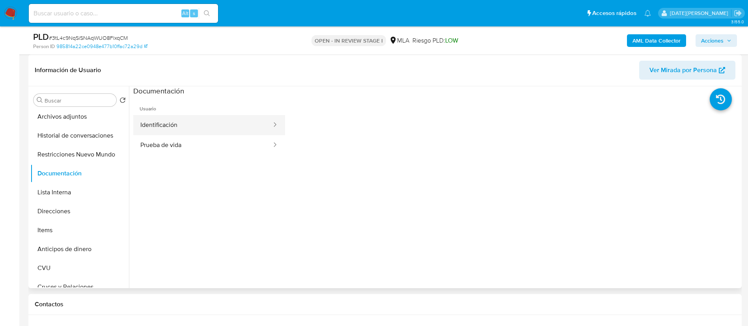
click at [202, 122] on button "Identificación" at bounding box center [202, 125] width 139 height 20
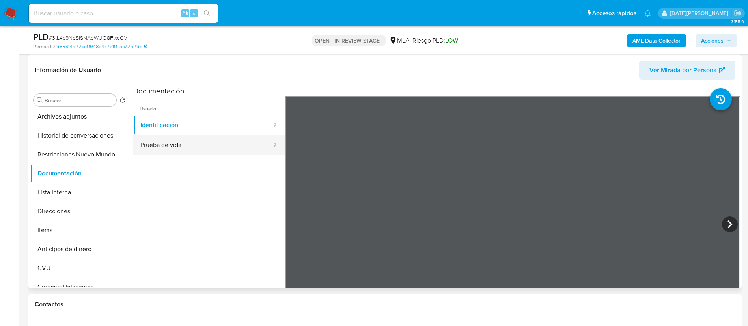
click at [148, 144] on button "Prueba de vida" at bounding box center [202, 145] width 139 height 20
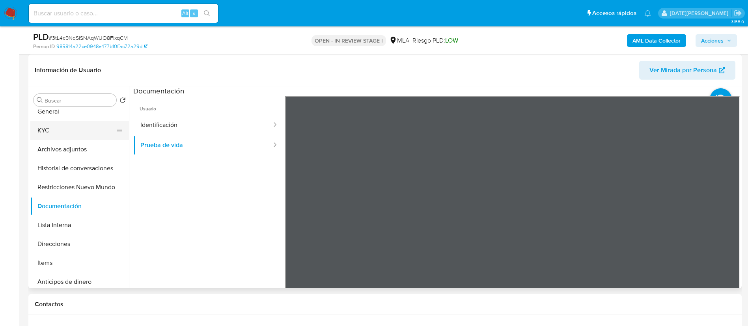
scroll to position [0, 0]
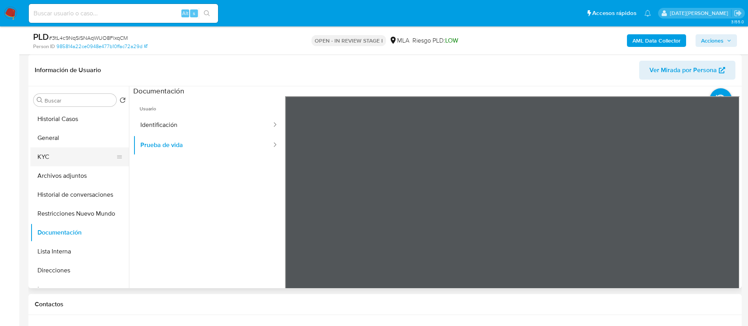
click at [59, 152] on button "KYC" at bounding box center [76, 157] width 92 height 19
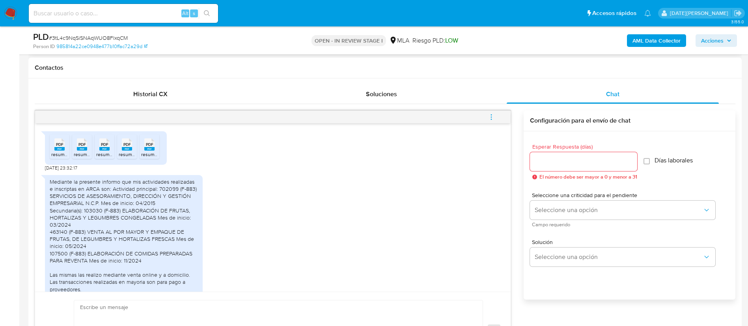
scroll to position [118, 0]
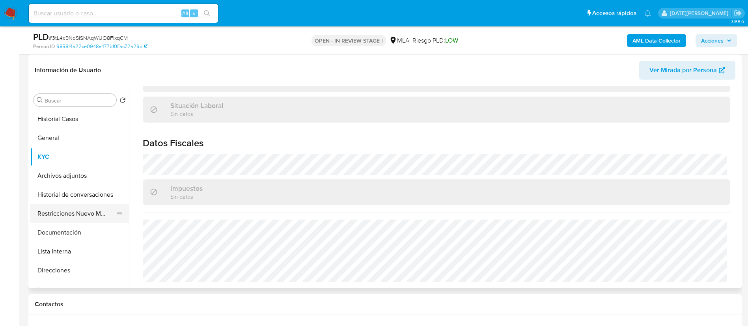
click at [63, 213] on button "Restricciones Nuevo Mundo" at bounding box center [76, 213] width 92 height 19
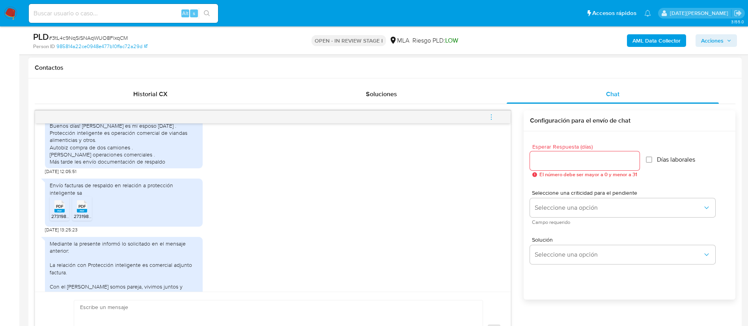
scroll to position [1006, 0]
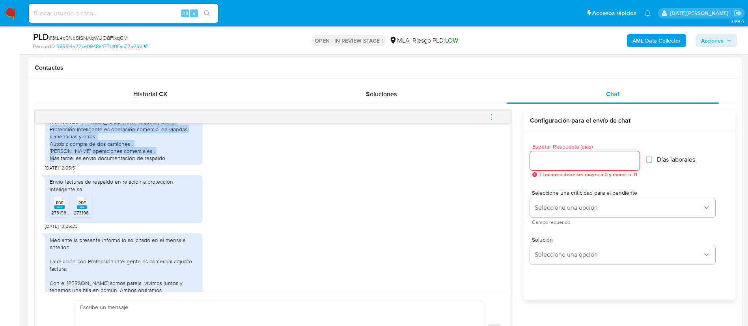
drag, startPoint x: 83, startPoint y: 185, endPoint x: 152, endPoint y: 218, distance: 76.2
click at [152, 162] on div "Buenos días! [PERSON_NAME] es mi esposo [DATE] . Protección inteligente es oper…" at bounding box center [124, 140] width 148 height 43
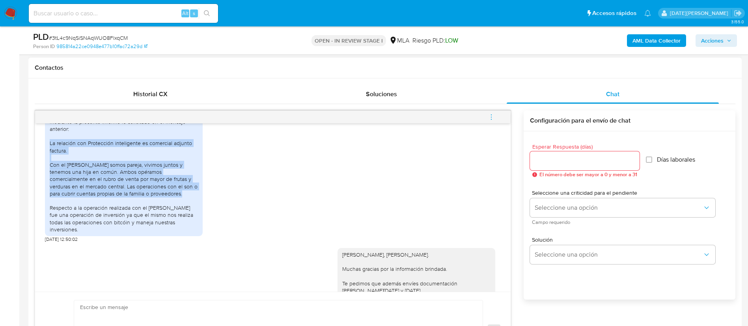
scroll to position [1183, 0]
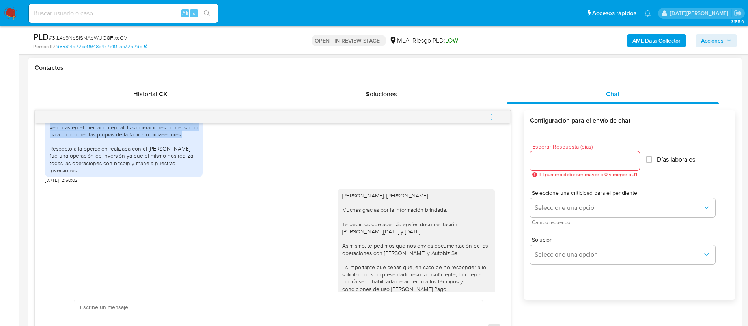
drag, startPoint x: 49, startPoint y: 207, endPoint x: 191, endPoint y: 228, distance: 142.6
click at [191, 177] on div "Mediante la presente informó lo solicitado en el mensaje anterior: La relación …" at bounding box center [124, 116] width 158 height 121
copy div "La relación con Protección inteligente es comercial adjunto factura. Con el sr …"
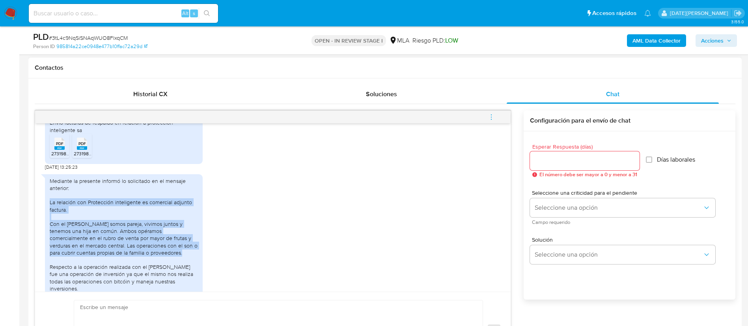
scroll to position [1006, 0]
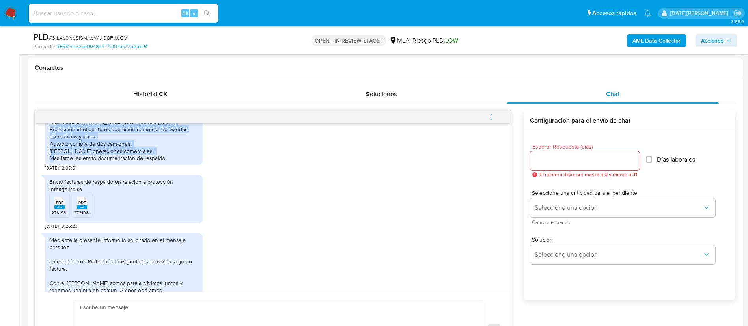
drag, startPoint x: 52, startPoint y: 185, endPoint x: 172, endPoint y: 217, distance: 124.1
click at [172, 162] on div "Buenos días! Luis Souto es mi esposo hace 15 años . Protección inteligente es o…" at bounding box center [124, 140] width 148 height 43
click at [80, 162] on div "Buenos días! Luis Souto es mi esposo hace 15 años . Protección inteligente es o…" at bounding box center [124, 140] width 148 height 43
click at [83, 162] on div "Buenos días! Luis Souto es mi esposo hace 15 años . Protección inteligente es o…" at bounding box center [124, 140] width 148 height 43
drag, startPoint x: 81, startPoint y: 187, endPoint x: 151, endPoint y: 213, distance: 74.7
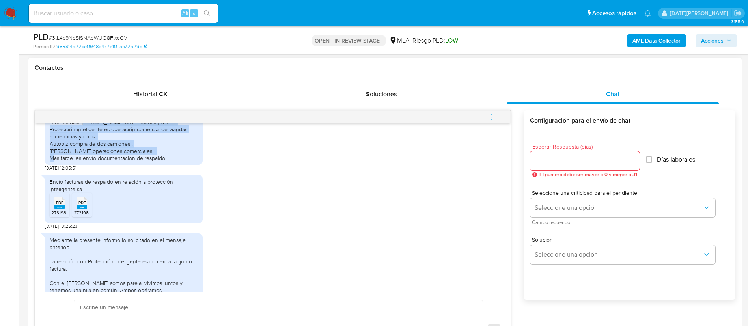
click at [151, 162] on div "Buenos días! Luis Souto es mi esposo hace 15 años . Protección inteligente es o…" at bounding box center [124, 140] width 148 height 43
copy div "Luis Souto es mi esposo hace 15 años . Protección inteligente es operación come…"
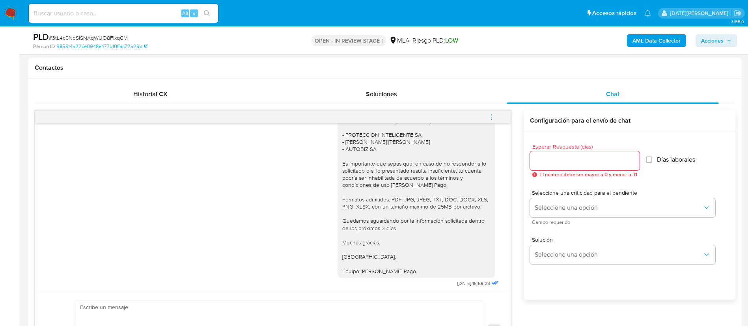
scroll to position [651, 0]
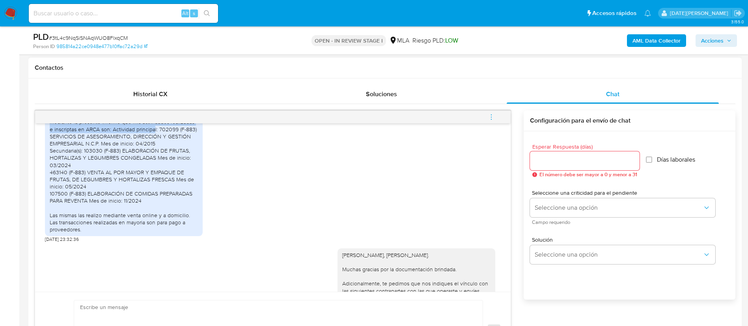
drag, startPoint x: 50, startPoint y: 142, endPoint x: 155, endPoint y: 151, distance: 105.3
click at [155, 151] on div "Mediante la presente informo que mis actividades realizadas e inscriptas en ARC…" at bounding box center [124, 175] width 148 height 115
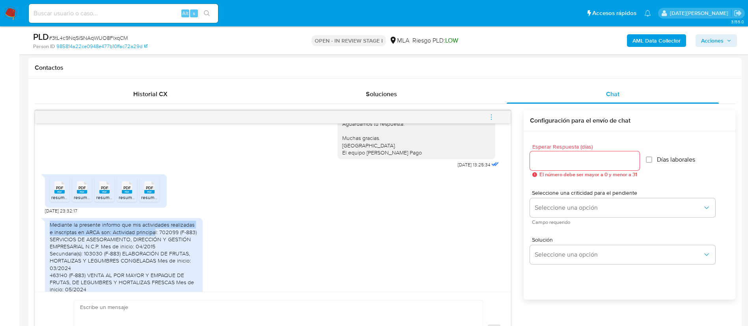
scroll to position [592, 0]
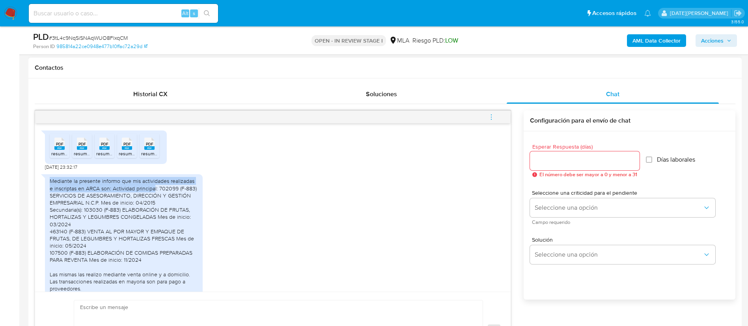
click at [62, 209] on div "Mediante la presente informo que mis actividades realizadas e inscriptas en ARC…" at bounding box center [124, 235] width 148 height 115
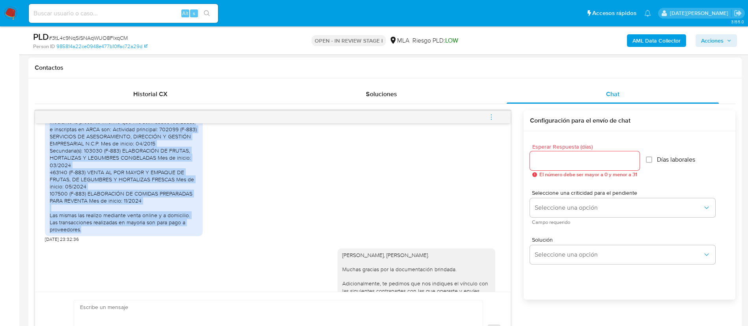
drag, startPoint x: 50, startPoint y: 204, endPoint x: 120, endPoint y: 249, distance: 82.3
click at [120, 233] on div "Mediante la presente informo que mis actividades realizadas e inscriptas en ARC…" at bounding box center [124, 175] width 148 height 115
copy div "Mediante la presente informo que mis actividades realizadas e inscriptas en ARC…"
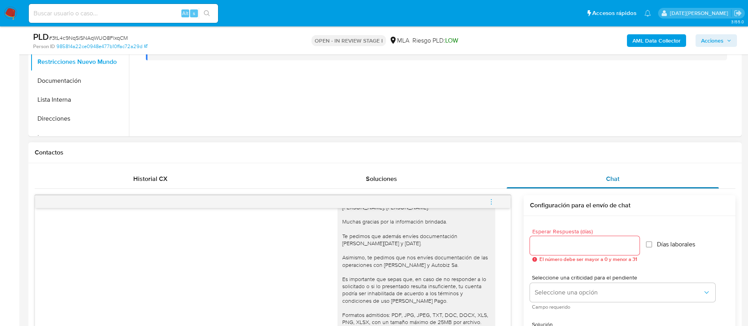
scroll to position [178, 0]
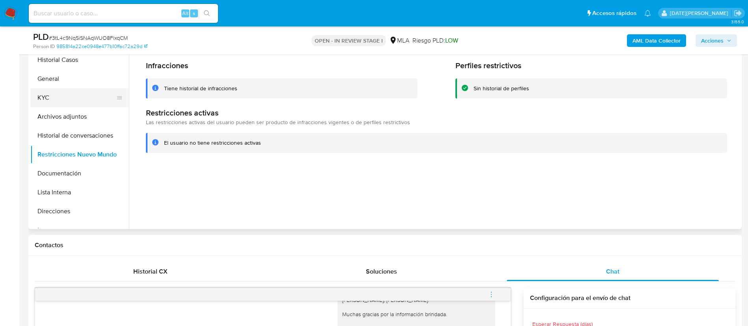
click at [58, 92] on button "KYC" at bounding box center [76, 97] width 92 height 19
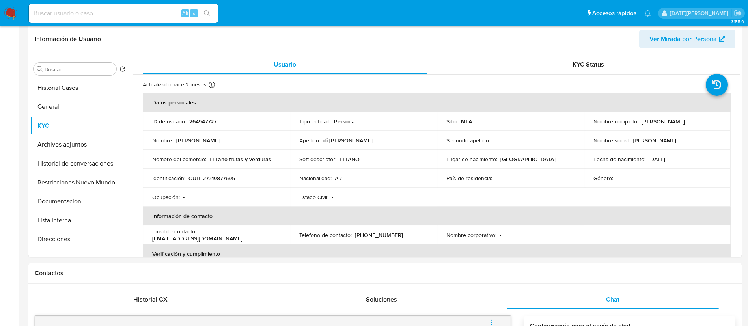
scroll to position [0, 0]
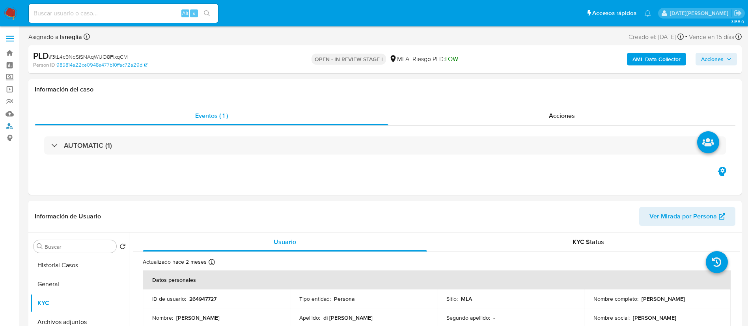
drag, startPoint x: 11, startPoint y: 126, endPoint x: 23, endPoint y: 117, distance: 14.9
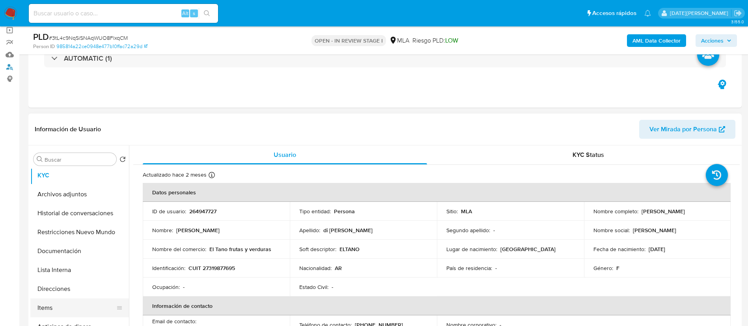
scroll to position [59, 0]
click at [67, 272] on button "Direcciones" at bounding box center [76, 270] width 92 height 19
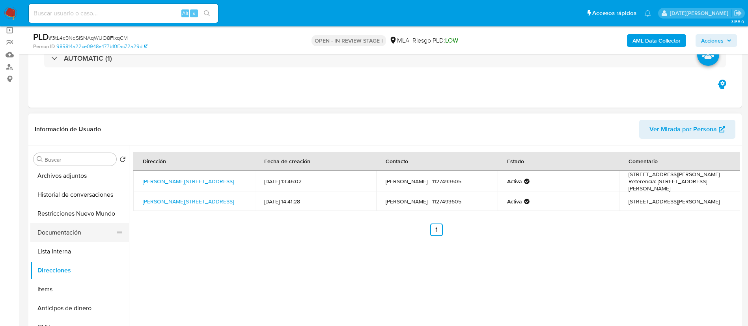
click at [73, 237] on button "Documentación" at bounding box center [76, 232] width 92 height 19
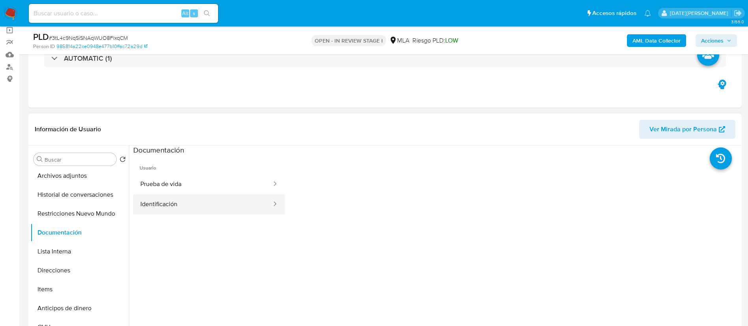
click at [192, 205] on button "Identificación" at bounding box center [202, 204] width 139 height 20
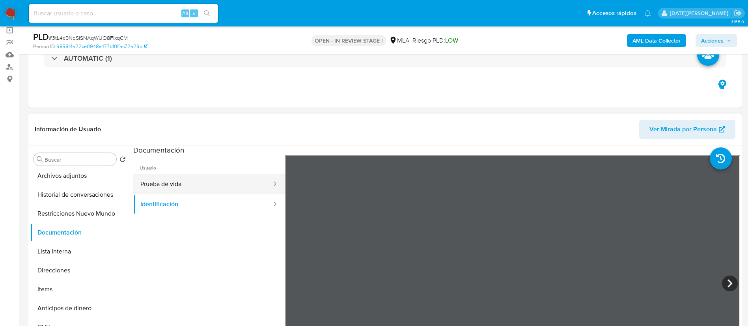
click at [161, 184] on button "Prueba de vida" at bounding box center [202, 184] width 139 height 20
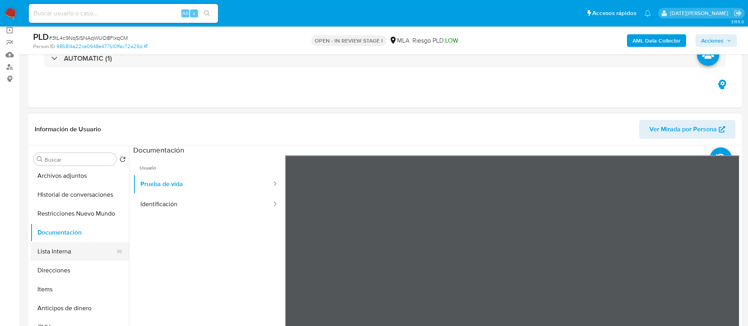
click at [66, 245] on button "Lista Interna" at bounding box center [76, 251] width 92 height 19
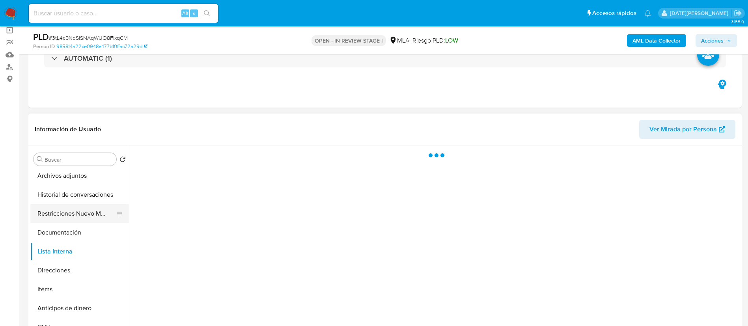
click at [76, 212] on button "Restricciones Nuevo Mundo" at bounding box center [76, 213] width 92 height 19
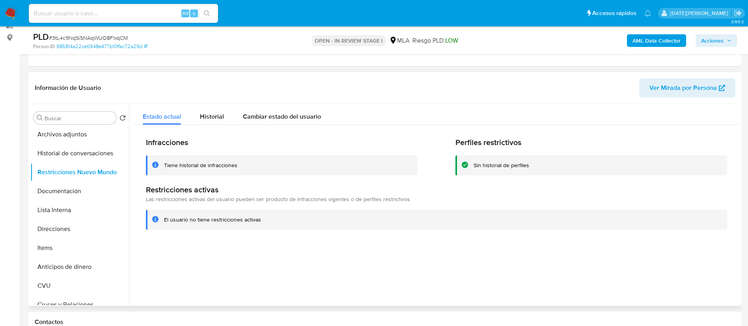
scroll to position [118, 0]
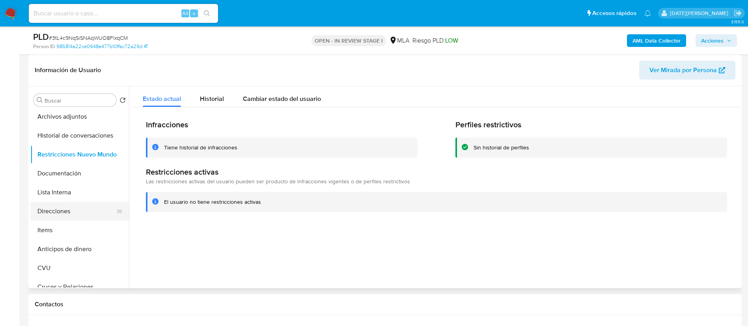
click at [76, 207] on button "Direcciones" at bounding box center [76, 211] width 92 height 19
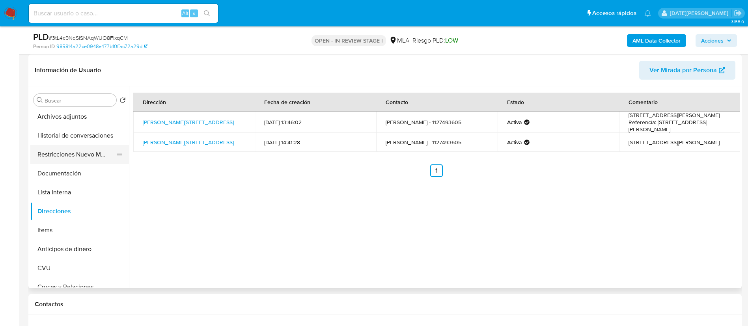
scroll to position [0, 0]
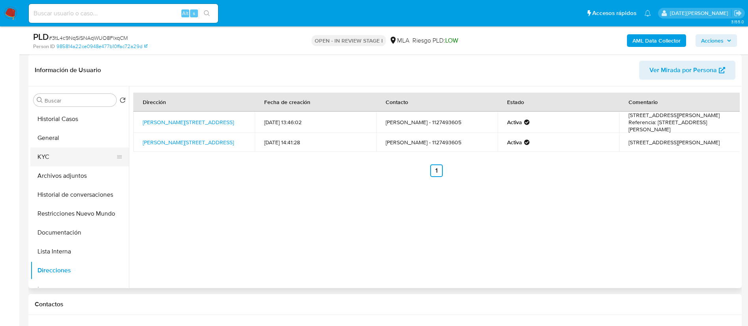
click at [69, 157] on button "KYC" at bounding box center [76, 157] width 92 height 19
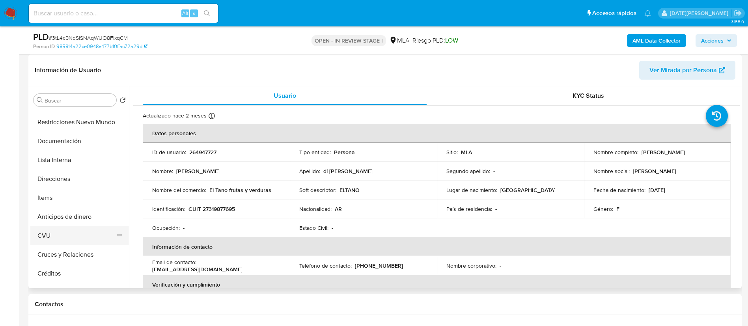
scroll to position [118, 0]
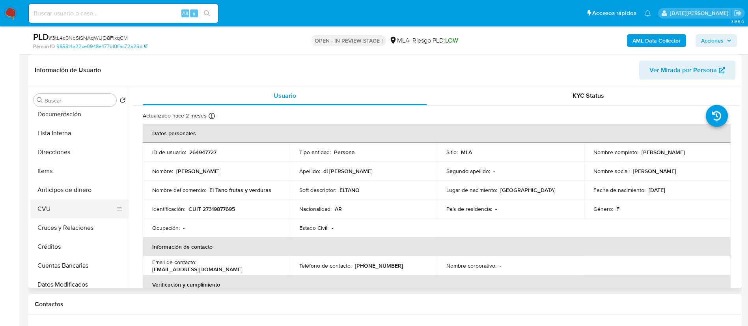
click at [58, 206] on button "CVU" at bounding box center [76, 209] width 92 height 19
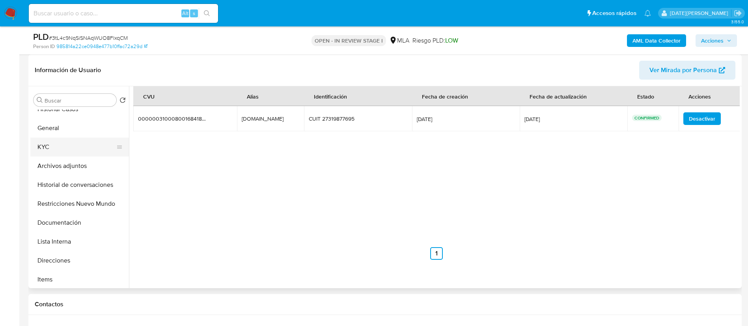
scroll to position [0, 0]
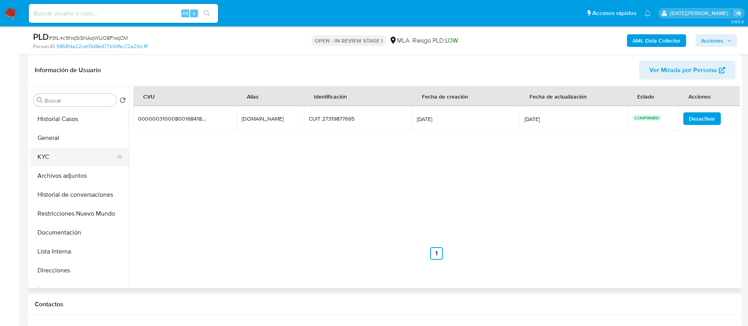
click at [65, 163] on button "KYC" at bounding box center [76, 157] width 92 height 19
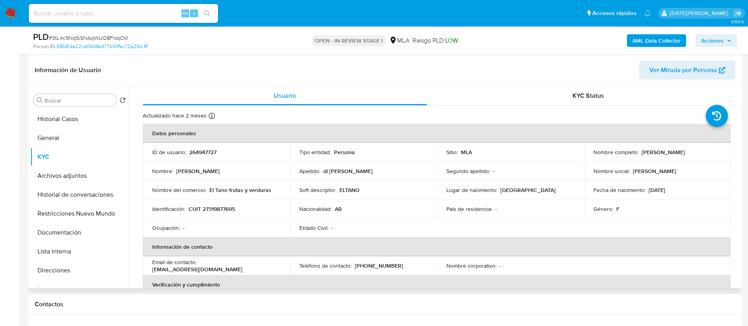
drag, startPoint x: 640, startPoint y: 154, endPoint x: 704, endPoint y: 153, distance: 63.9
click at [704, 153] on div "Nombre completo : Paula Gabriela di Rico" at bounding box center [658, 152] width 128 height 7
drag, startPoint x: 678, startPoint y: 153, endPoint x: 295, endPoint y: 205, distance: 386.9
click at [295, 205] on td "Nacionalidad : AR" at bounding box center [363, 209] width 147 height 19
drag, startPoint x: 209, startPoint y: 187, endPoint x: 284, endPoint y: 189, distance: 75.4
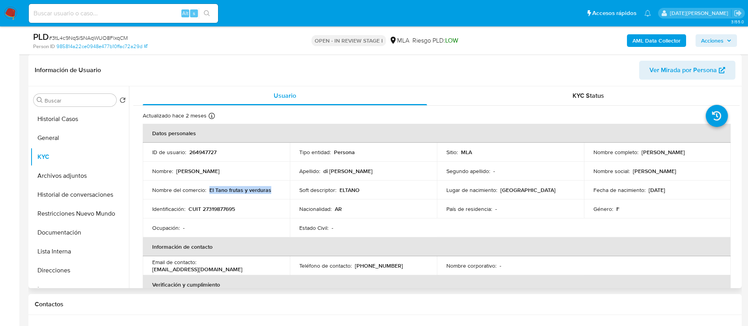
click at [284, 189] on td "Nombre del comercio : El Tano frutas y verduras" at bounding box center [216, 190] width 147 height 19
copy p "El Tano frutas y verduras"
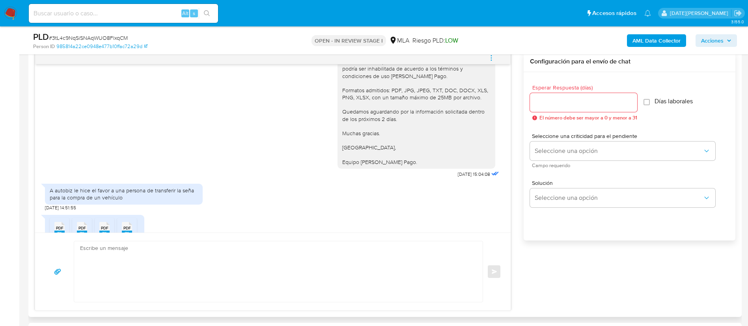
scroll to position [1493, 0]
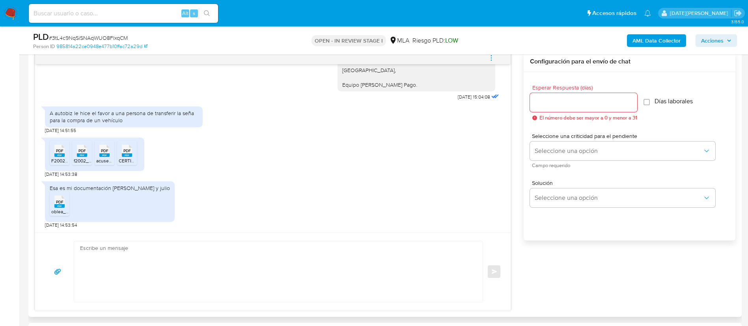
click at [493, 59] on icon "menu-action" at bounding box center [491, 57] width 7 height 7
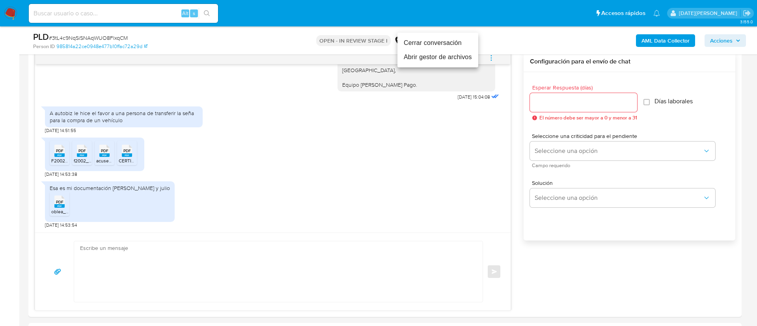
drag, startPoint x: 441, startPoint y: 45, endPoint x: 467, endPoint y: 70, distance: 36.8
click at [441, 44] on li "Cerrar conversación" at bounding box center [438, 43] width 81 height 14
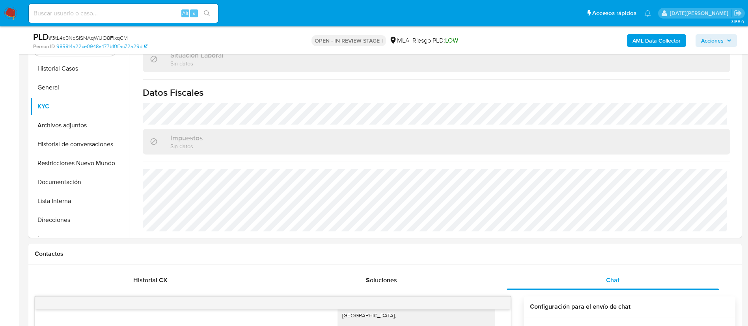
scroll to position [118, 0]
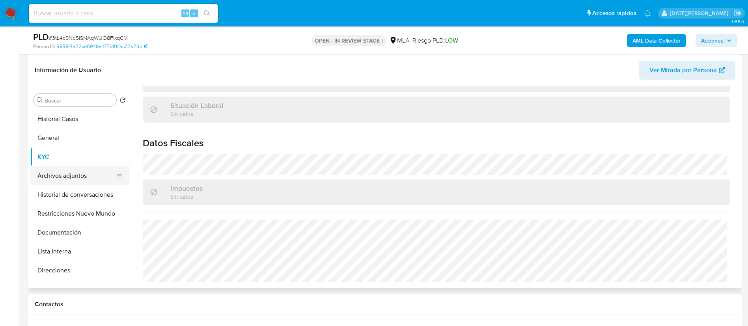
click at [57, 179] on button "Archivos adjuntos" at bounding box center [76, 175] width 92 height 19
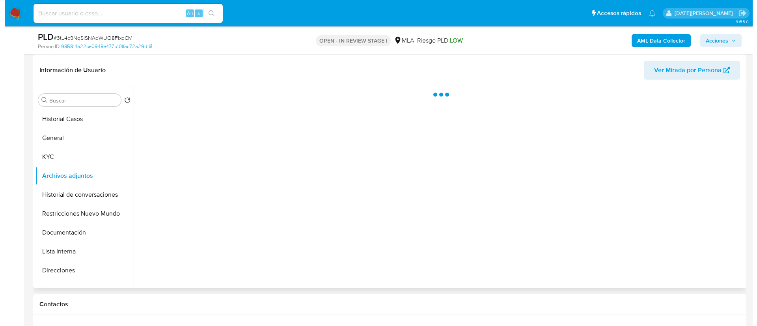
scroll to position [0, 0]
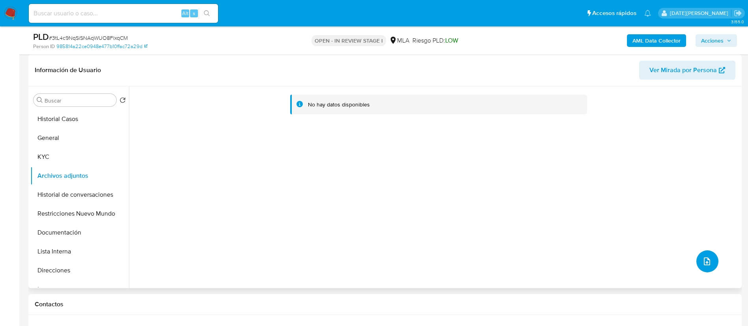
click at [703, 259] on icon "upload-file" at bounding box center [707, 261] width 9 height 9
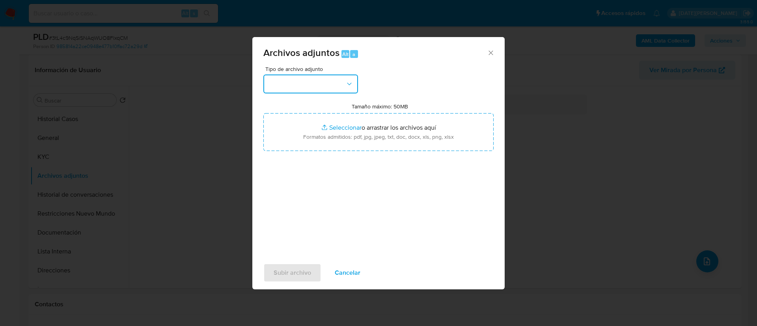
click at [316, 86] on button "button" at bounding box center [310, 84] width 95 height 19
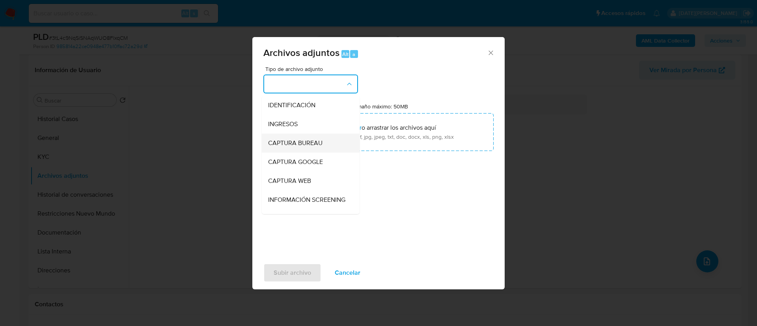
scroll to position [59, 0]
click at [286, 207] on div "OTROS" at bounding box center [308, 197] width 80 height 19
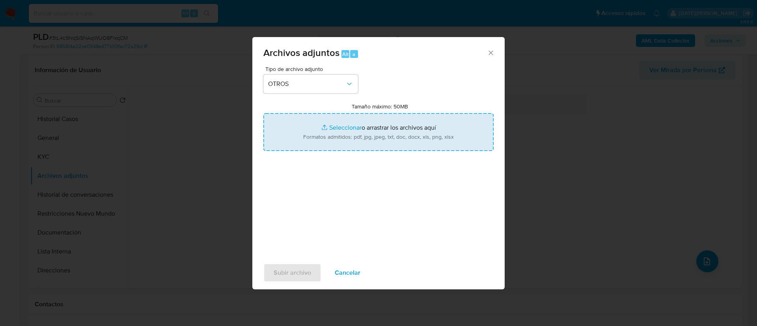
type input "C:\fakepath\Caselog 264947727.docx"
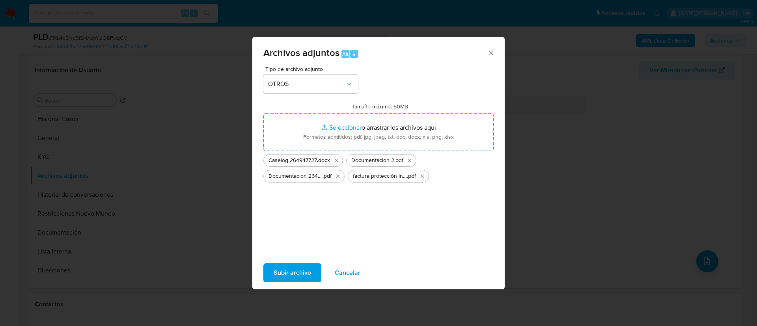
click at [300, 269] on span "Subir archivo" at bounding box center [292, 272] width 37 height 17
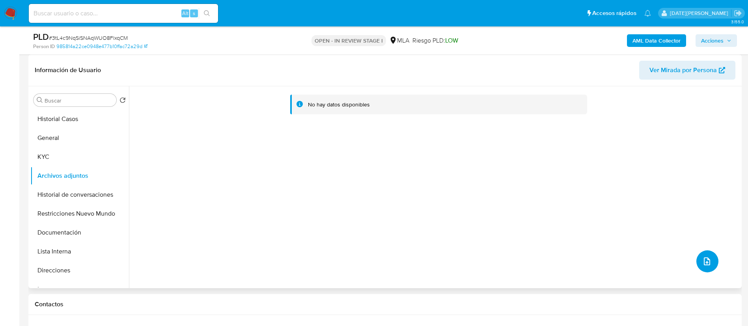
click at [708, 251] on button "upload-file" at bounding box center [708, 261] width 22 height 22
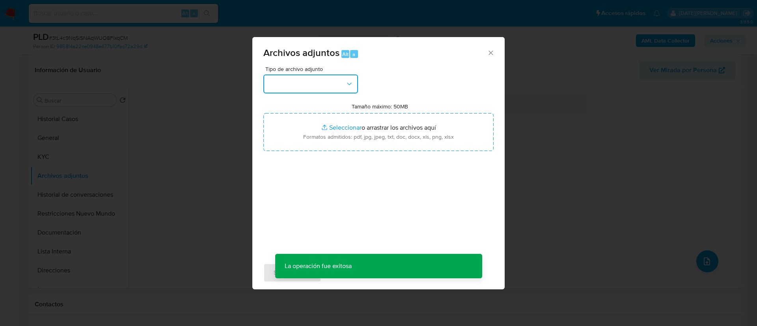
click at [314, 84] on button "button" at bounding box center [310, 84] width 95 height 19
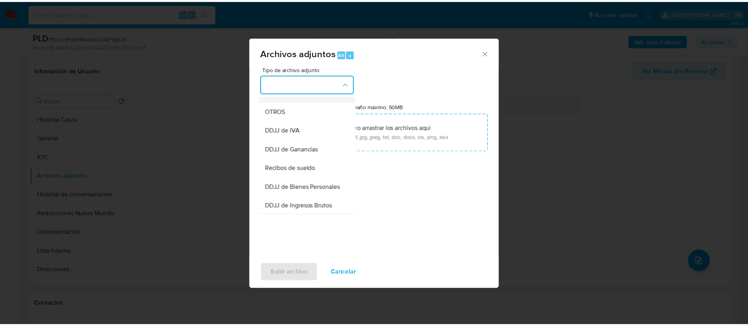
scroll to position [120, 0]
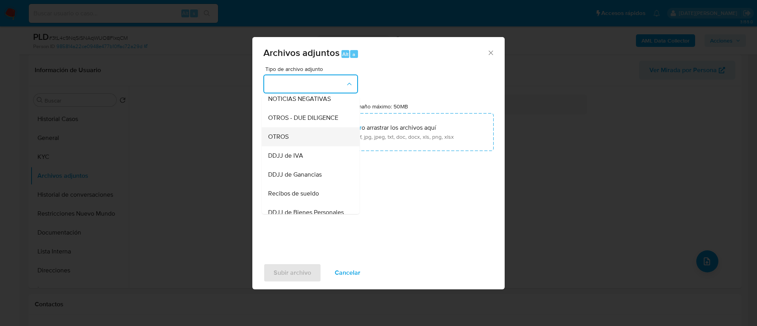
click at [295, 137] on div "OTROS" at bounding box center [308, 136] width 80 height 19
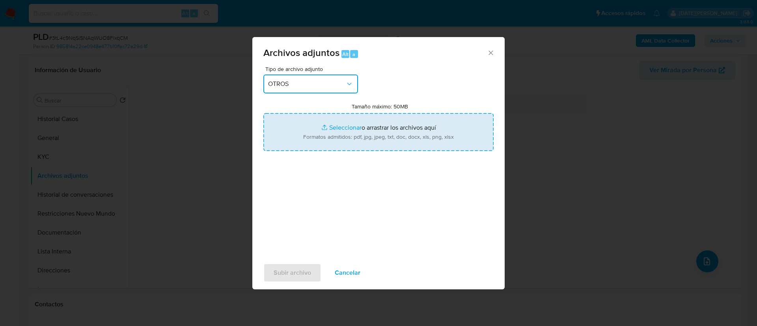
type input "C:\fakepath\Movimientos.xlsx"
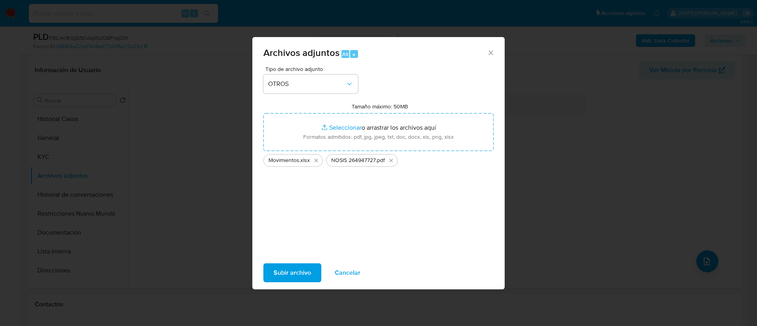
click at [297, 277] on span "Subir archivo" at bounding box center [292, 272] width 37 height 17
click at [295, 272] on span "Subir archivo" at bounding box center [292, 272] width 37 height 17
click at [304, 274] on span "Subir archivo" at bounding box center [292, 272] width 37 height 17
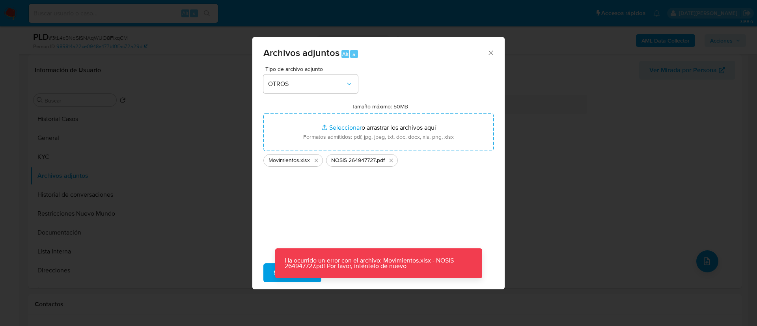
click at [490, 54] on icon "Cerrar" at bounding box center [491, 52] width 4 height 4
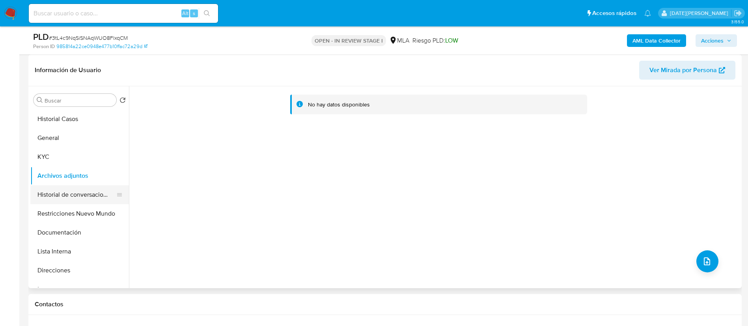
click at [63, 192] on button "Historial de conversaciones" at bounding box center [76, 194] width 92 height 19
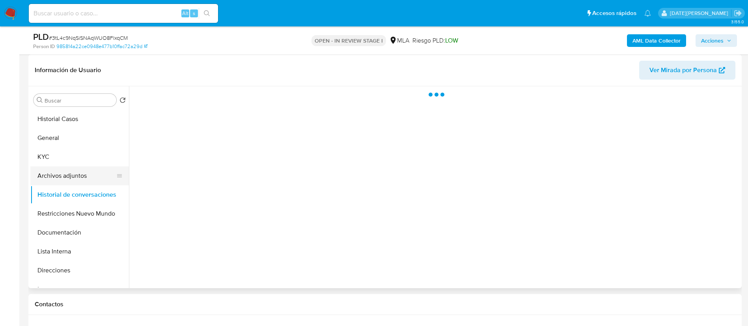
click at [67, 178] on button "Archivos adjuntos" at bounding box center [76, 175] width 92 height 19
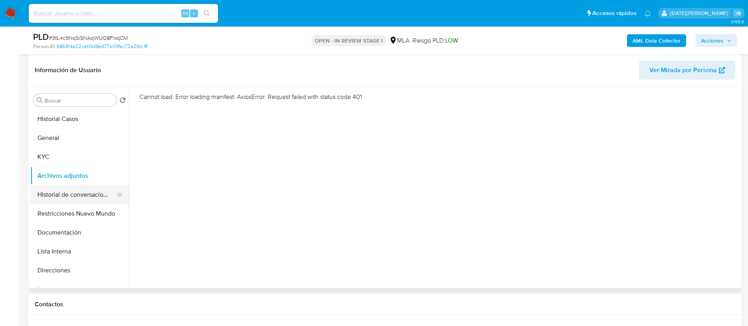
click at [64, 195] on button "Historial de conversaciones" at bounding box center [76, 194] width 92 height 19
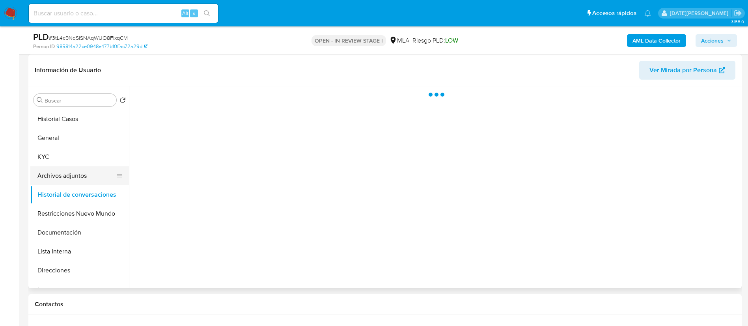
click at [68, 173] on button "Archivos adjuntos" at bounding box center [76, 175] width 92 height 19
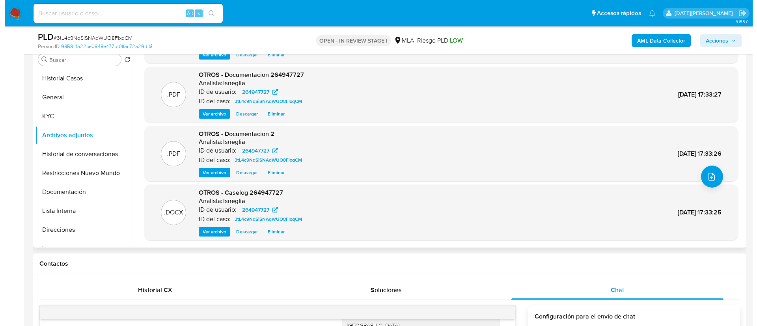
scroll to position [178, 0]
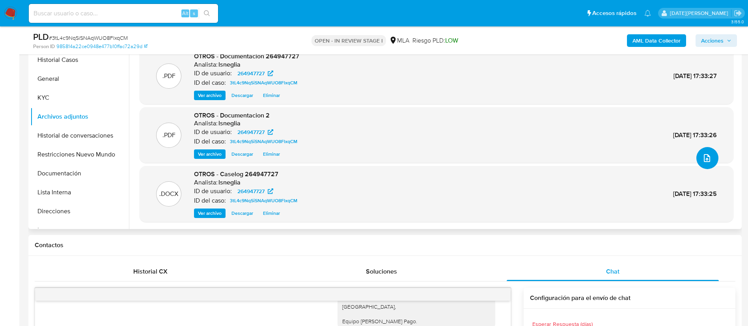
click at [704, 159] on icon "upload-file" at bounding box center [707, 158] width 6 height 8
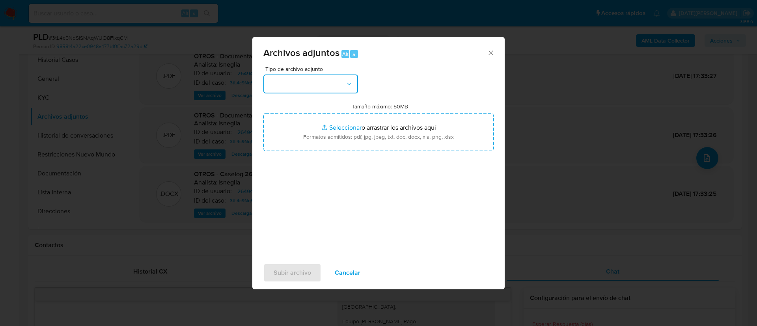
click at [302, 84] on button "button" at bounding box center [310, 84] width 95 height 19
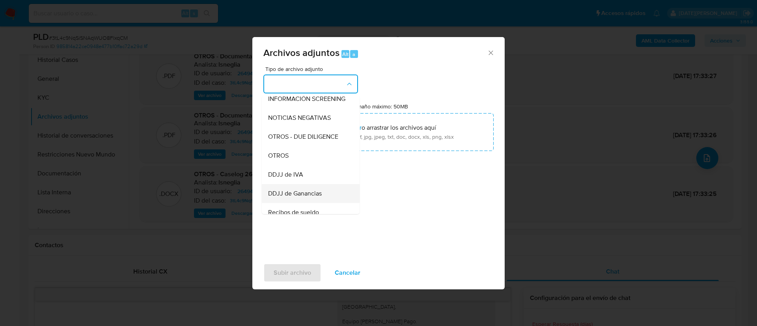
scroll to position [118, 0]
click at [286, 142] on span "OTROS" at bounding box center [278, 139] width 21 height 8
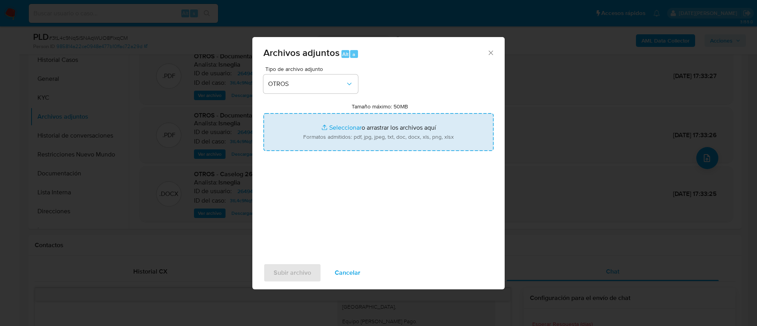
type input "C:\fakepath\Movimientos.xlsx"
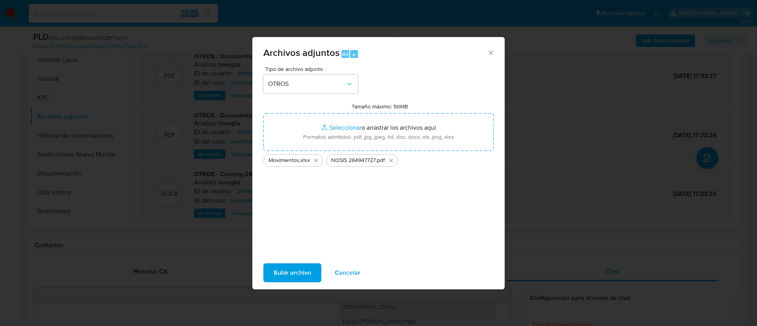
click at [299, 272] on span "Subir archivo" at bounding box center [292, 272] width 37 height 17
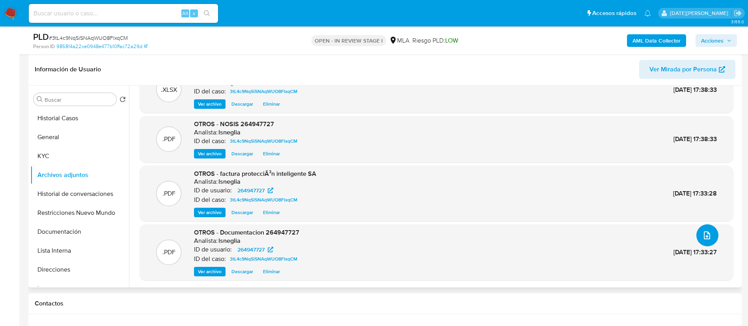
scroll to position [59, 0]
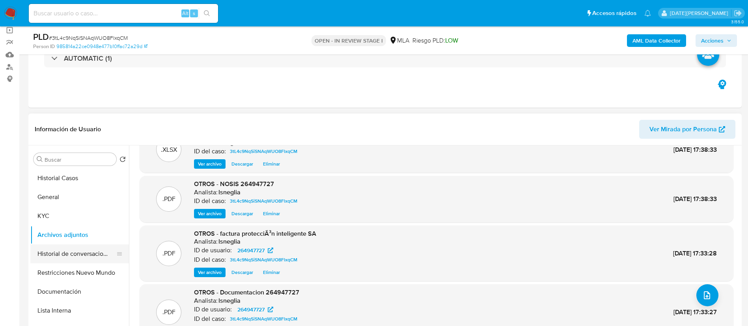
click at [80, 248] on button "Historial de conversaciones" at bounding box center [76, 254] width 92 height 19
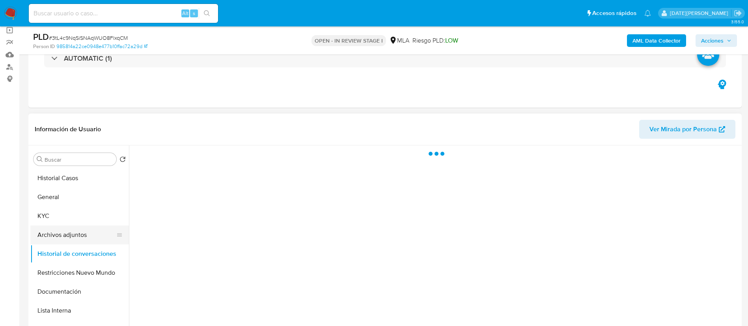
click at [77, 230] on button "Archivos adjuntos" at bounding box center [76, 235] width 92 height 19
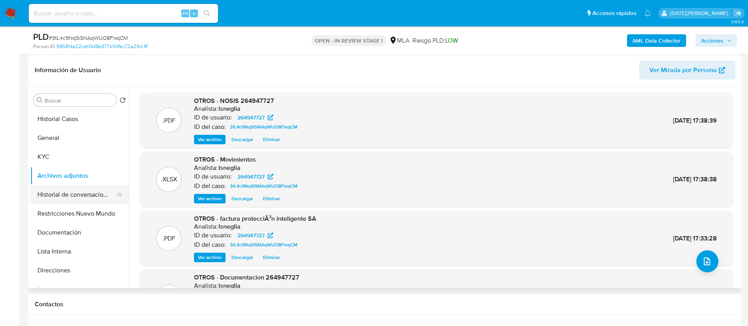
click at [58, 196] on button "Historial de conversaciones" at bounding box center [76, 194] width 92 height 19
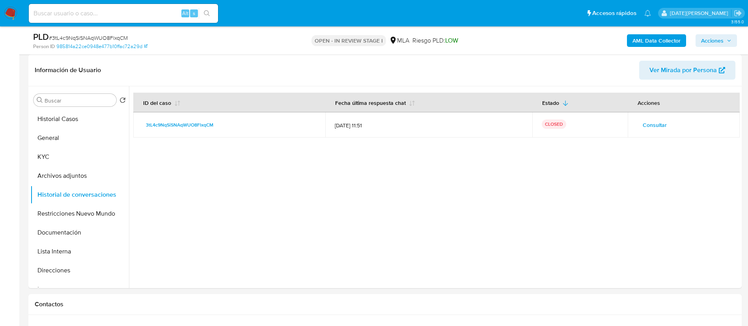
click at [718, 38] on span "Acciones" at bounding box center [712, 40] width 22 height 13
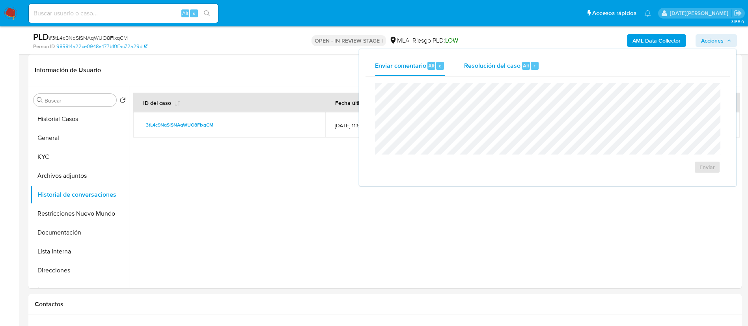
click at [501, 60] on div "Resolución del caso Alt r" at bounding box center [501, 66] width 75 height 21
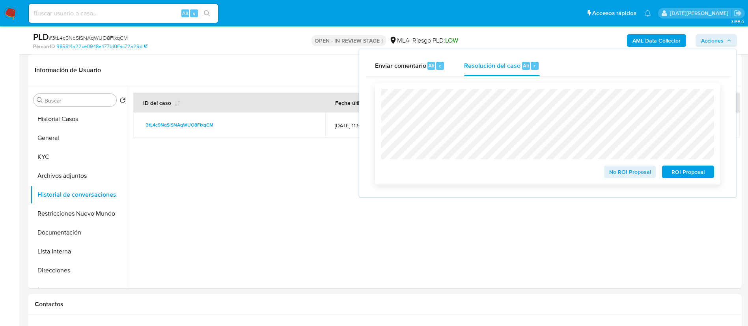
click at [644, 174] on span "No ROI Proposal" at bounding box center [630, 171] width 41 height 11
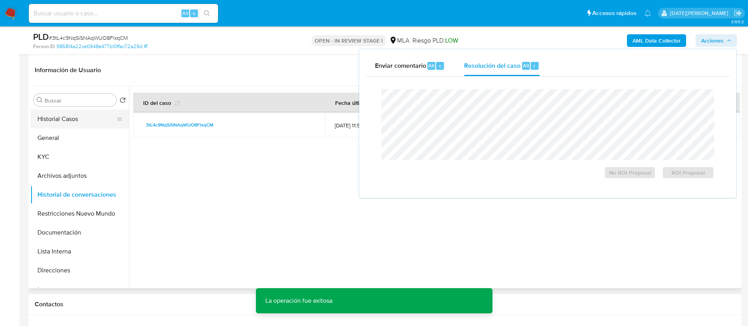
click at [88, 118] on button "Historial Casos" at bounding box center [76, 119] width 92 height 19
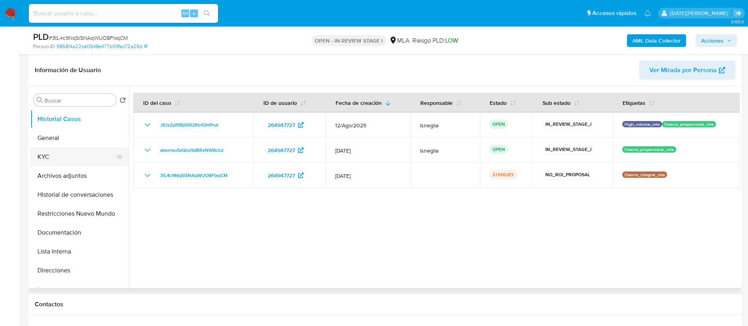
click at [53, 157] on button "KYC" at bounding box center [76, 157] width 92 height 19
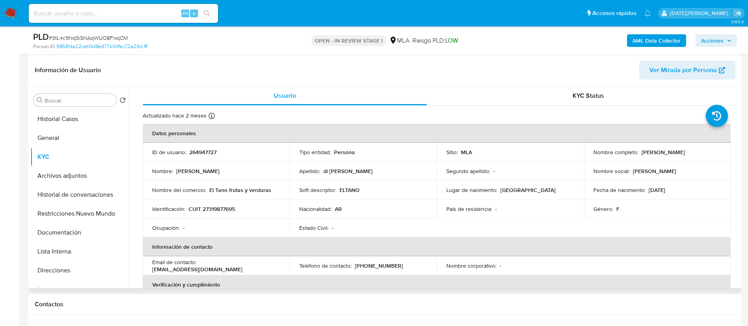
click at [658, 152] on p "Paula Gabriela di Rico" at bounding box center [663, 152] width 43 height 7
click at [645, 152] on p "Paula Gabriela di Rico" at bounding box center [663, 152] width 43 height 7
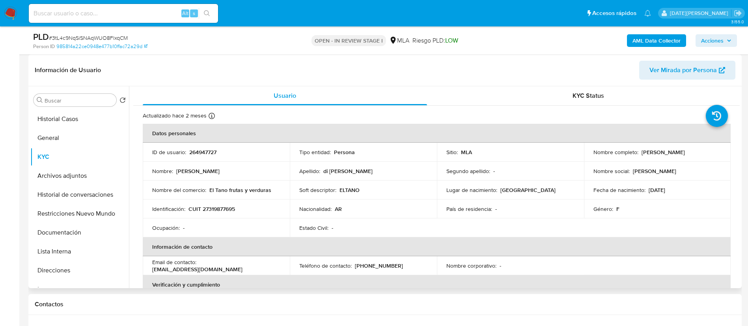
drag, startPoint x: 640, startPoint y: 153, endPoint x: 706, endPoint y: 151, distance: 65.9
click at [706, 151] on div "Nombre completo : Paula Gabriela di Rico" at bounding box center [658, 152] width 128 height 7
copy p "Paula Gabriela di Rico"
click at [127, 13] on input at bounding box center [123, 13] width 189 height 10
paste input "3ANV4OI358gOJZviIKrjdRaq"
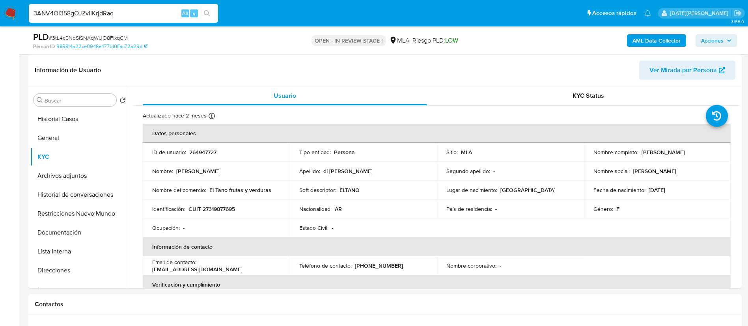
type input "3ANV4OI358gOJZviIKrjdRaq"
click at [208, 12] on icon "search-icon" at bounding box center [207, 13] width 6 height 6
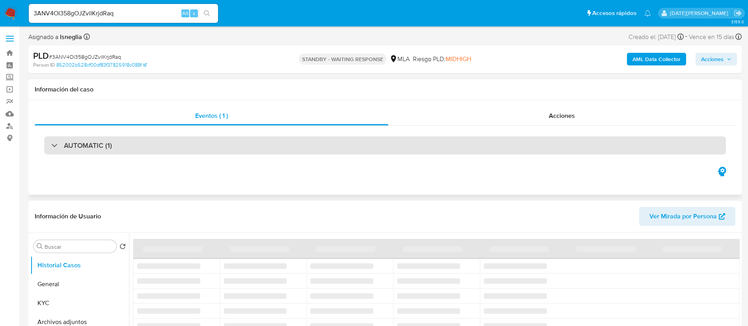
select select "10"
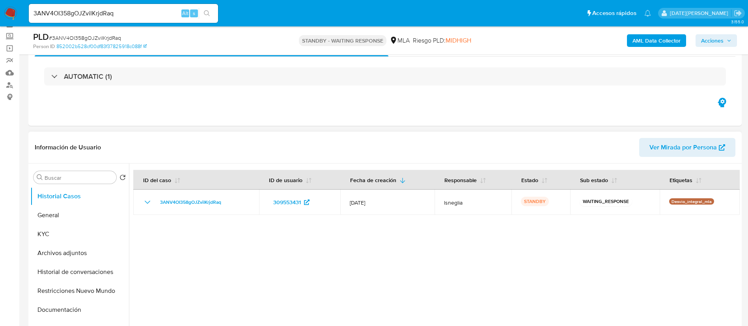
scroll to position [59, 0]
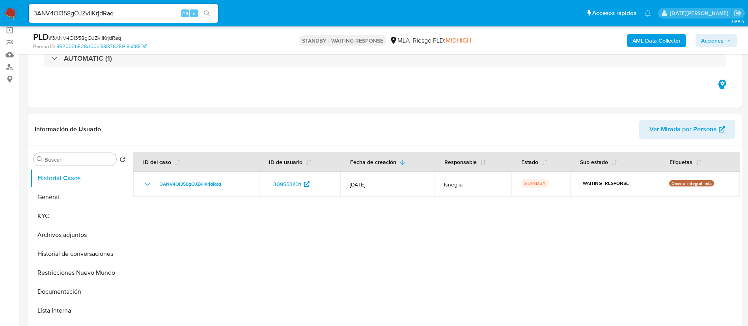
click at [93, 39] on span "# 3ANV4OI358gOJZviIKrjdRaq" at bounding box center [85, 38] width 72 height 8
copy span "3ANV4OI358gOJZviIKrjdRaq"
click at [12, 10] on img at bounding box center [10, 13] width 13 height 13
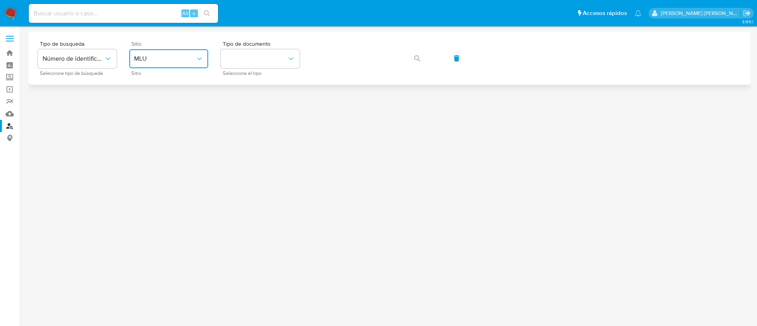
click at [200, 53] on button "MLU" at bounding box center [168, 58] width 79 height 19
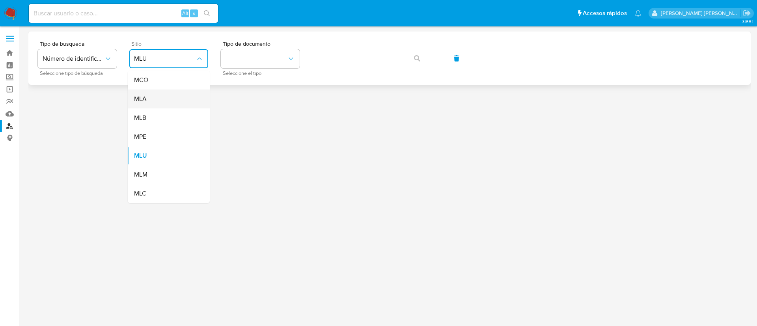
click at [172, 99] on div "MLA" at bounding box center [166, 99] width 65 height 19
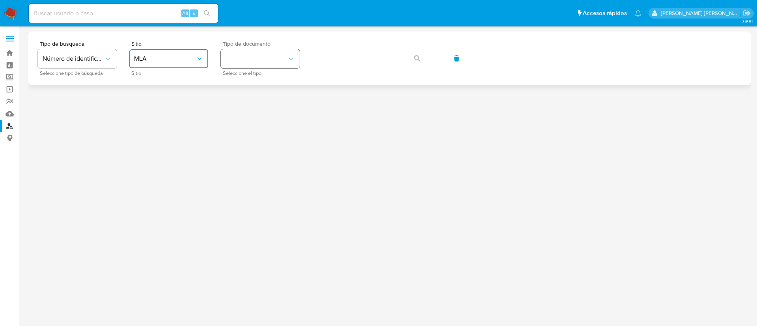
click at [278, 58] on button "identificationType" at bounding box center [260, 58] width 79 height 19
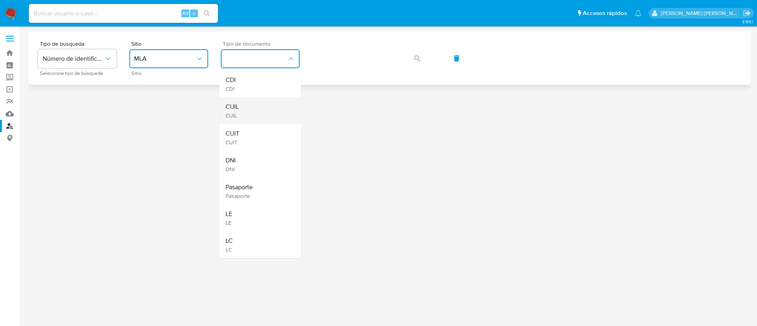
click at [256, 108] on div "CUIL CUIL" at bounding box center [258, 110] width 65 height 27
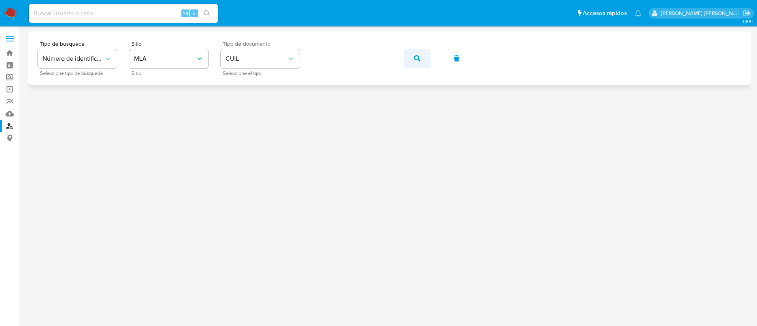
click at [415, 58] on icon "button" at bounding box center [417, 58] width 6 height 6
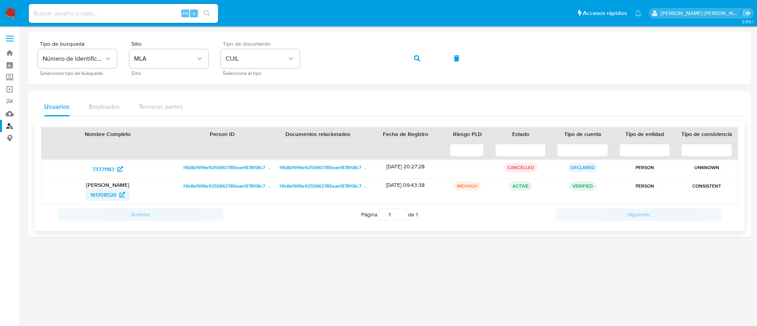
click at [102, 195] on span "161708526" at bounding box center [103, 195] width 26 height 13
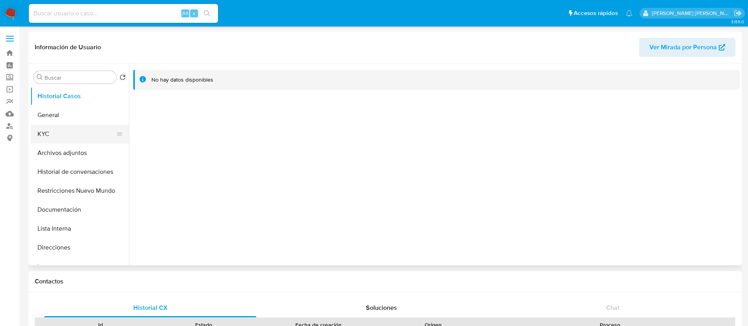
click at [47, 129] on button "KYC" at bounding box center [76, 134] width 92 height 19
select select "10"
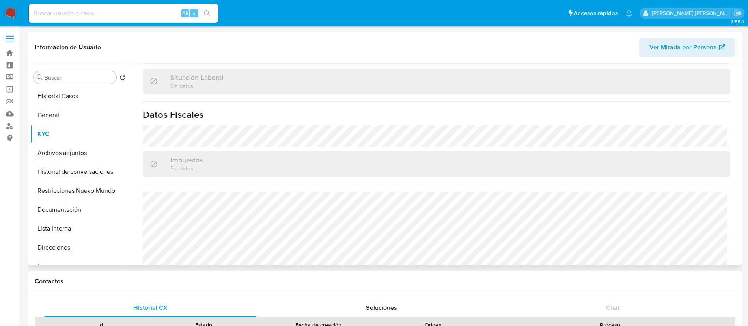
scroll to position [414, 0]
click at [51, 247] on button "Direcciones" at bounding box center [76, 247] width 92 height 19
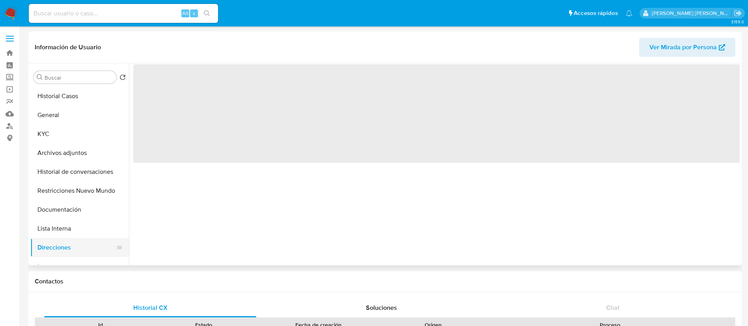
scroll to position [0, 0]
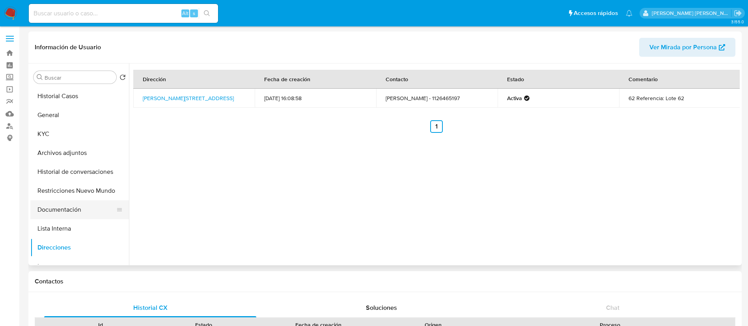
click at [63, 215] on button "Documentación" at bounding box center [76, 209] width 92 height 19
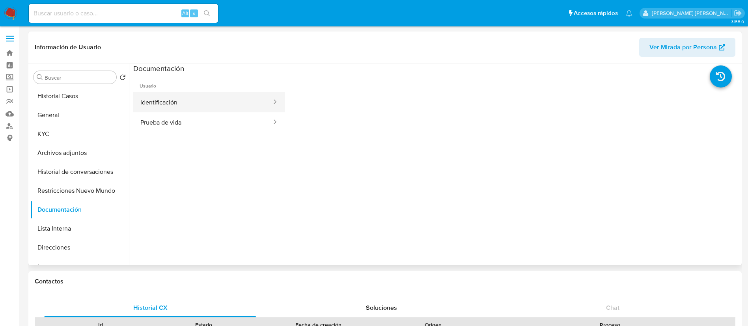
click at [171, 103] on button "Identificación" at bounding box center [202, 102] width 139 height 20
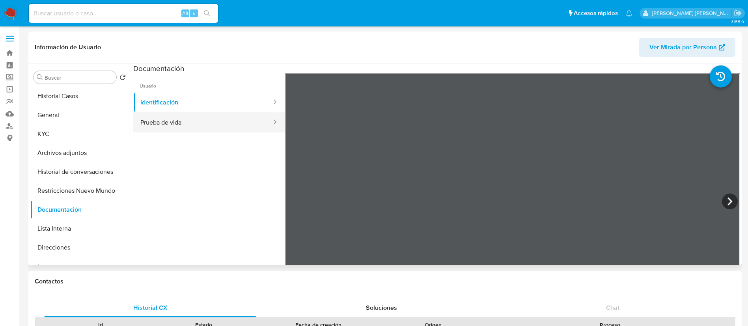
click at [158, 127] on button "Prueba de vida" at bounding box center [202, 122] width 139 height 20
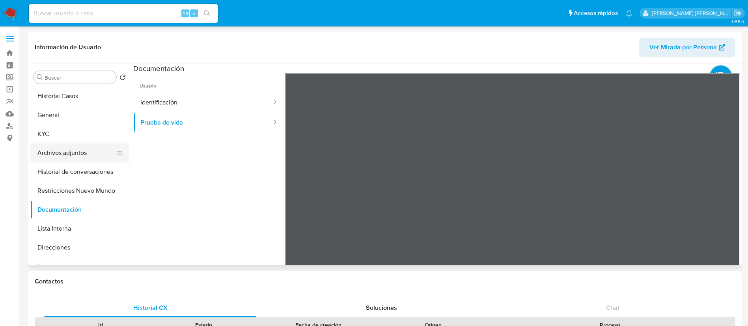
click at [65, 146] on button "Archivos adjuntos" at bounding box center [76, 153] width 92 height 19
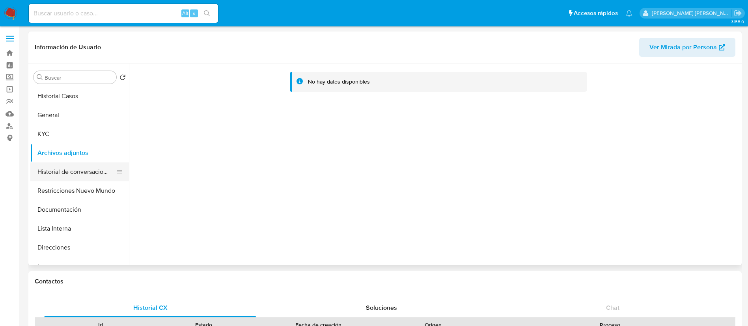
click at [57, 168] on button "Historial de conversaciones" at bounding box center [76, 172] width 92 height 19
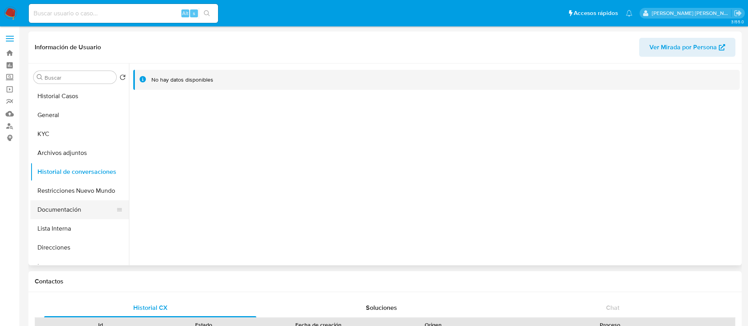
click at [49, 207] on button "Documentación" at bounding box center [76, 209] width 92 height 19
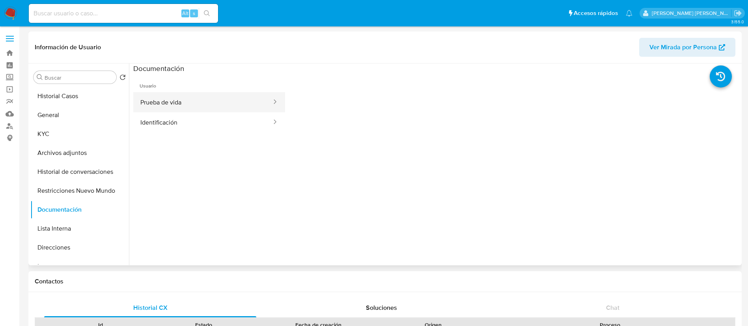
click at [171, 103] on button "Prueba de vida" at bounding box center [202, 102] width 139 height 20
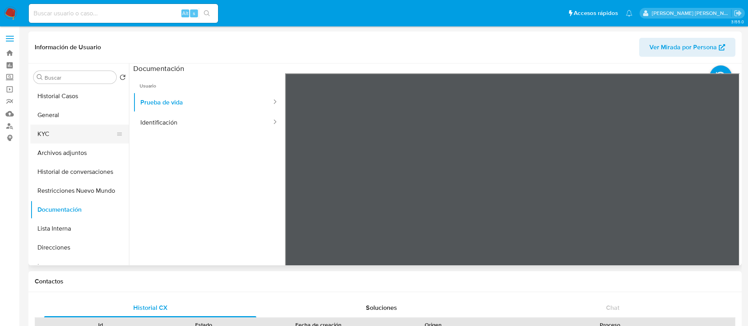
click at [59, 129] on button "KYC" at bounding box center [76, 134] width 92 height 19
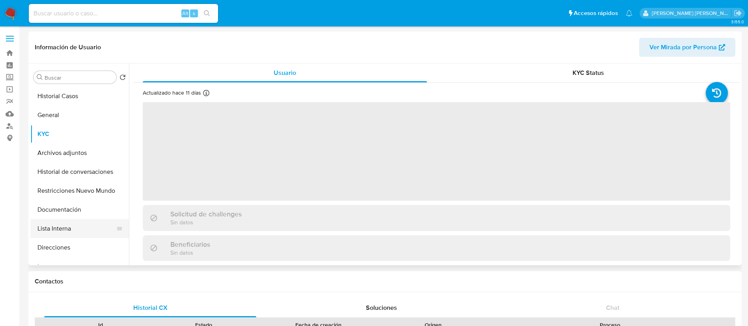
click at [74, 235] on button "Lista Interna" at bounding box center [76, 228] width 92 height 19
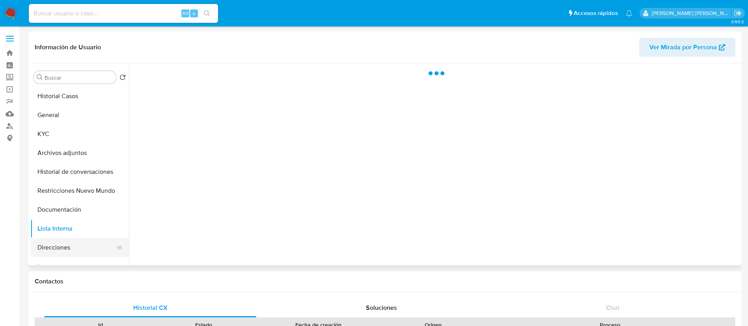
click at [72, 245] on button "Direcciones" at bounding box center [76, 247] width 92 height 19
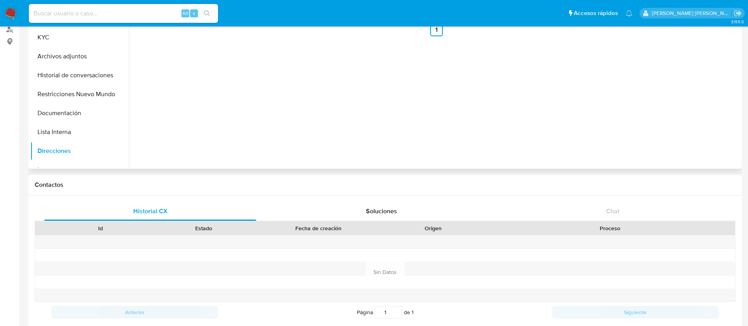
scroll to position [59, 0]
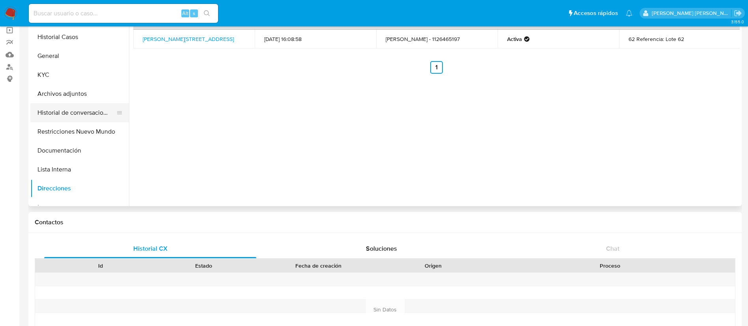
click at [68, 108] on button "Historial de conversaciones" at bounding box center [76, 112] width 92 height 19
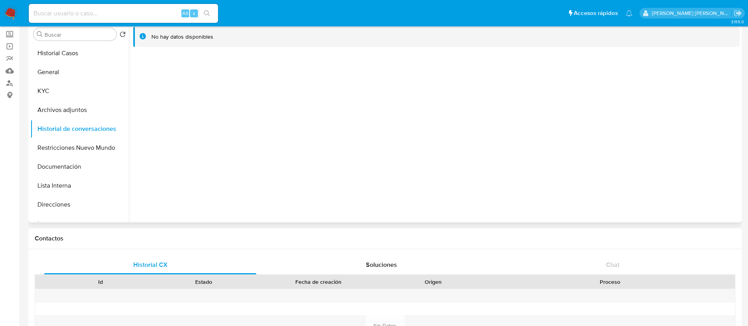
scroll to position [0, 0]
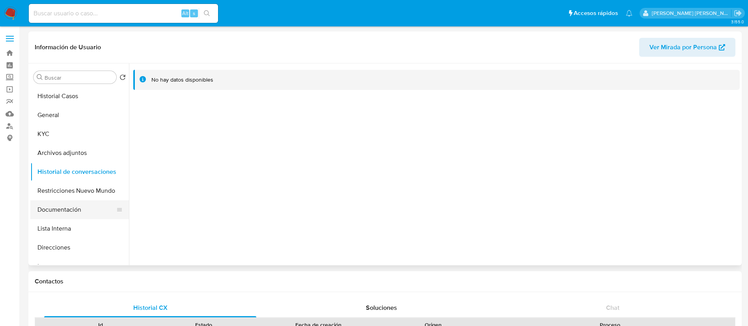
click at [74, 206] on button "Documentación" at bounding box center [76, 209] width 92 height 19
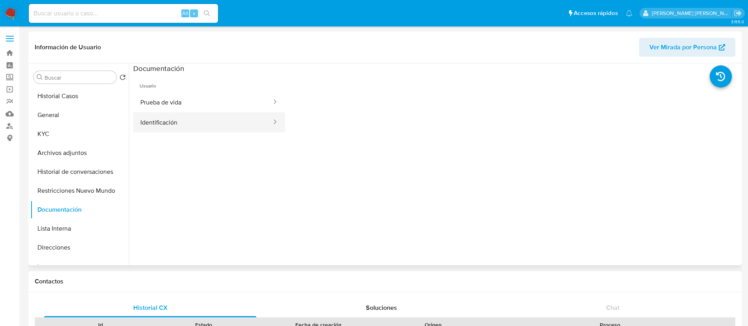
click at [192, 125] on button "Identificación" at bounding box center [202, 122] width 139 height 20
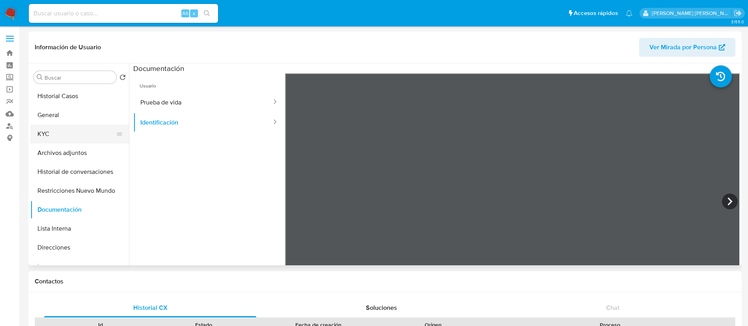
click at [60, 129] on button "KYC" at bounding box center [76, 134] width 92 height 19
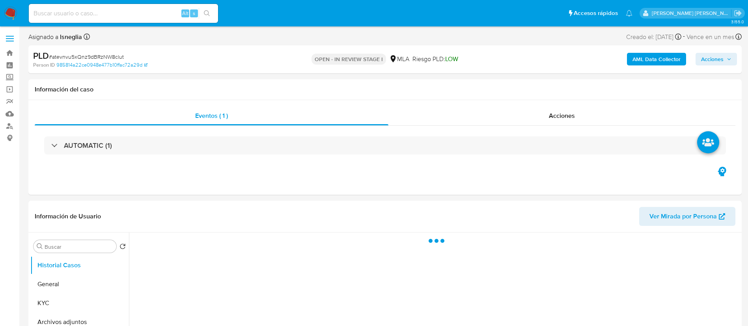
click at [725, 55] on span "Acciones" at bounding box center [716, 59] width 30 height 11
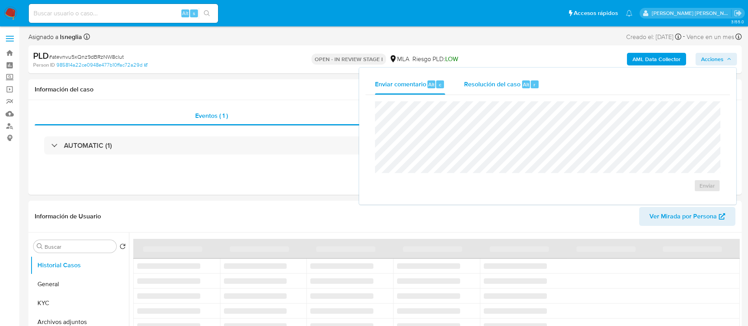
click at [511, 75] on div "Resolución del caso Alt r" at bounding box center [501, 84] width 75 height 21
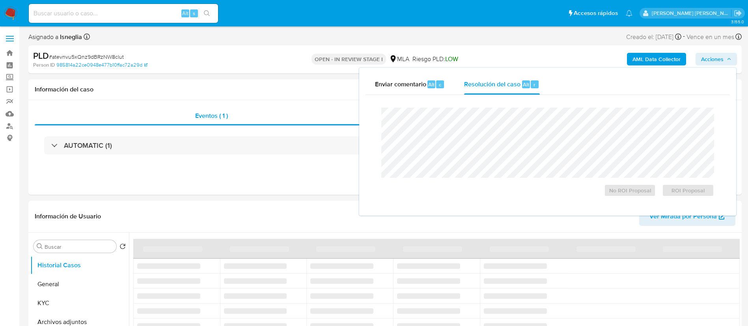
select select "10"
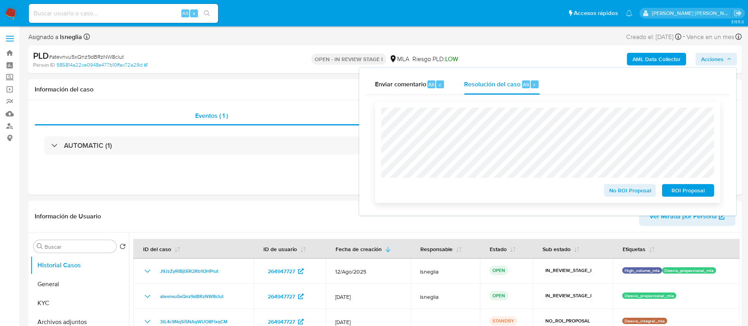
click at [625, 191] on span "No ROI Proposal" at bounding box center [630, 190] width 41 height 11
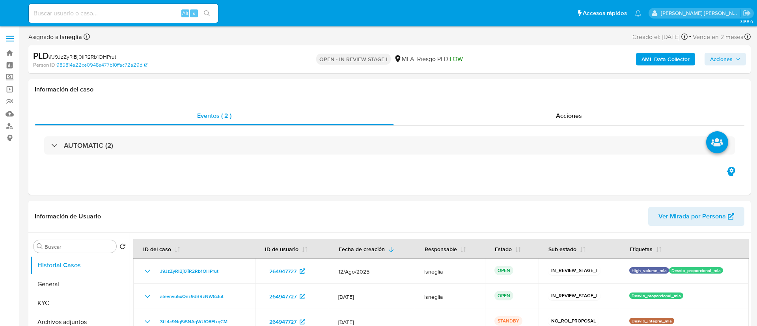
select select "10"
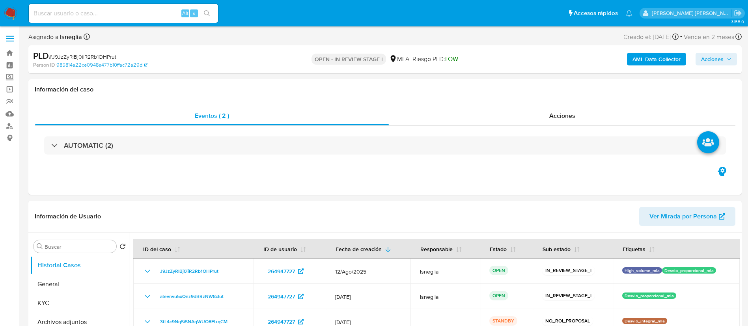
click at [725, 62] on span "Acciones" at bounding box center [716, 59] width 30 height 11
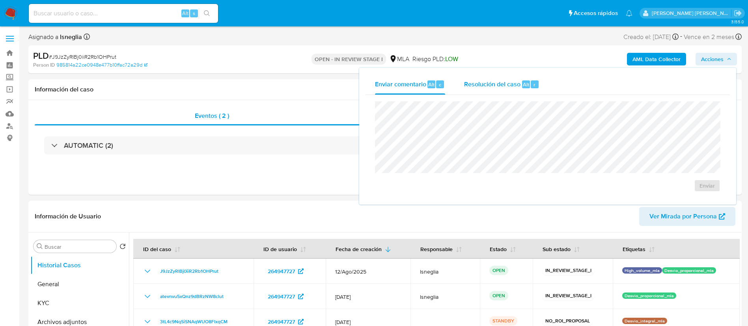
click at [503, 88] on span "Resolución del caso" at bounding box center [492, 84] width 56 height 9
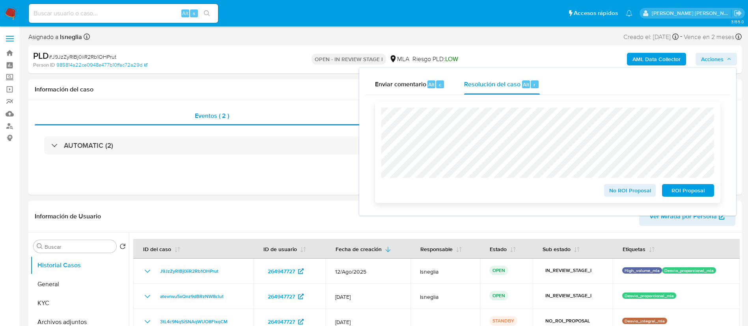
click at [637, 193] on span "No ROI Proposal" at bounding box center [630, 190] width 41 height 11
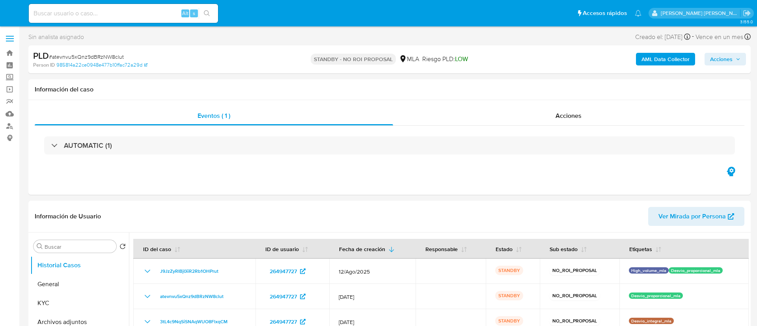
select select "10"
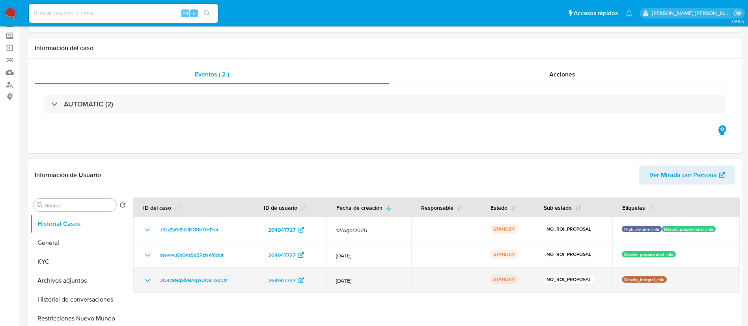
scroll to position [59, 0]
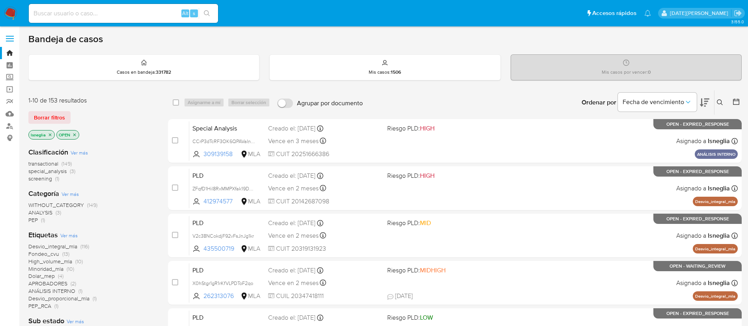
click at [717, 101] on button at bounding box center [721, 102] width 13 height 9
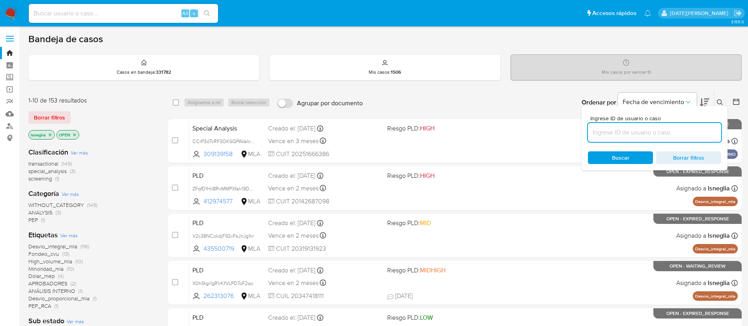
click at [616, 133] on input at bounding box center [654, 132] width 133 height 10
type input "3ANV4OI358gOJZviIKrjdRaq"
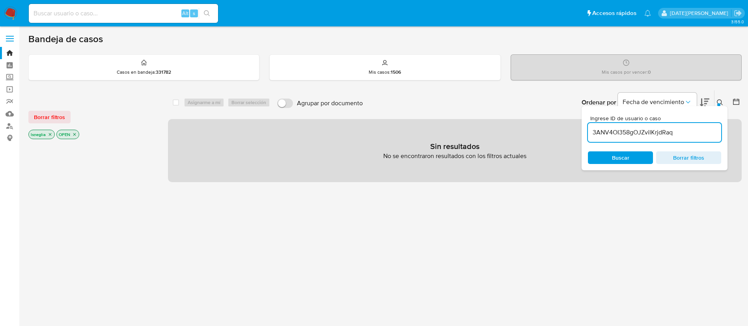
click at [49, 135] on icon "close-filter" at bounding box center [50, 134] width 5 height 5
click at [160, 15] on input at bounding box center [123, 13] width 189 height 10
paste input "3ANV4OI358gOJZviIKrjdRaq"
type input "3ANV4OI358gOJZviIKrjdRaq"
click at [209, 15] on icon "search-icon" at bounding box center [207, 13] width 6 height 6
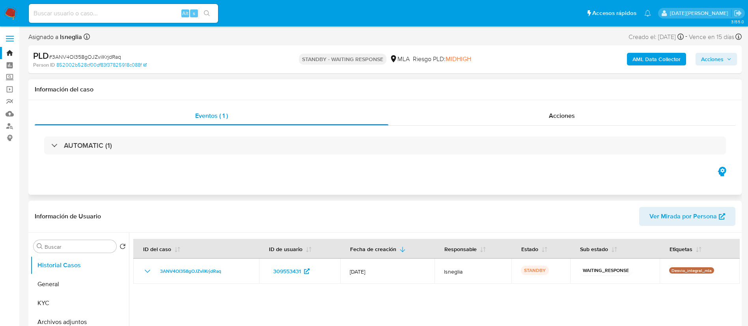
select select "10"
click at [9, 53] on link "Bandeja" at bounding box center [47, 53] width 94 height 12
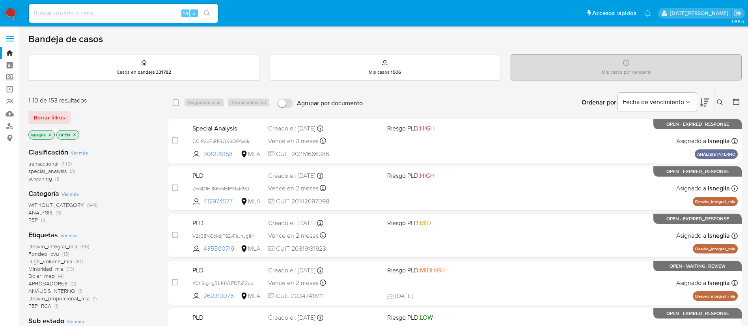
click at [736, 102] on icon at bounding box center [737, 102] width 8 height 8
click at [741, 103] on button at bounding box center [737, 102] width 9 height 9
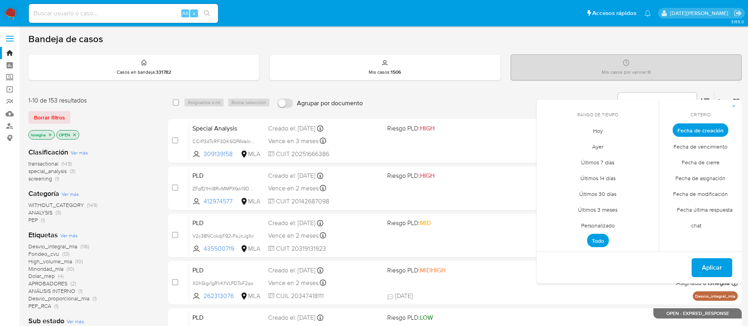
click at [599, 224] on span "Personalizado" at bounding box center [598, 225] width 50 height 16
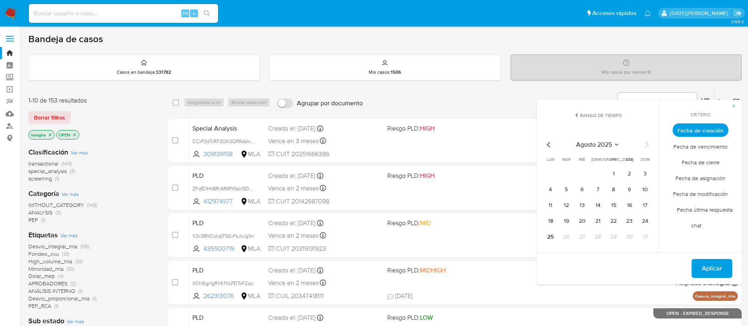
click at [550, 145] on icon "Mes anterior" at bounding box center [548, 144] width 9 height 9
click at [644, 172] on button "1" at bounding box center [645, 174] width 13 height 13
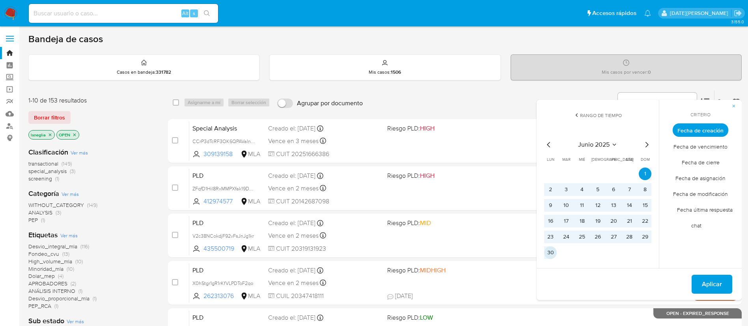
click at [548, 254] on button "30" at bounding box center [550, 253] width 13 height 13
click at [713, 280] on span "Aplicar" at bounding box center [712, 284] width 20 height 17
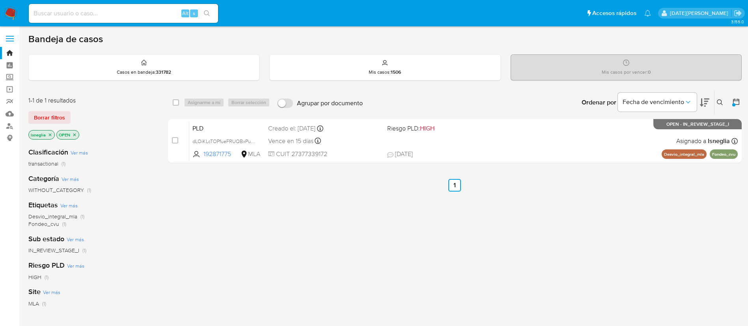
click at [50, 137] on icon "close-filter" at bounding box center [50, 135] width 5 height 5
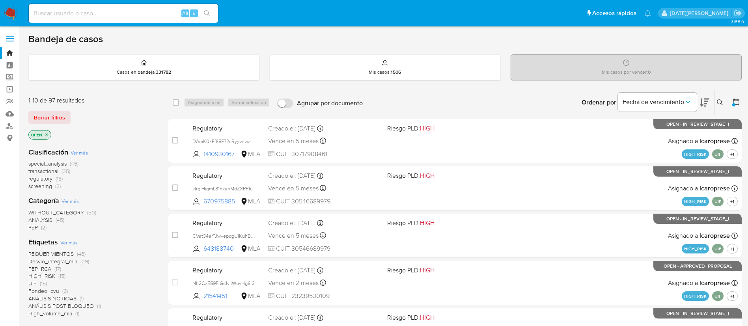
click at [738, 102] on icon at bounding box center [737, 102] width 8 height 8
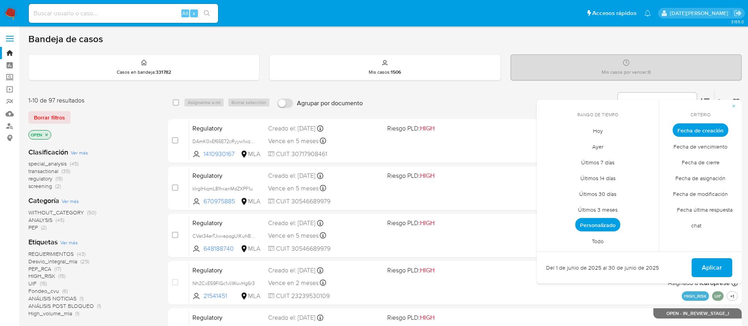
click at [596, 220] on span "Personalizado" at bounding box center [598, 224] width 45 height 13
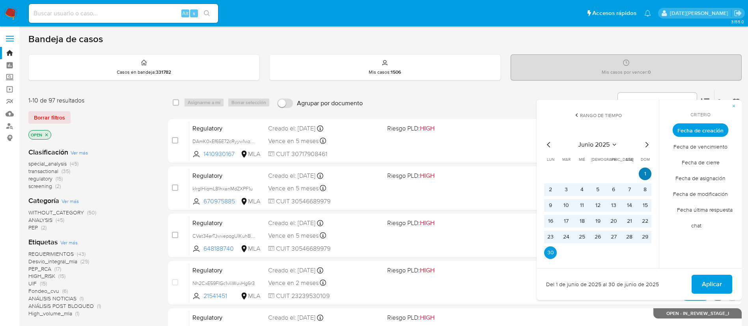
click at [645, 174] on button "1" at bounding box center [645, 174] width 13 height 13
click at [549, 220] on button "16" at bounding box center [550, 221] width 13 height 13
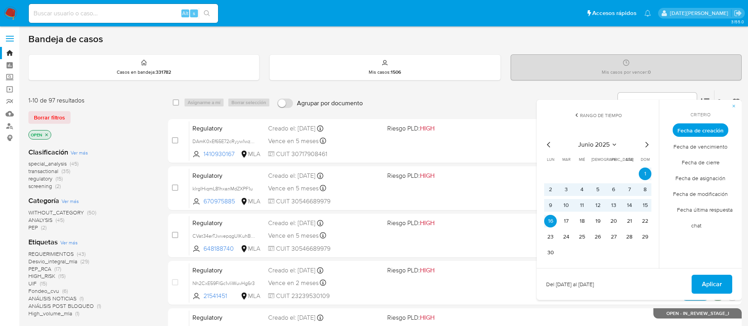
click at [714, 283] on span "Aplicar" at bounding box center [712, 284] width 20 height 17
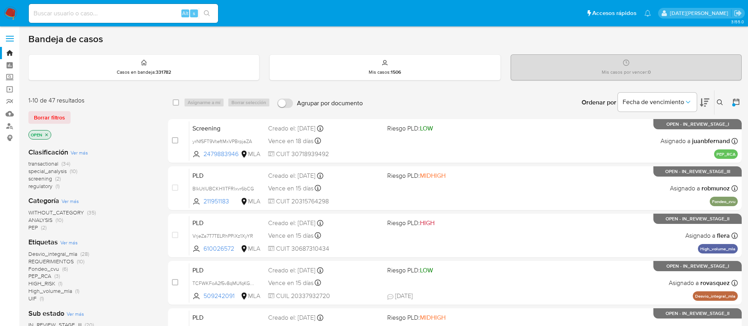
click at [93, 14] on input at bounding box center [123, 13] width 189 height 10
paste input "555023594"
type input "555023594"
click at [212, 7] on div "555023594 Alt s" at bounding box center [123, 13] width 189 height 19
click at [209, 14] on icon "search-icon" at bounding box center [207, 13] width 6 height 6
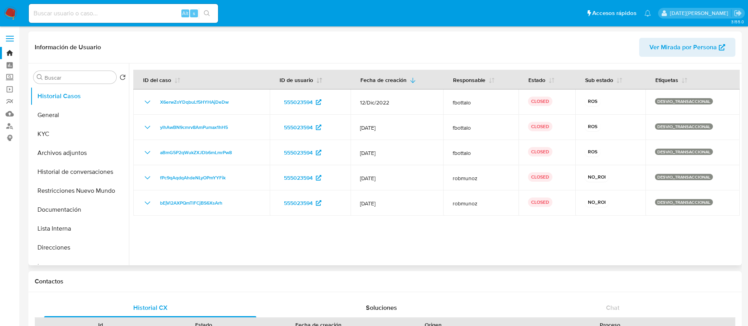
select select "10"
click at [75, 150] on button "Archivos adjuntos" at bounding box center [76, 153] width 92 height 19
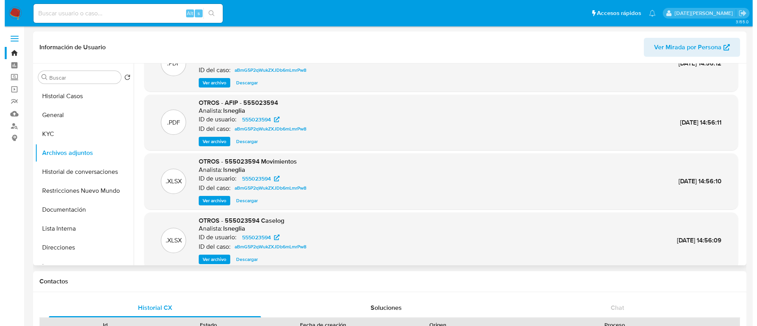
scroll to position [59, 0]
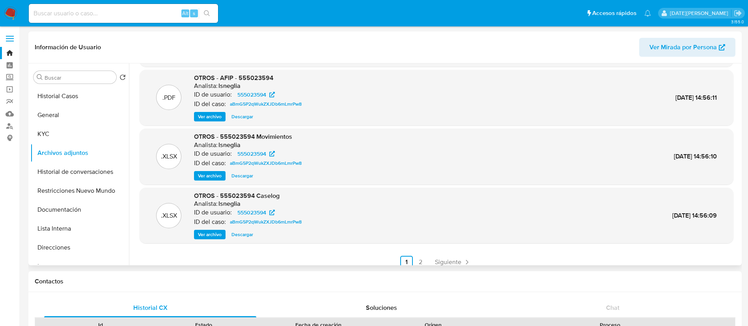
click at [209, 234] on span "Ver archivo" at bounding box center [210, 235] width 24 height 8
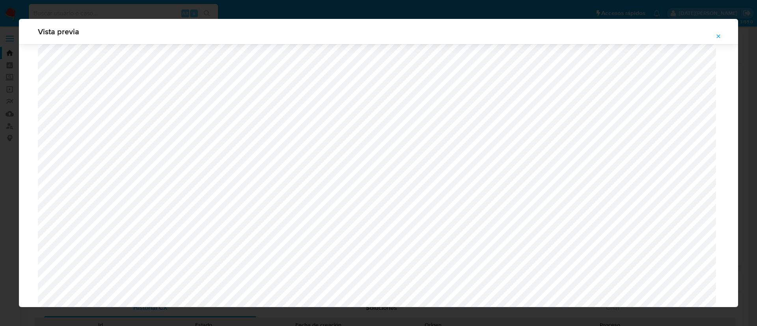
scroll to position [517, 0]
click at [722, 34] on button "Attachment preview" at bounding box center [718, 36] width 17 height 13
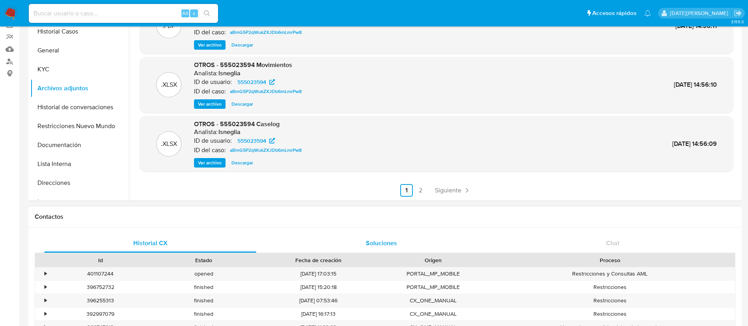
scroll to position [118, 0]
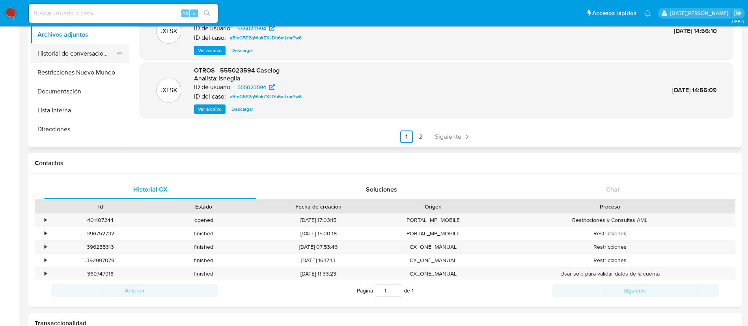
click at [71, 53] on button "Historial de conversaciones" at bounding box center [76, 53] width 92 height 19
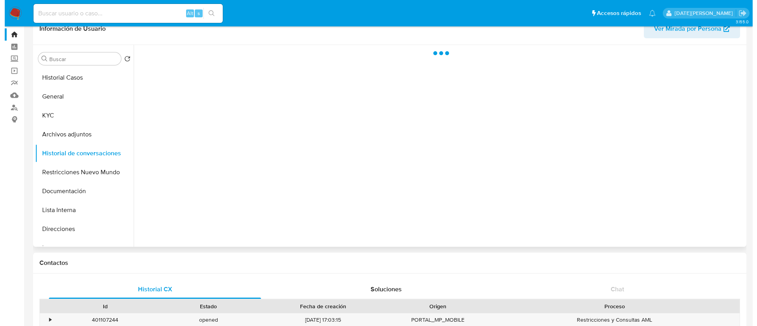
scroll to position [0, 0]
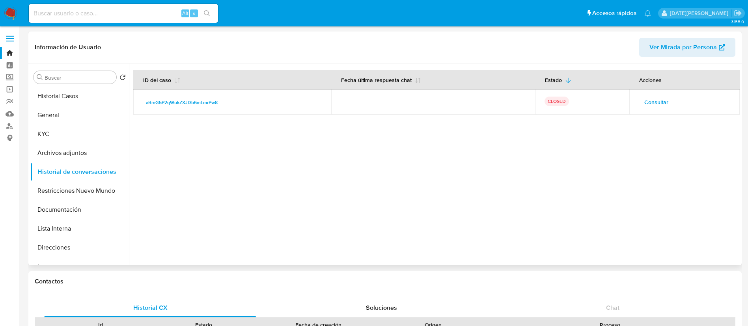
click at [648, 101] on span "Consultar" at bounding box center [657, 102] width 24 height 11
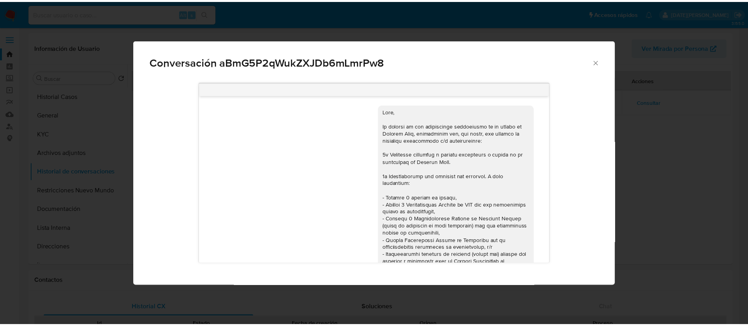
scroll to position [157, 0]
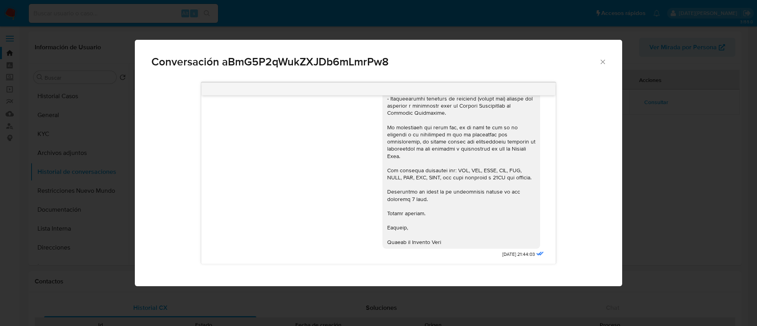
click at [603, 58] on icon "Cerrar" at bounding box center [603, 62] width 8 height 8
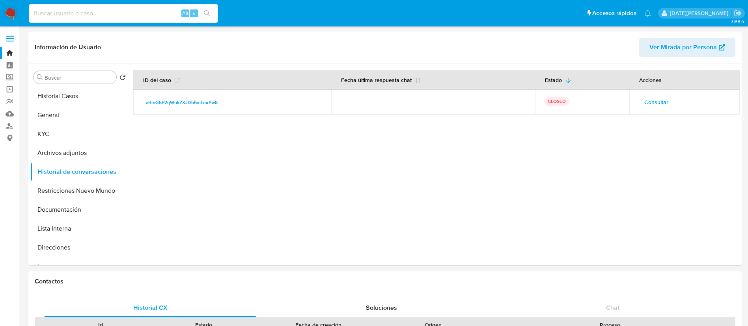
click at [146, 12] on input at bounding box center [123, 13] width 189 height 10
paste input "635894798"
type input "635894798"
click at [214, 10] on button "search-icon" at bounding box center [207, 13] width 16 height 11
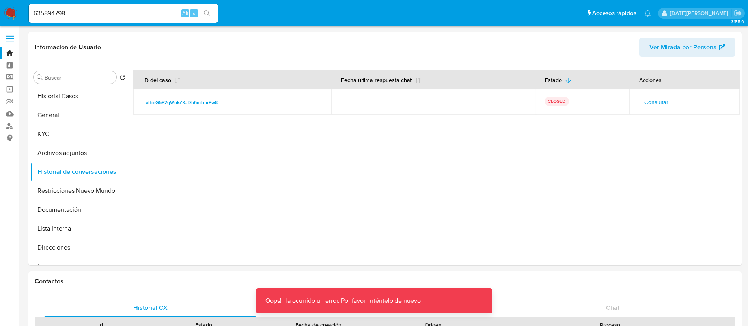
click at [207, 9] on button "search-icon" at bounding box center [207, 13] width 16 height 11
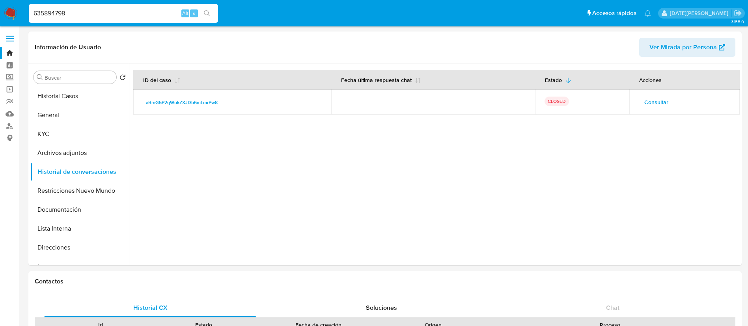
click at [97, 14] on input "635894798" at bounding box center [123, 13] width 189 height 10
click at [99, 10] on input "635894798" at bounding box center [123, 13] width 189 height 10
click at [208, 10] on icon "search-icon" at bounding box center [207, 13] width 6 height 6
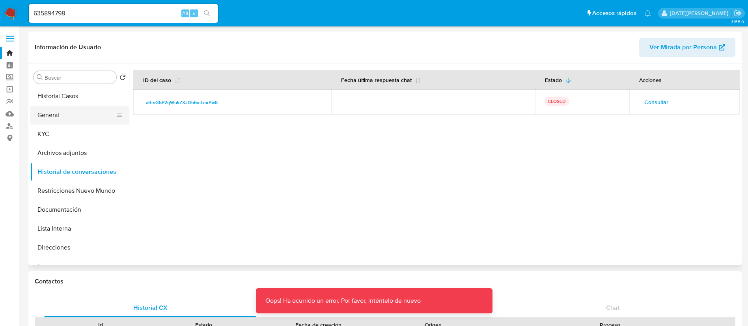
click at [57, 115] on button "General" at bounding box center [76, 115] width 92 height 19
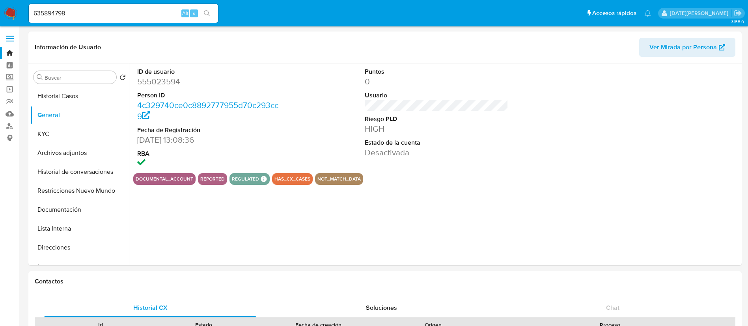
click at [129, 23] on div "635894798 Alt s" at bounding box center [123, 13] width 189 height 22
click at [131, 18] on input "635894798" at bounding box center [123, 13] width 189 height 10
click at [208, 11] on icon "search-icon" at bounding box center [207, 13] width 6 height 6
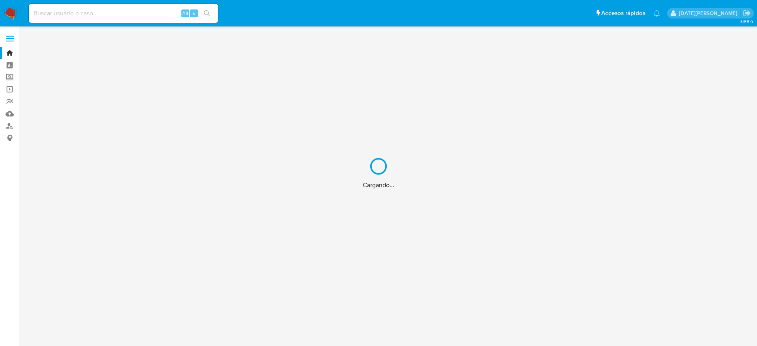
click at [104, 15] on div "Cargando..." at bounding box center [378, 173] width 757 height 346
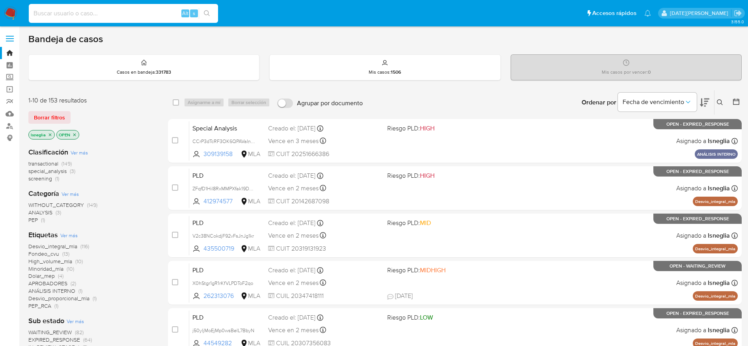
click at [63, 16] on input at bounding box center [123, 13] width 189 height 10
paste input "635894798"
type input "635894798"
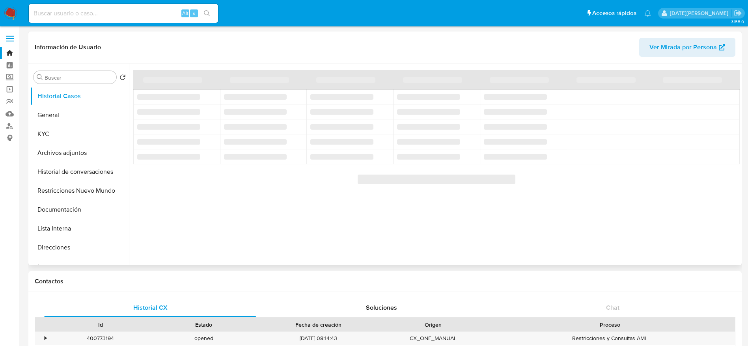
select select "10"
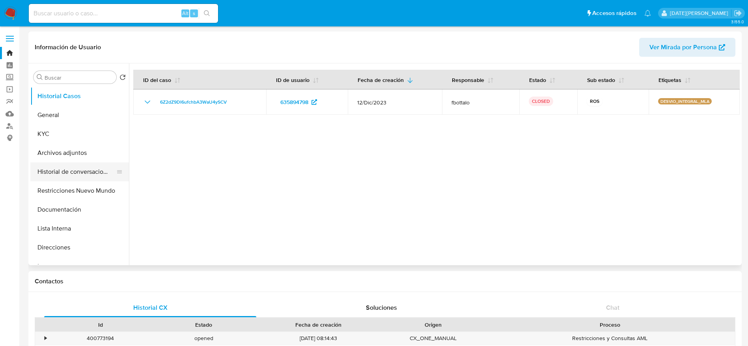
click at [77, 172] on button "Historial de conversaciones" at bounding box center [76, 172] width 92 height 19
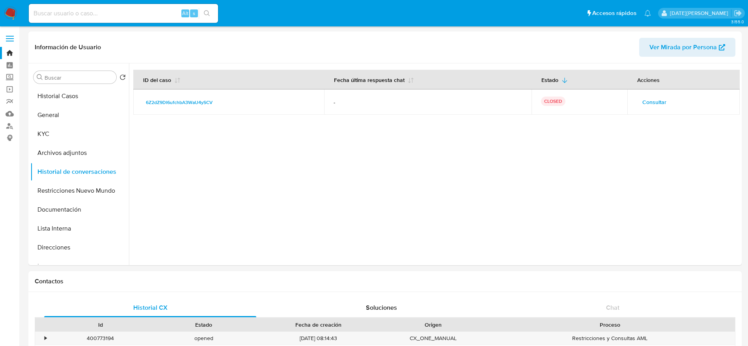
click at [660, 103] on span "Consultar" at bounding box center [655, 102] width 24 height 11
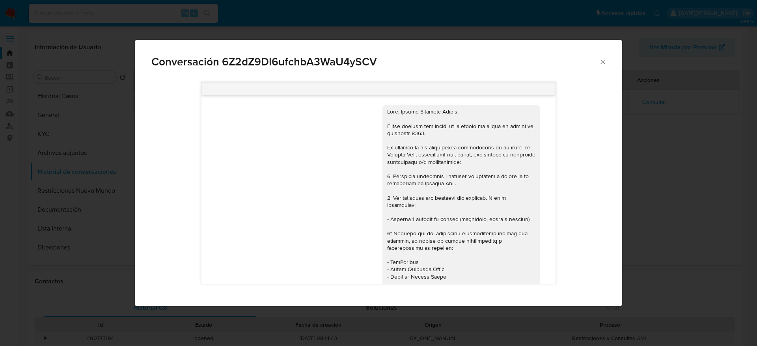
click at [606, 59] on icon "Cerrar" at bounding box center [603, 62] width 8 height 8
